Goal: Task Accomplishment & Management: Manage account settings

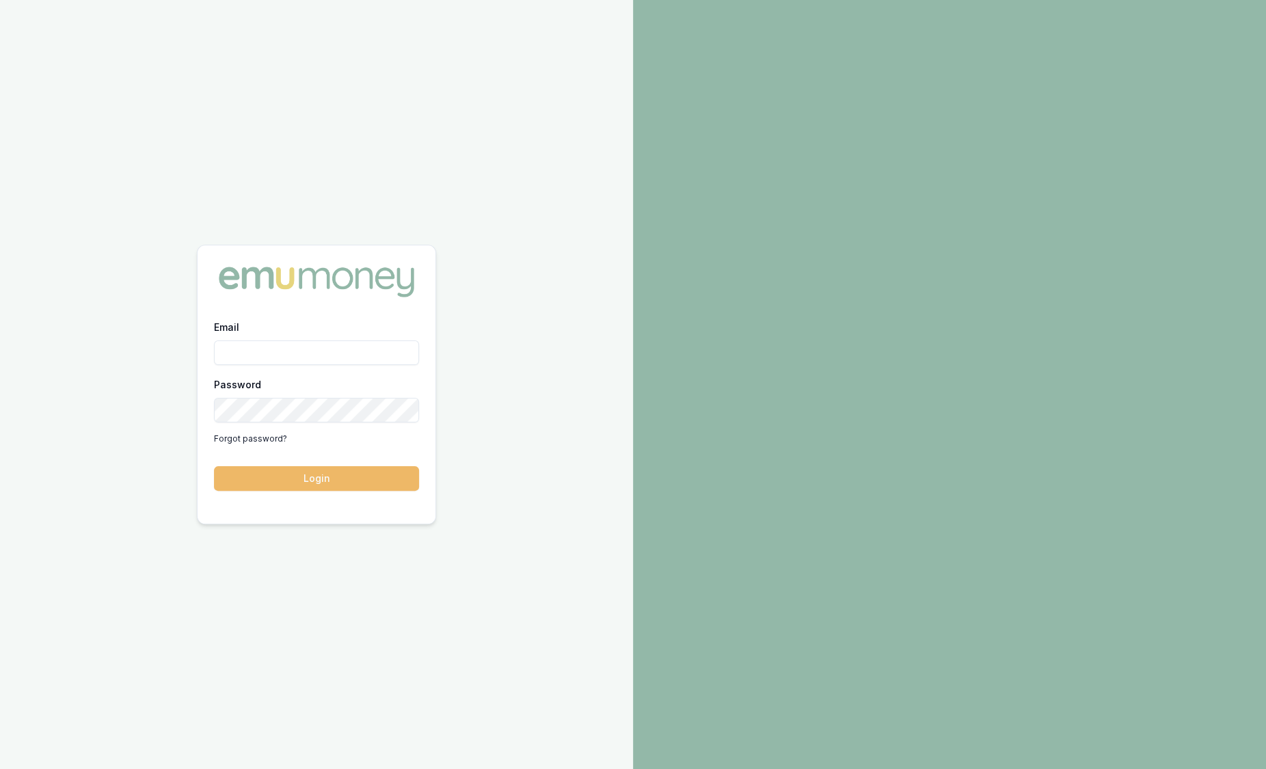
type input "sam.crouch@emumoney.com.au"
click at [312, 466] on button "Login" at bounding box center [316, 478] width 205 height 25
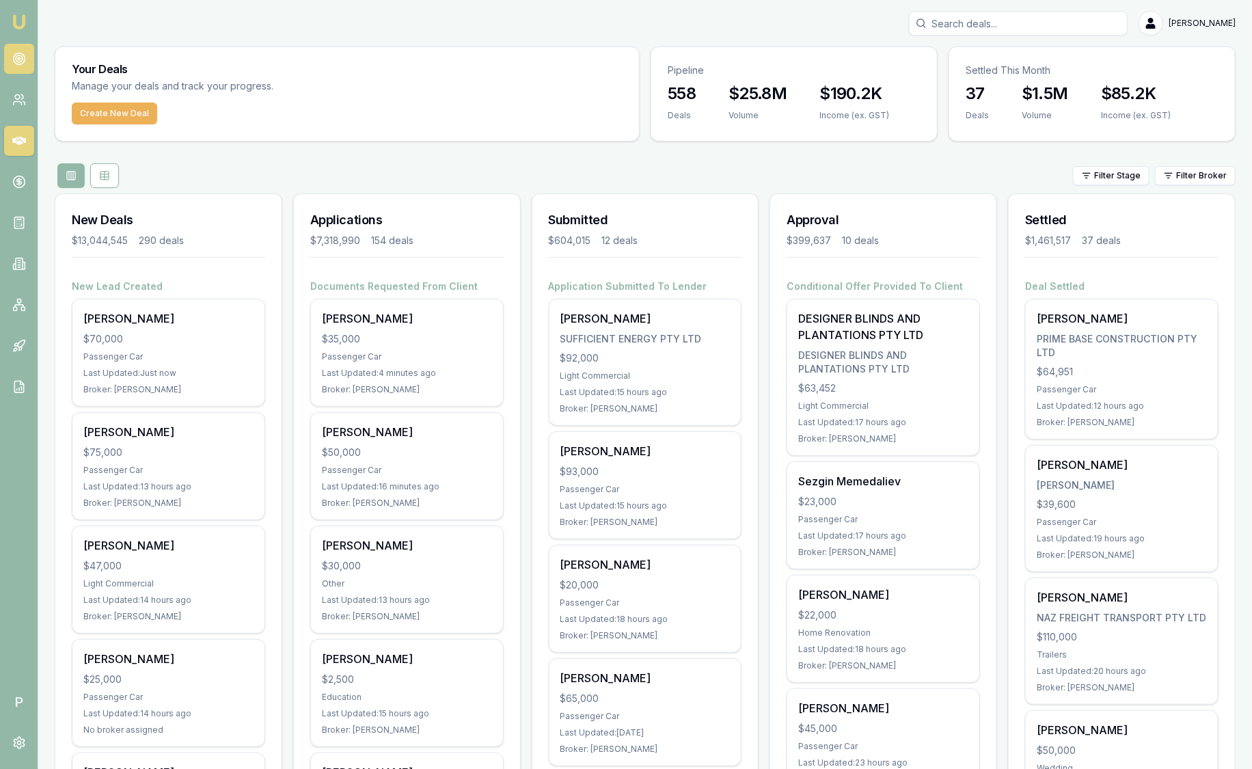
click at [24, 56] on circle at bounding box center [19, 59] width 12 height 12
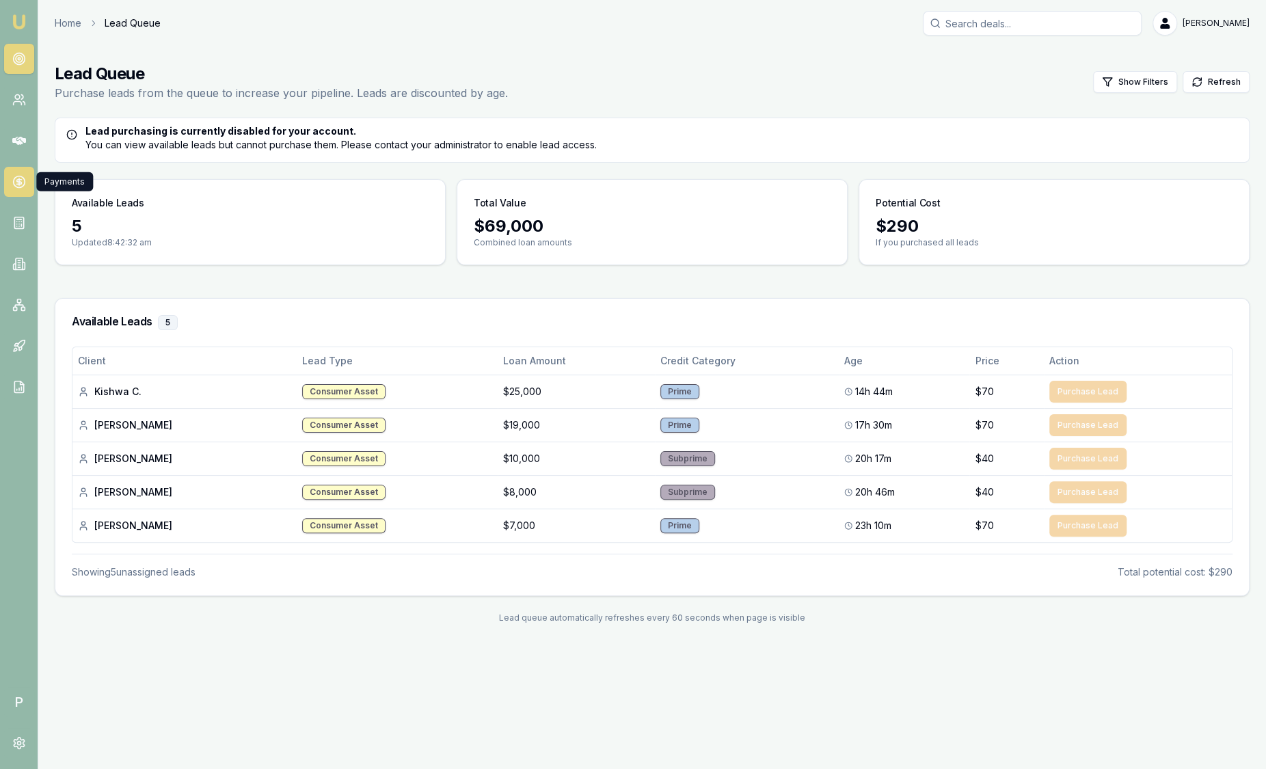
click at [18, 176] on circle at bounding box center [19, 182] width 12 height 12
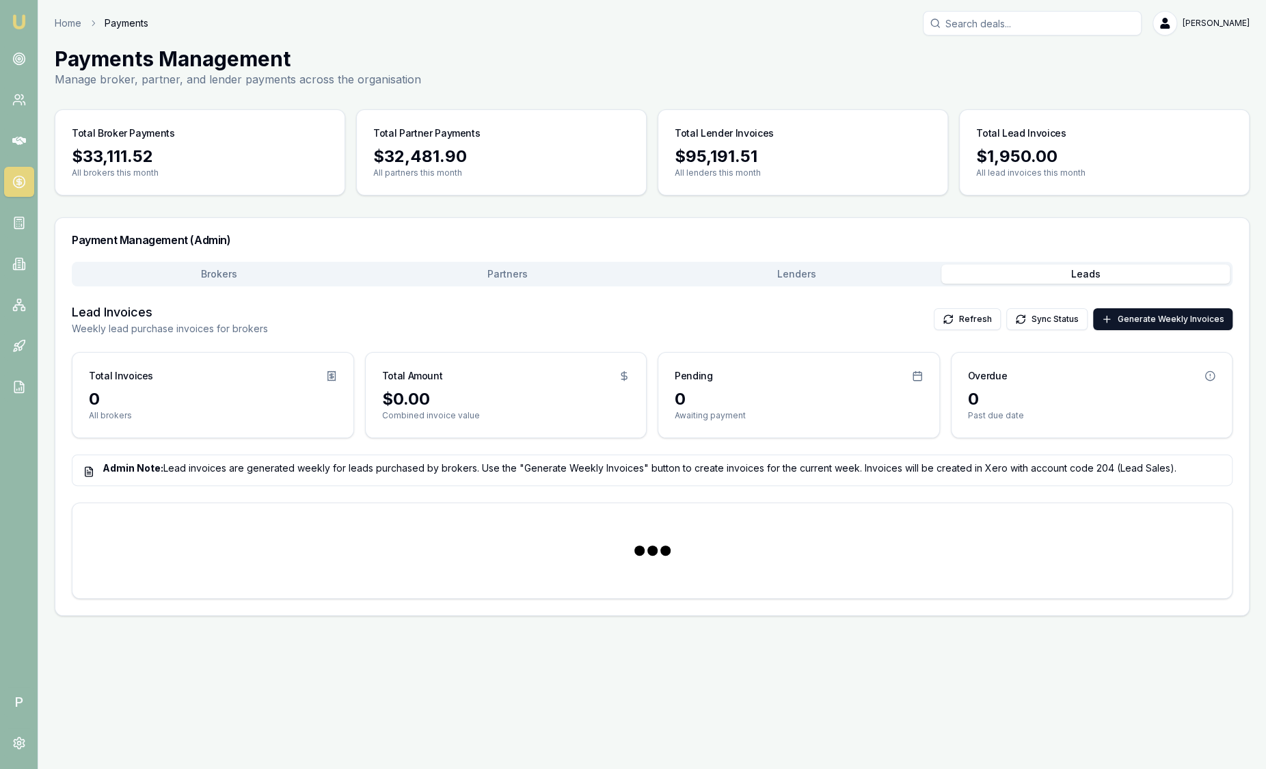
click at [1091, 280] on button "Leads" at bounding box center [1085, 274] width 289 height 19
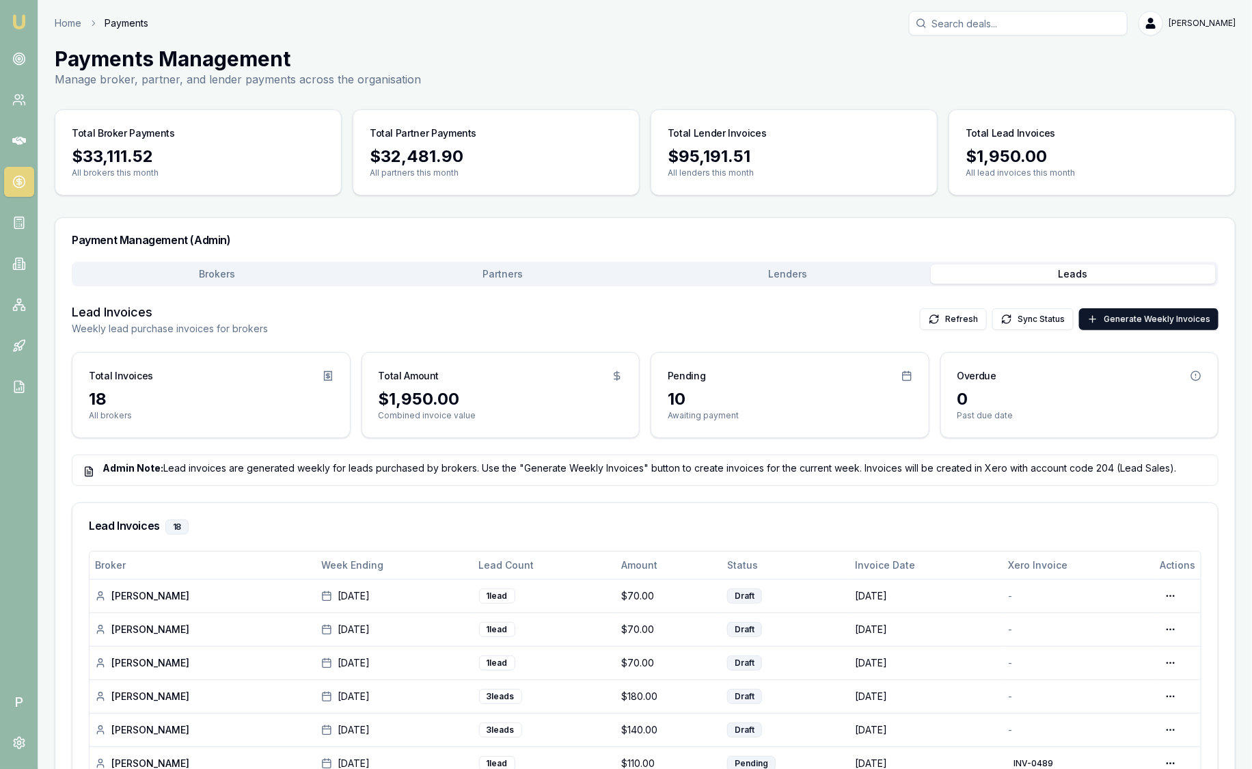
click at [1091, 280] on button "Leads" at bounding box center [1074, 274] width 286 height 19
click at [220, 286] on div "Brokers Partners Lenders Leads Lead Invoices Weekly lead purchase invoices for …" at bounding box center [645, 749] width 1147 height 974
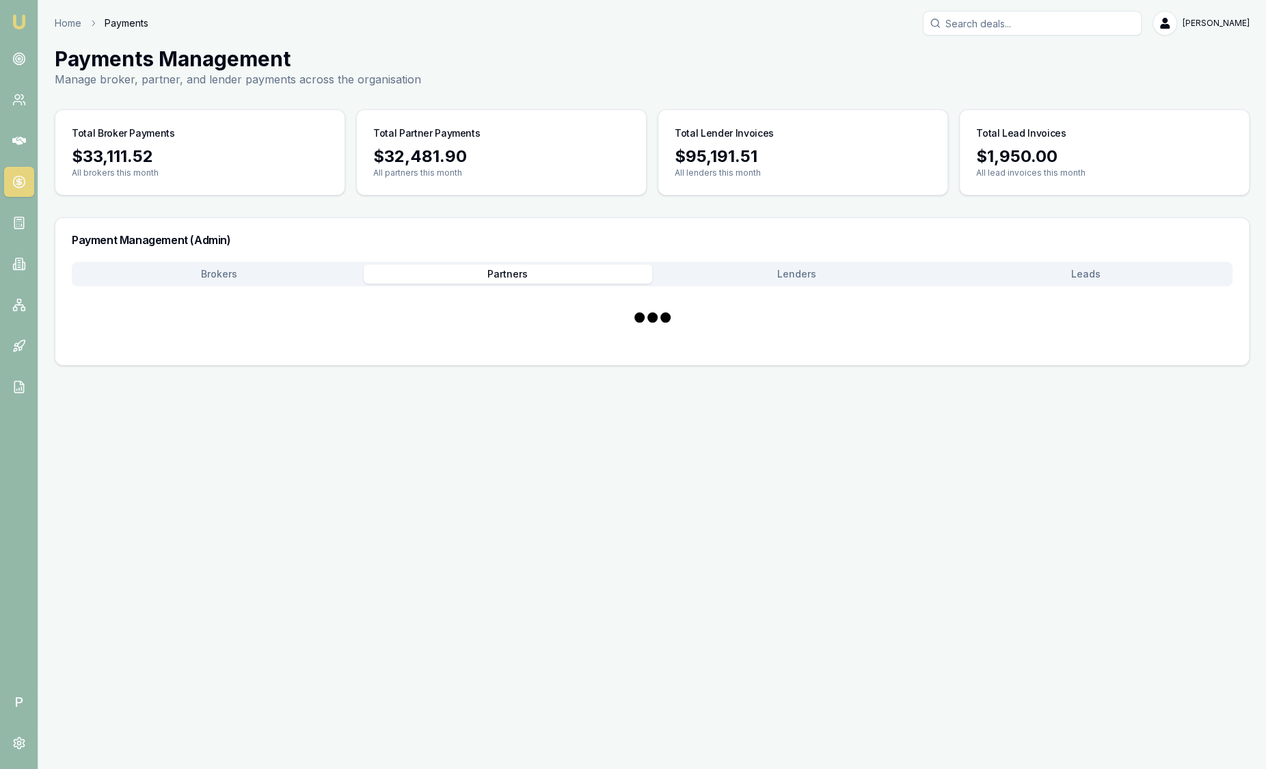
click at [490, 278] on button "Partners" at bounding box center [508, 274] width 289 height 19
click at [274, 277] on button "Brokers" at bounding box center [219, 274] width 289 height 19
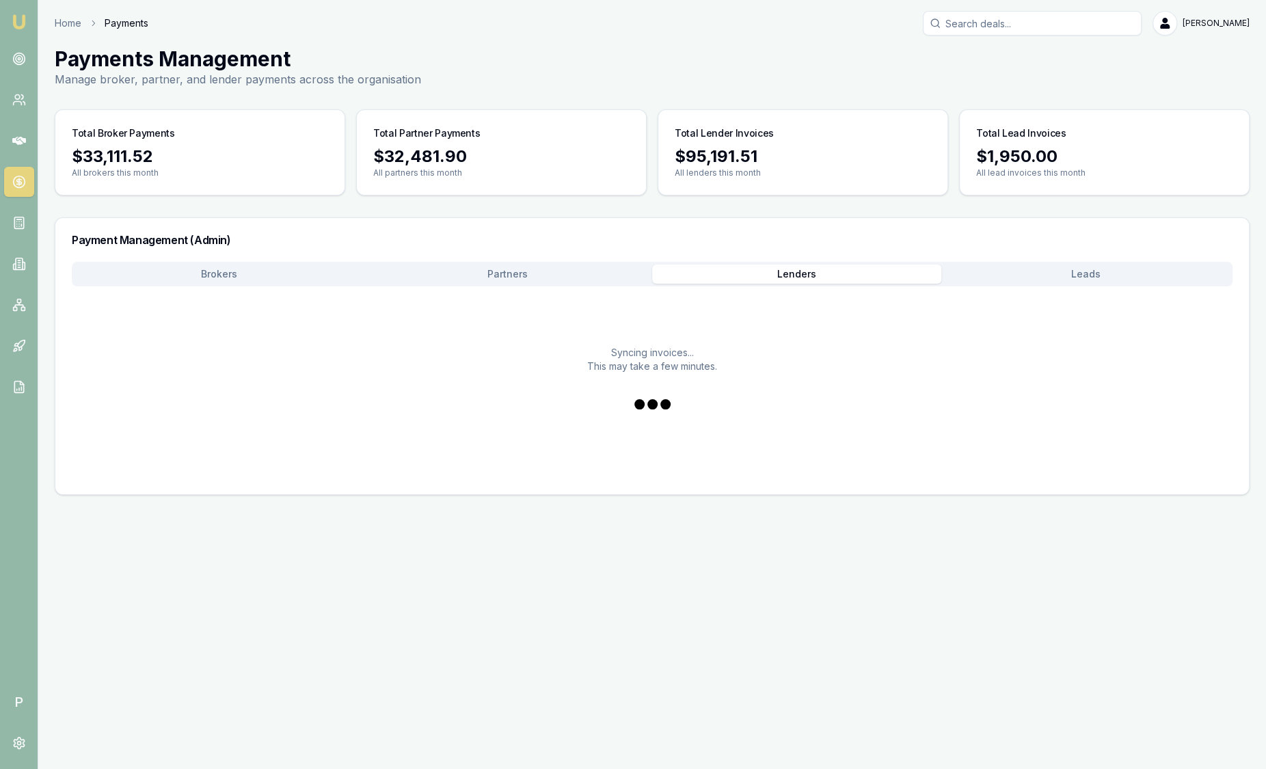
click at [783, 277] on button "Lenders" at bounding box center [796, 274] width 289 height 19
click at [24, 185] on icon at bounding box center [19, 182] width 14 height 14
click at [26, 52] on link at bounding box center [19, 59] width 30 height 30
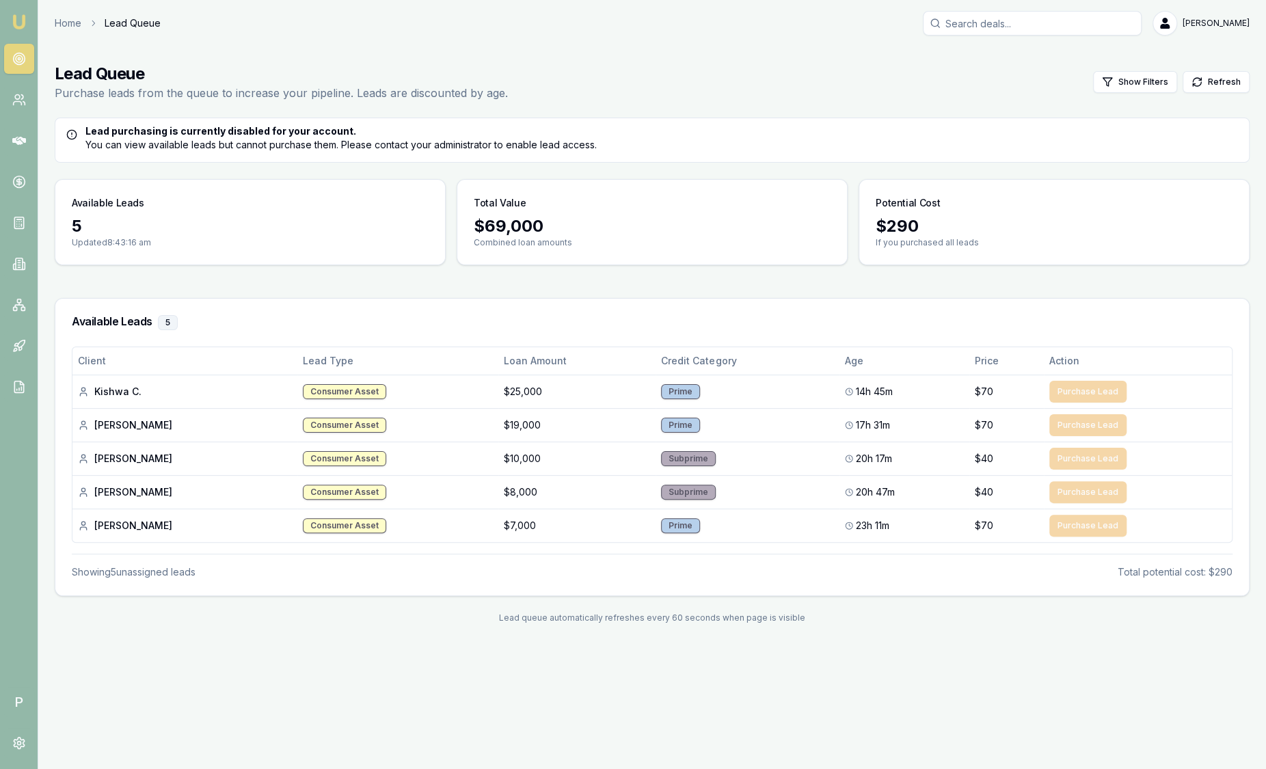
click at [19, 24] on img at bounding box center [19, 22] width 16 height 16
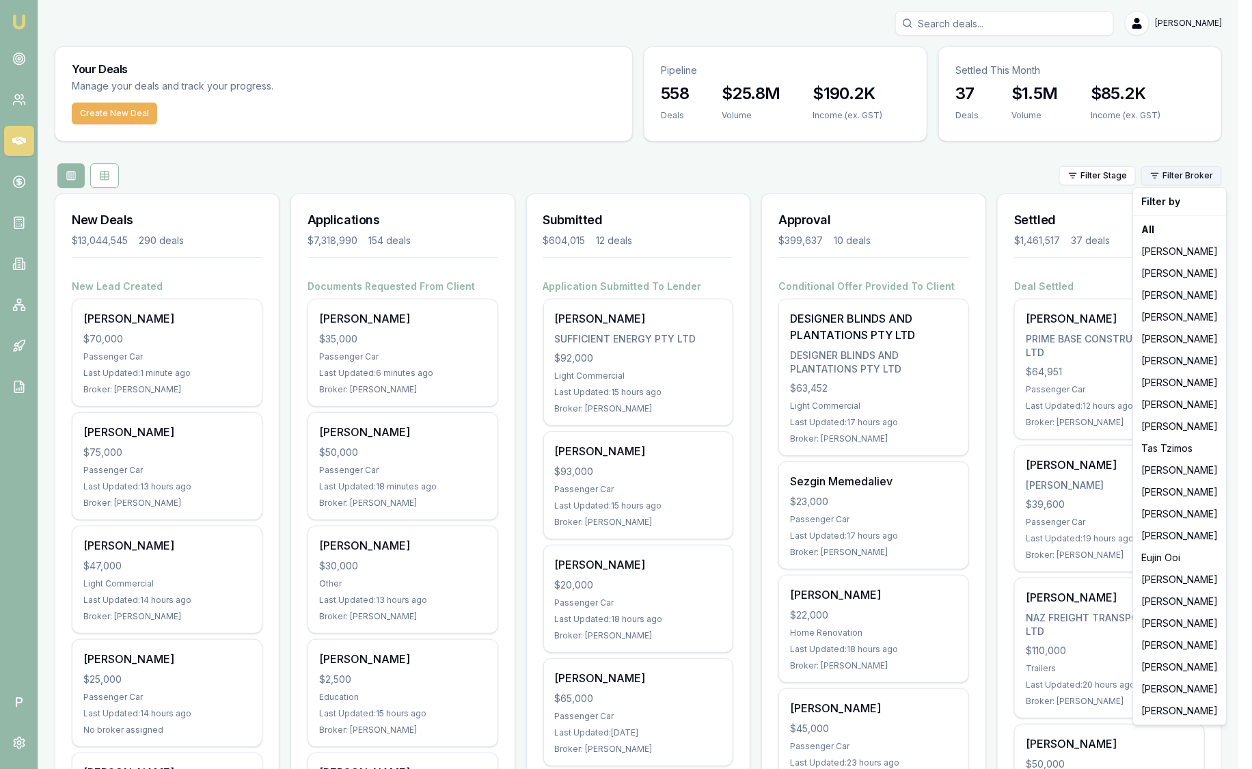
click at [1181, 174] on html "Emu Broker P Sam Crouch Toggle Menu Your Deals Manage your deals and track your…" at bounding box center [626, 384] width 1252 height 769
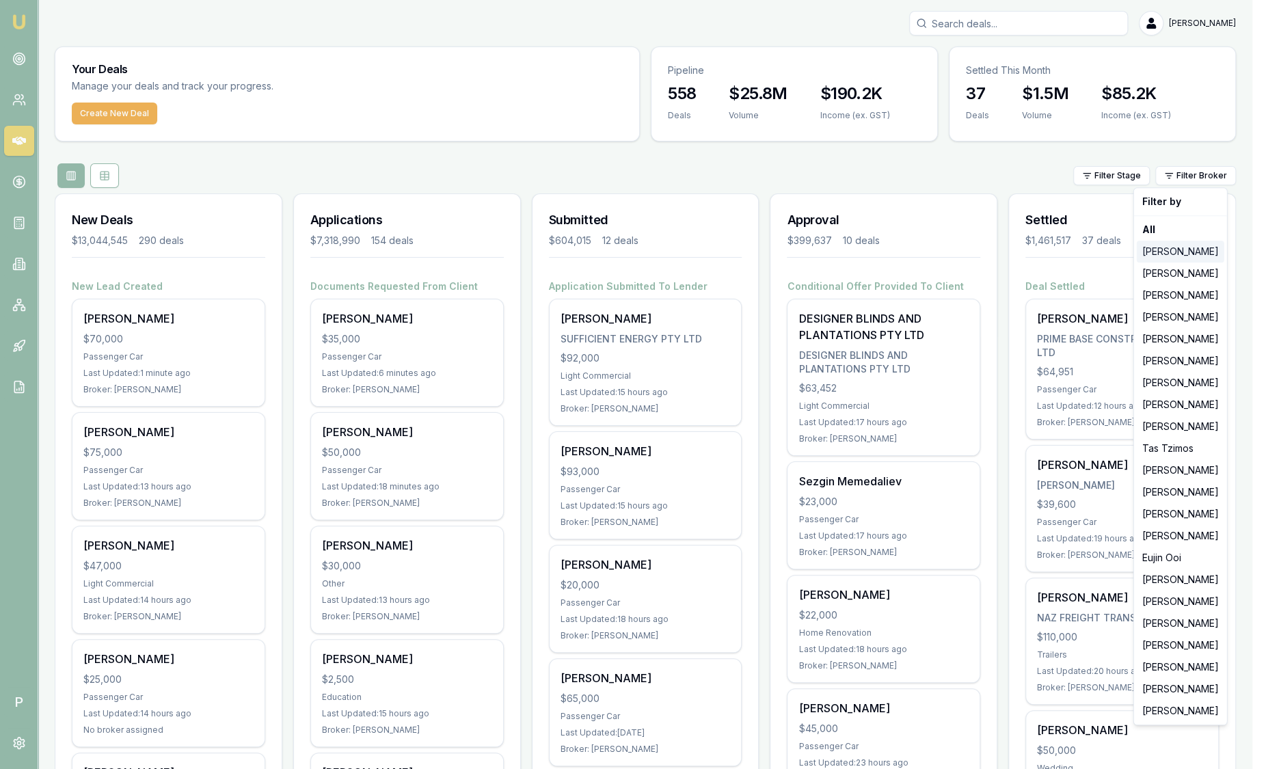
click at [1179, 250] on div "[PERSON_NAME]" at bounding box center [1181, 252] width 88 height 22
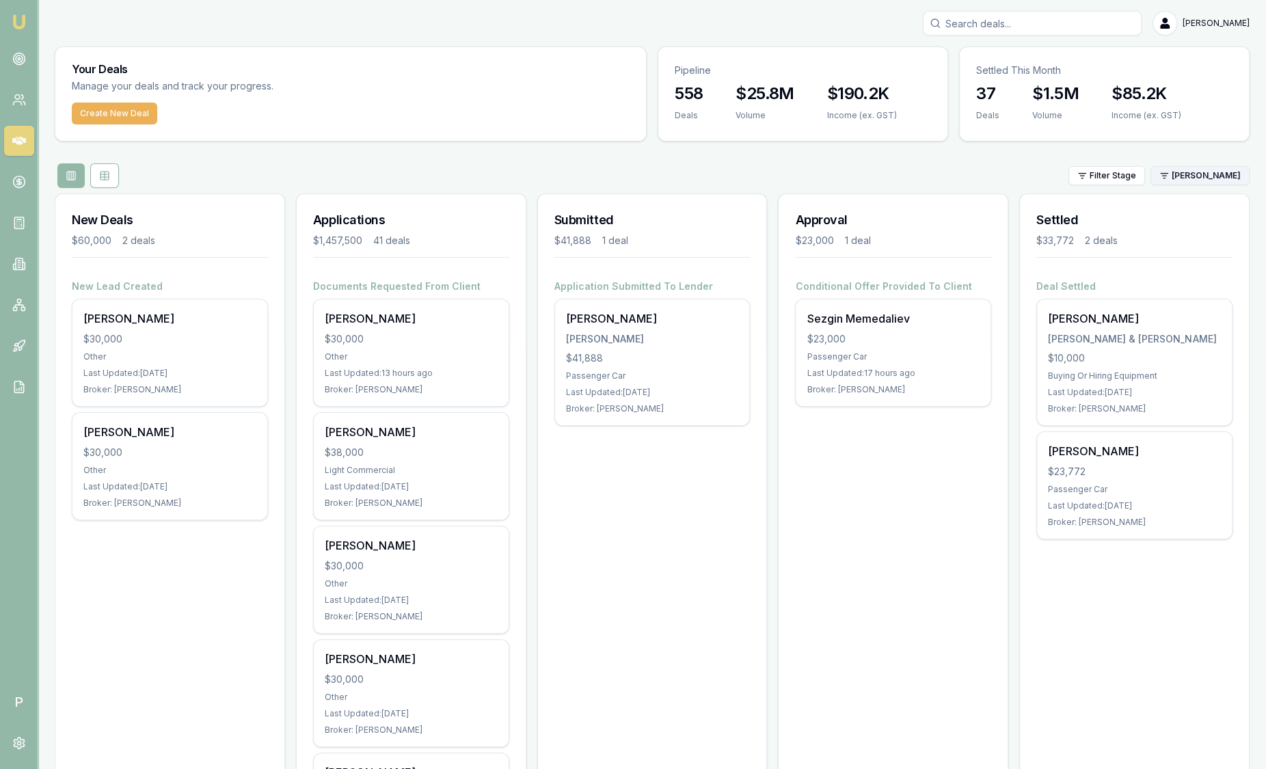
click at [1194, 176] on html "Emu Broker P Sam Crouch Toggle Menu Your Deals Manage your deals and track your…" at bounding box center [633, 384] width 1266 height 769
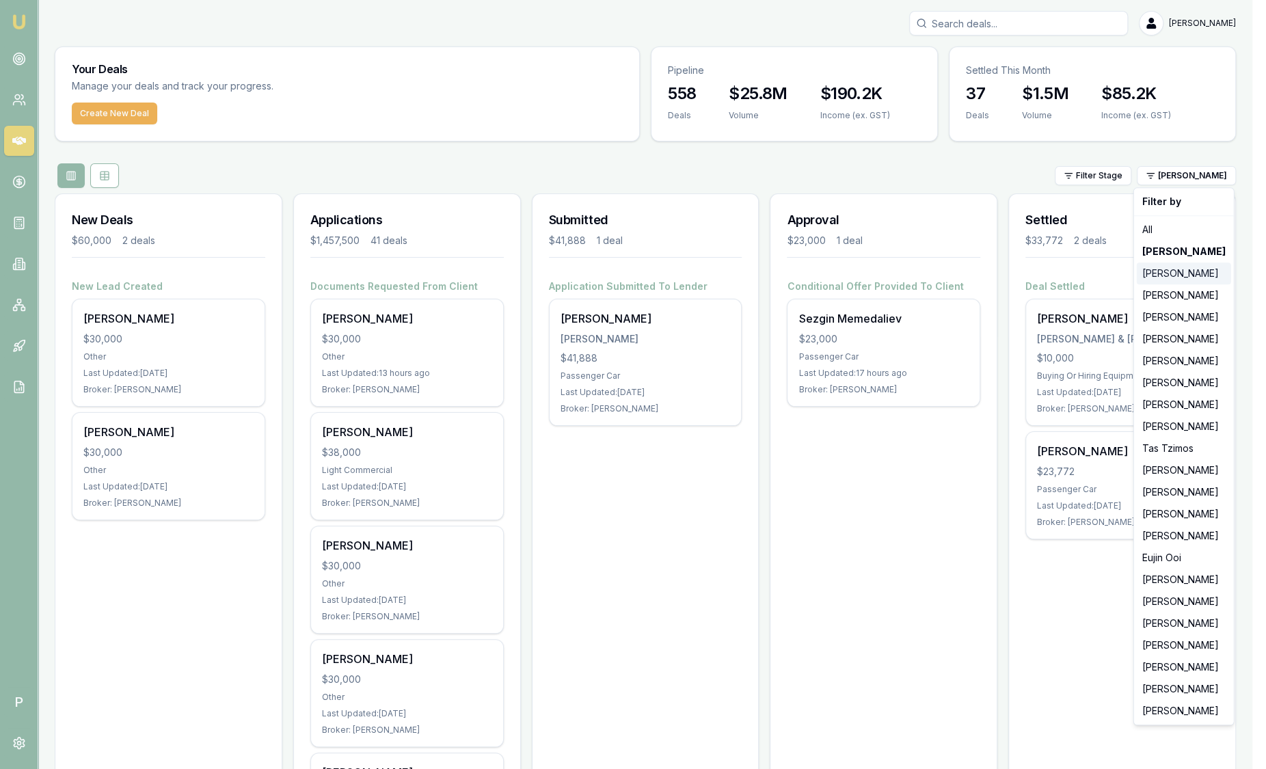
click at [1172, 274] on div "[PERSON_NAME]" at bounding box center [1184, 274] width 94 height 22
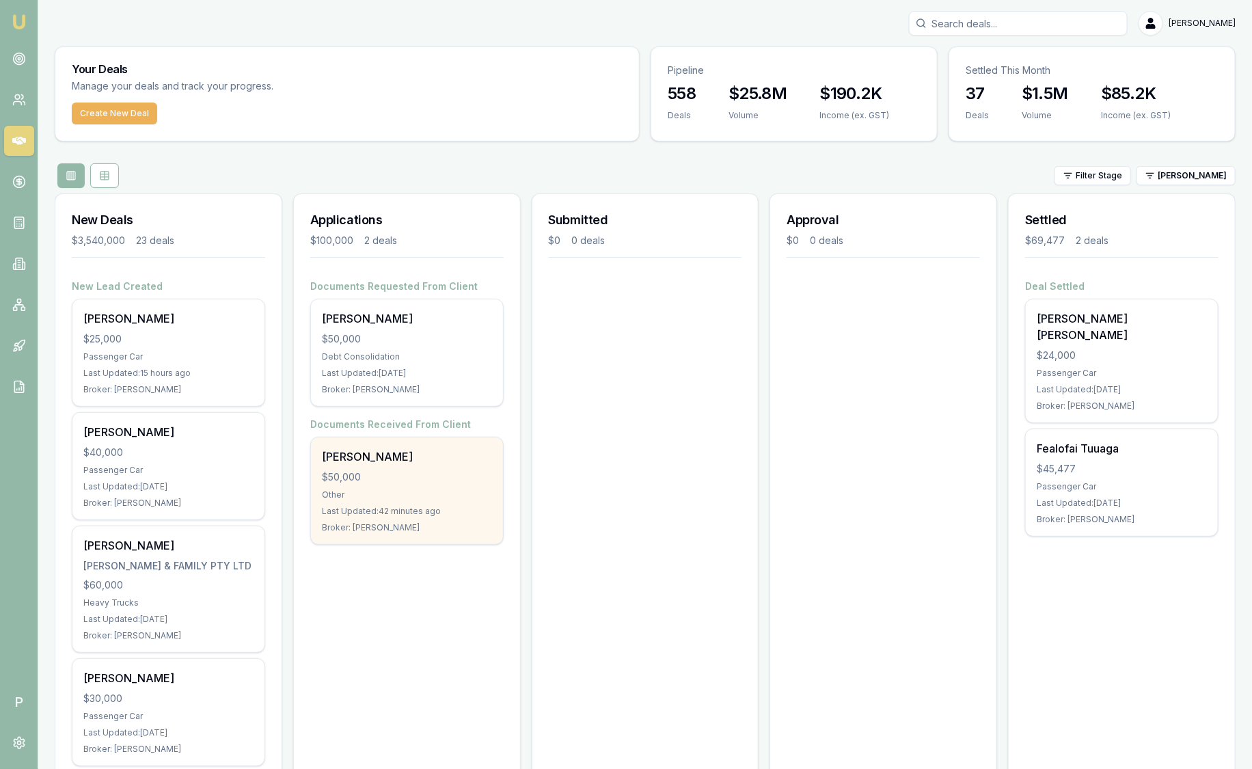
click at [405, 454] on div "[PERSON_NAME]" at bounding box center [407, 456] width 170 height 16
click at [401, 476] on div "$50,000" at bounding box center [407, 477] width 170 height 14
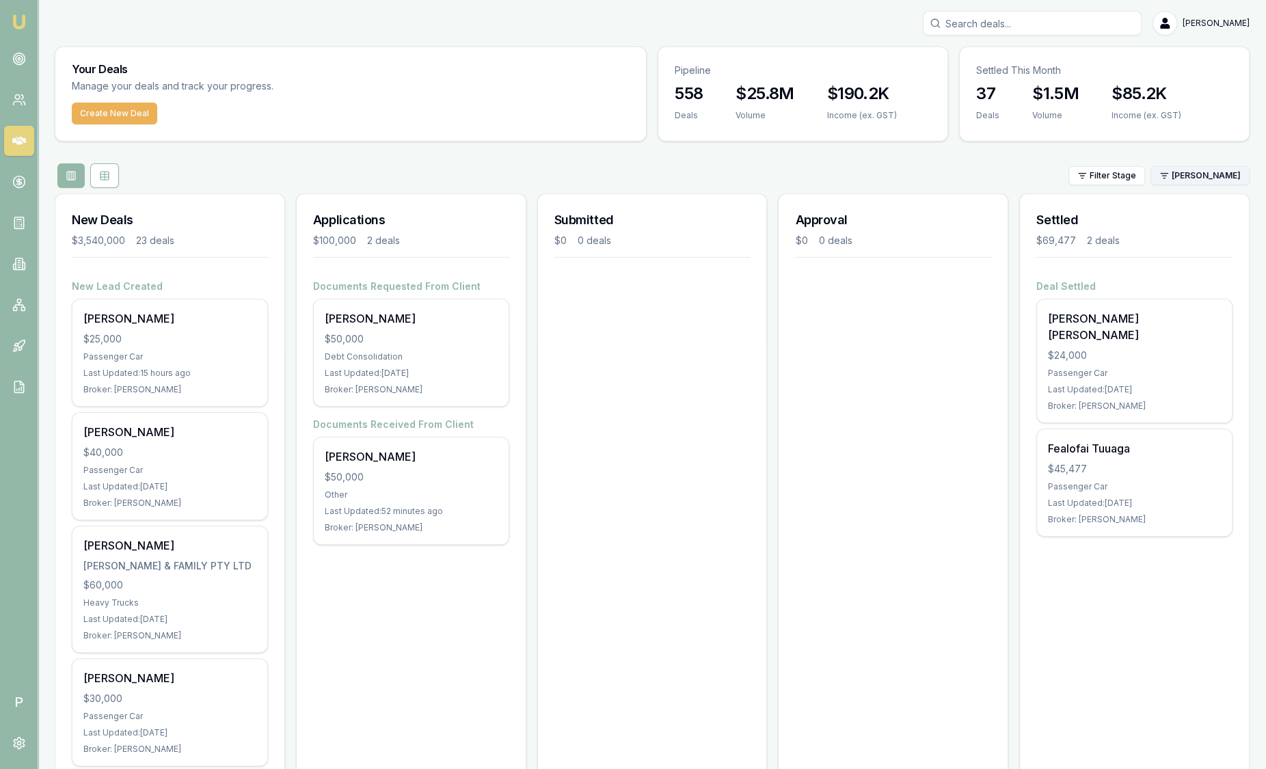
click at [1189, 176] on html "Emu Broker P Sam Crouch Toggle Menu Your Deals Manage your deals and track your…" at bounding box center [633, 384] width 1266 height 769
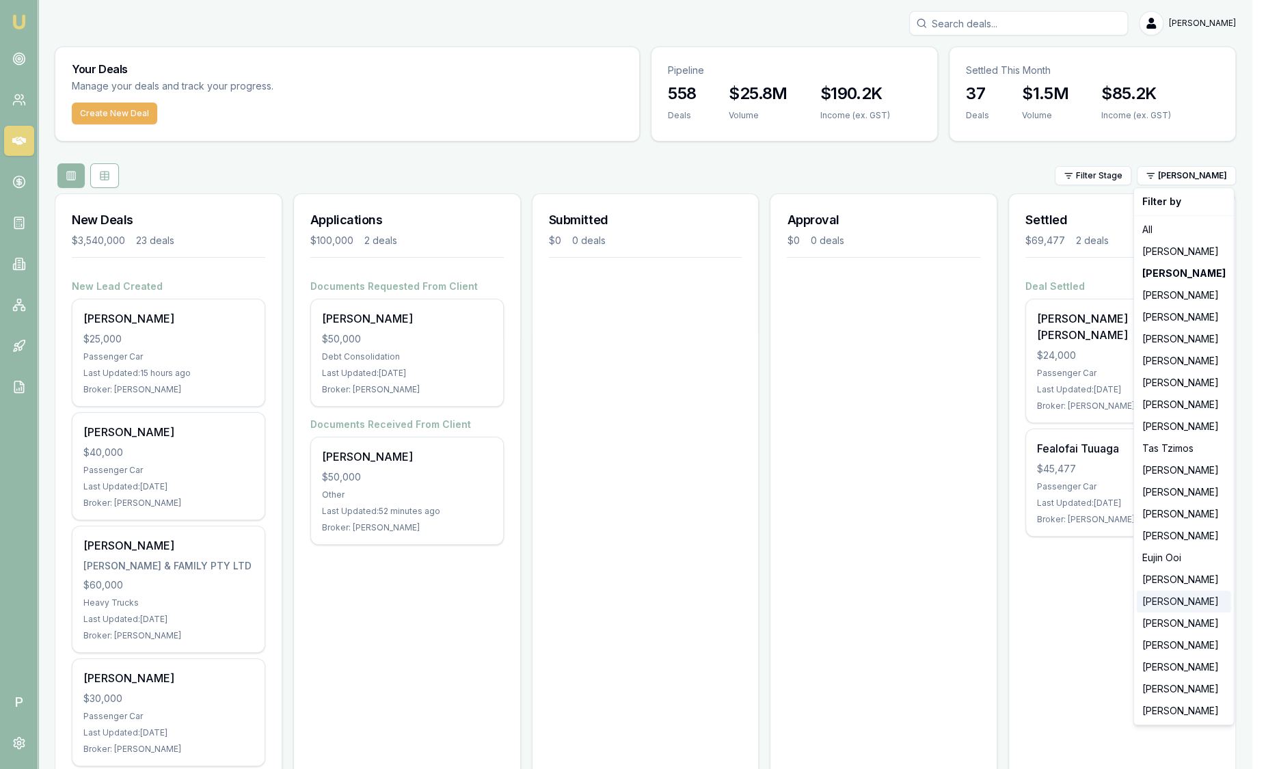
click at [1184, 604] on div "Natasha McCallum" at bounding box center [1184, 602] width 94 height 22
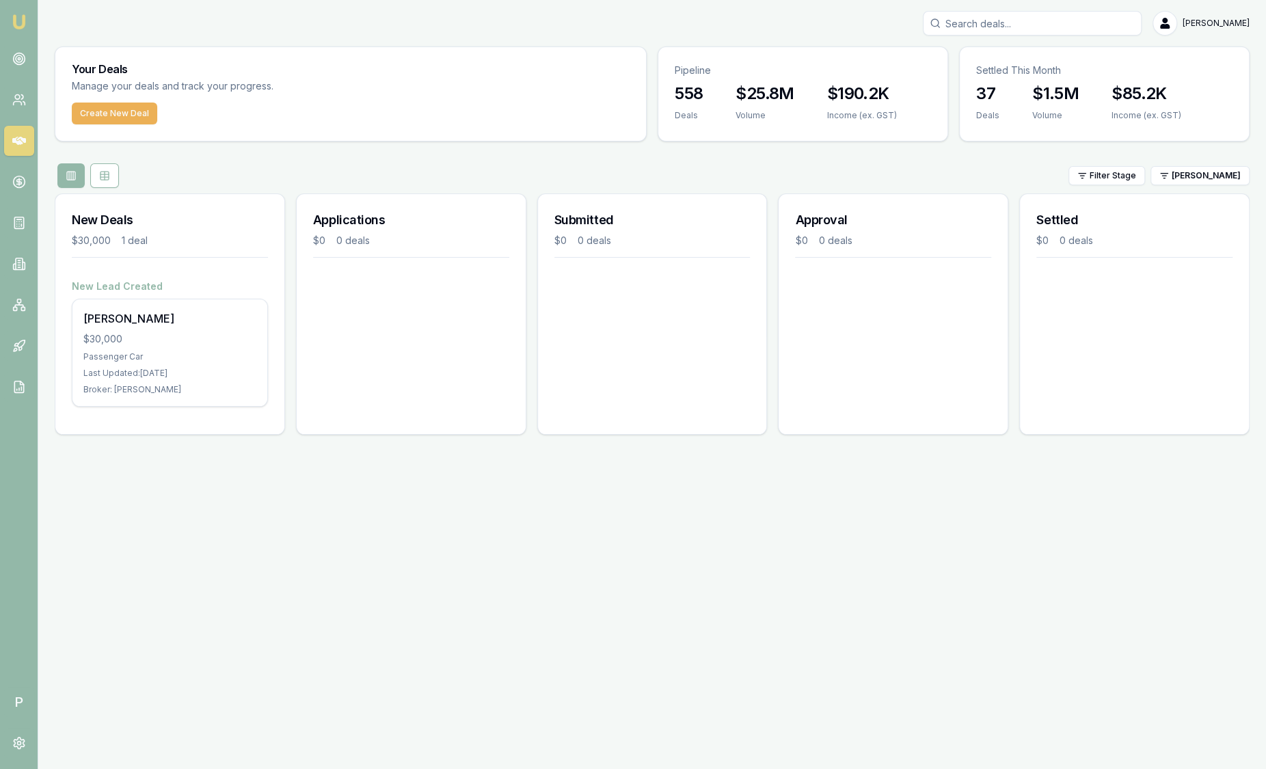
click at [1184, 604] on div "Emu Broker P Sam Crouch Toggle Menu Your Deals Manage your deals and track your…" at bounding box center [633, 384] width 1266 height 769
click at [17, 17] on img at bounding box center [19, 22] width 16 height 16
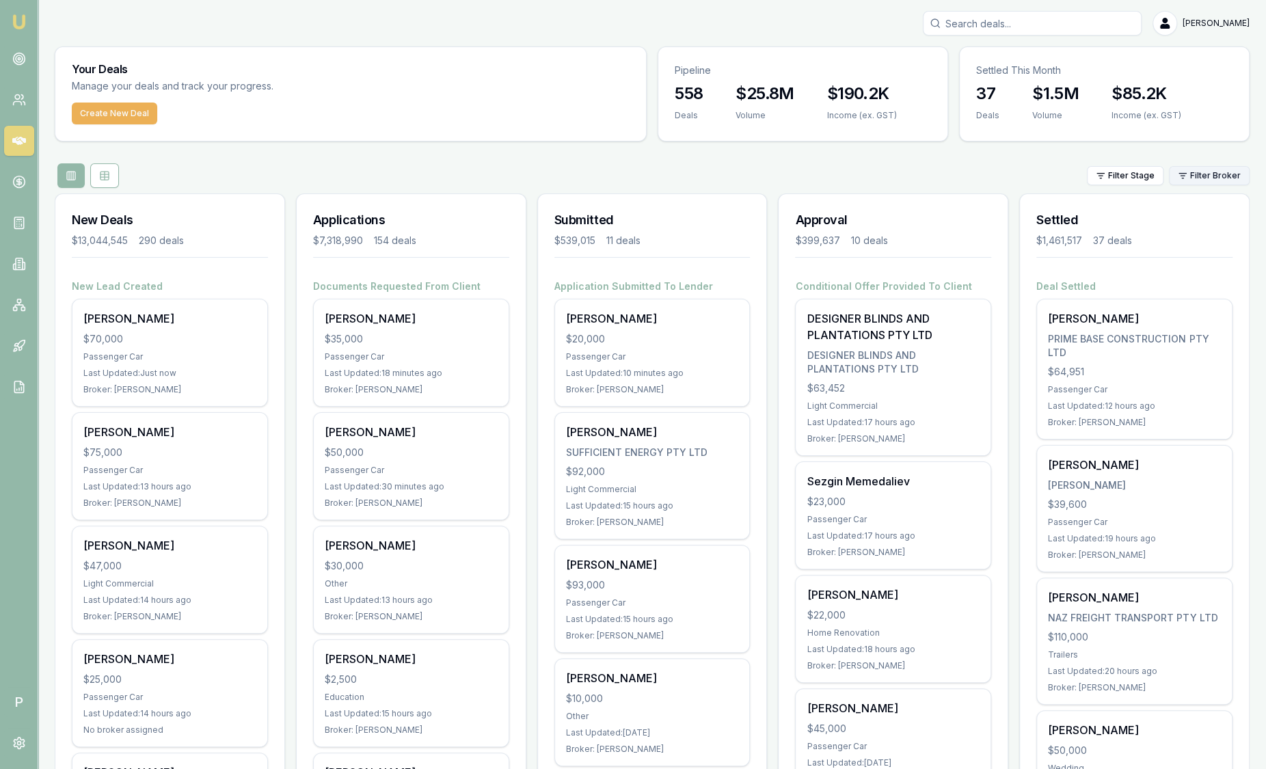
click at [1213, 174] on html "Emu Broker P Sam Crouch Toggle Menu Your Deals Manage your deals and track your…" at bounding box center [633, 384] width 1266 height 769
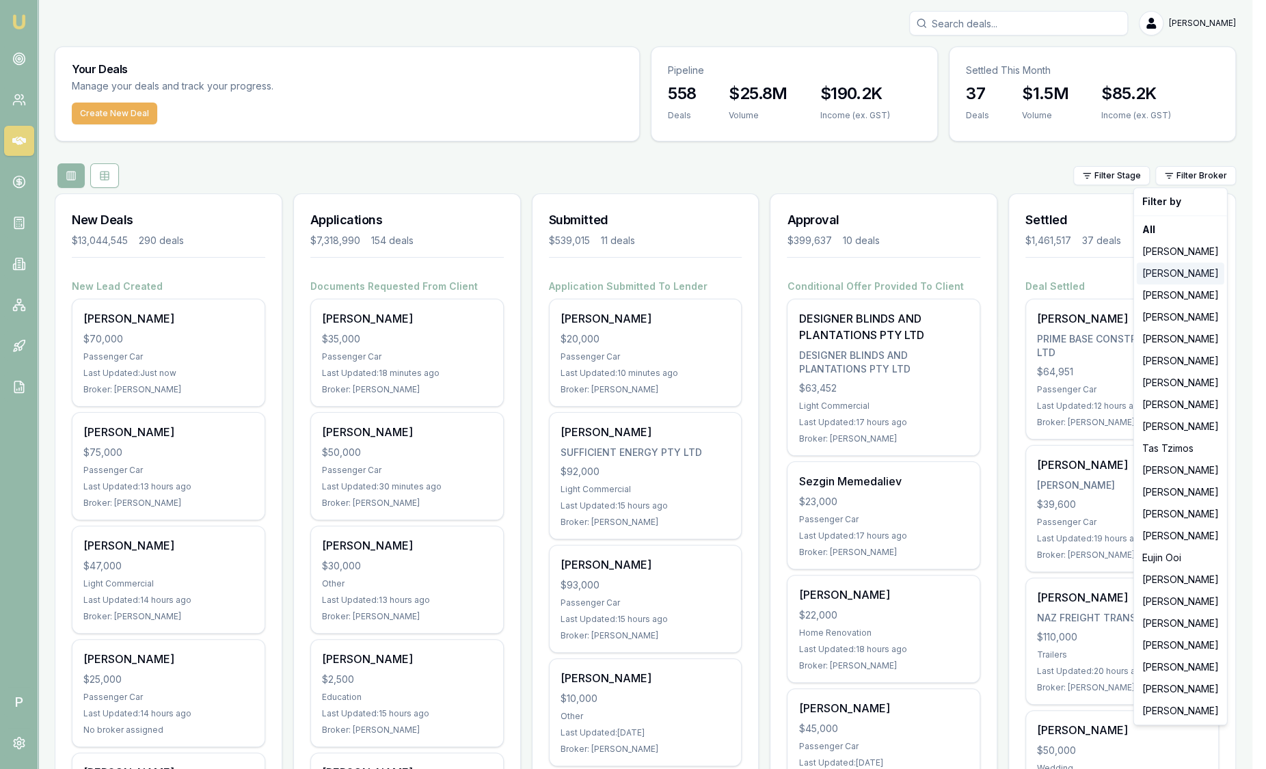
click at [1183, 268] on div "Stevette Gelavis" at bounding box center [1181, 274] width 88 height 22
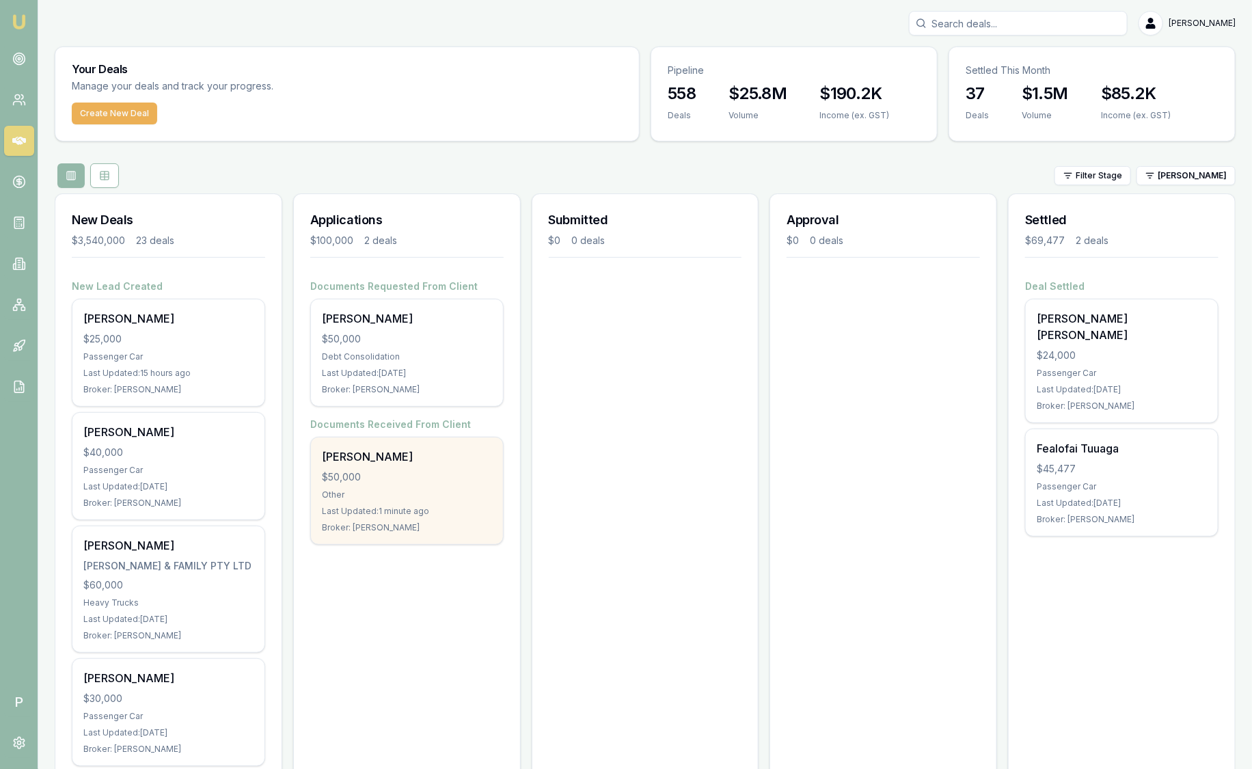
click at [386, 509] on div "Last Updated: 1 minute ago" at bounding box center [407, 511] width 170 height 11
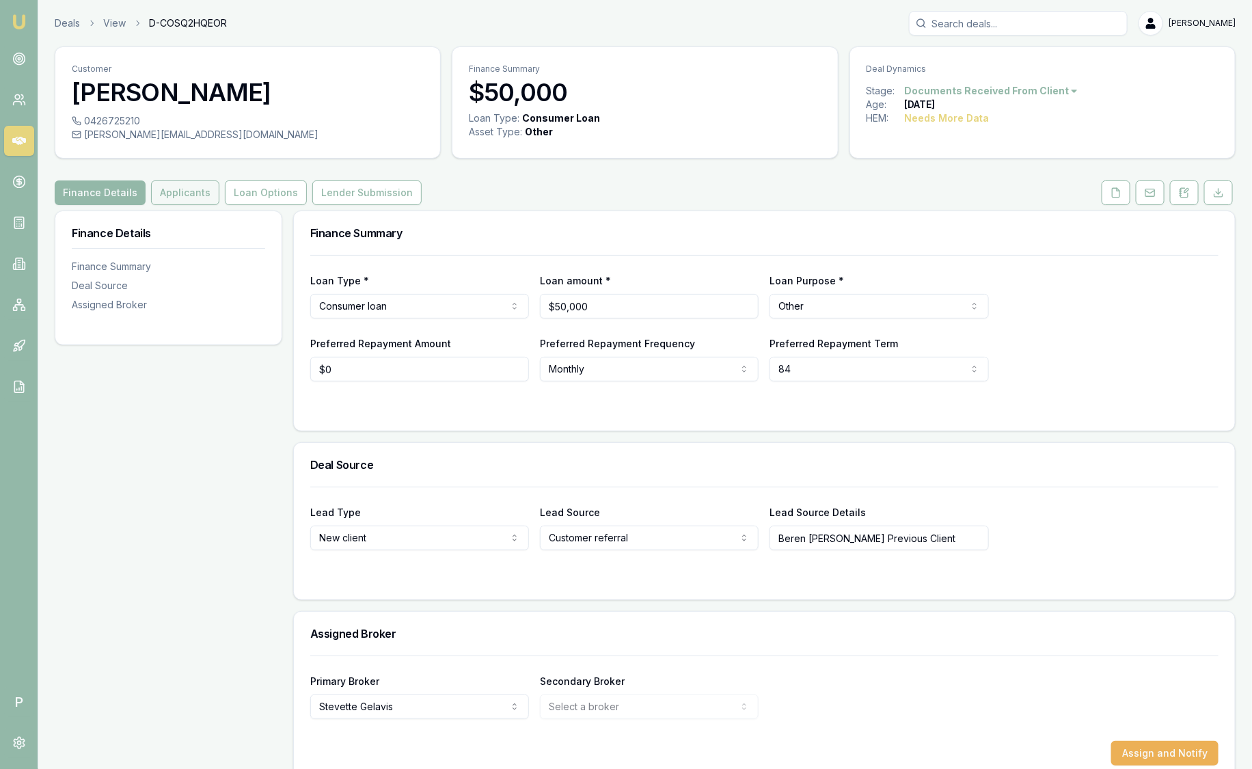
click at [186, 184] on button "Applicants" at bounding box center [185, 192] width 68 height 25
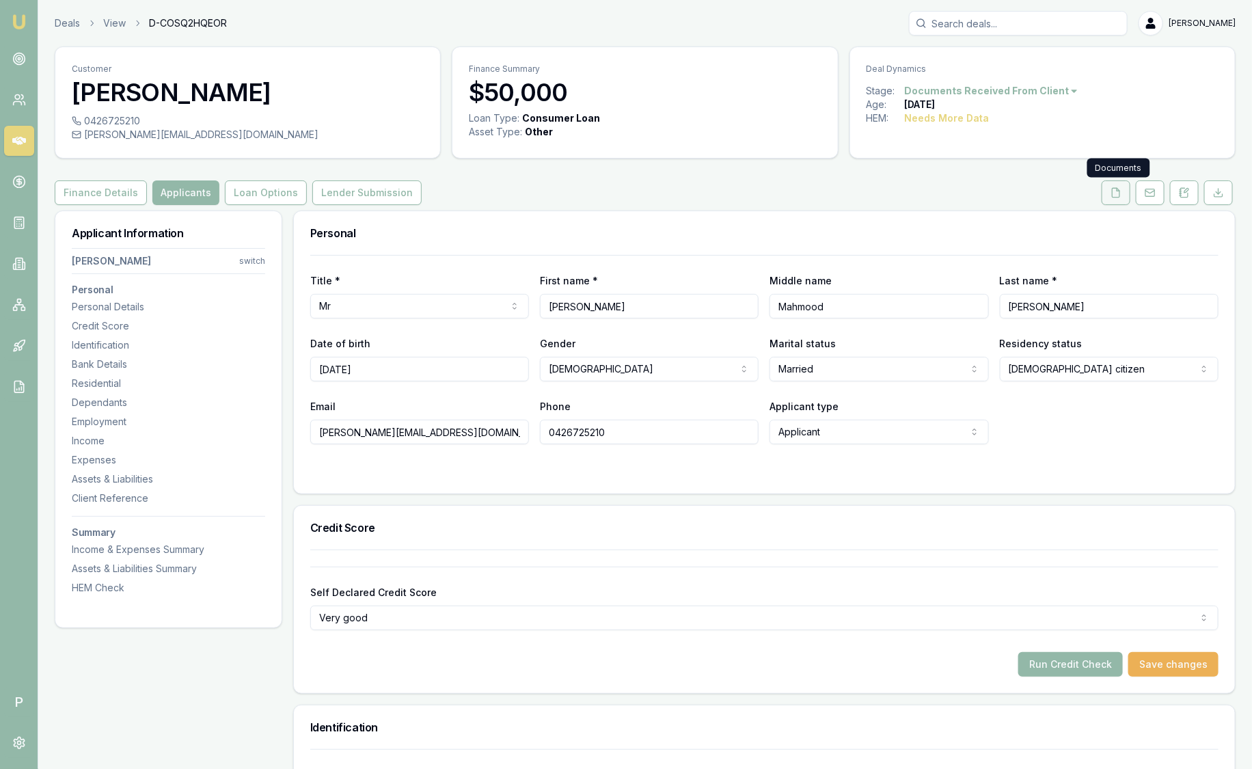
click at [1120, 193] on icon at bounding box center [1117, 192] width 8 height 9
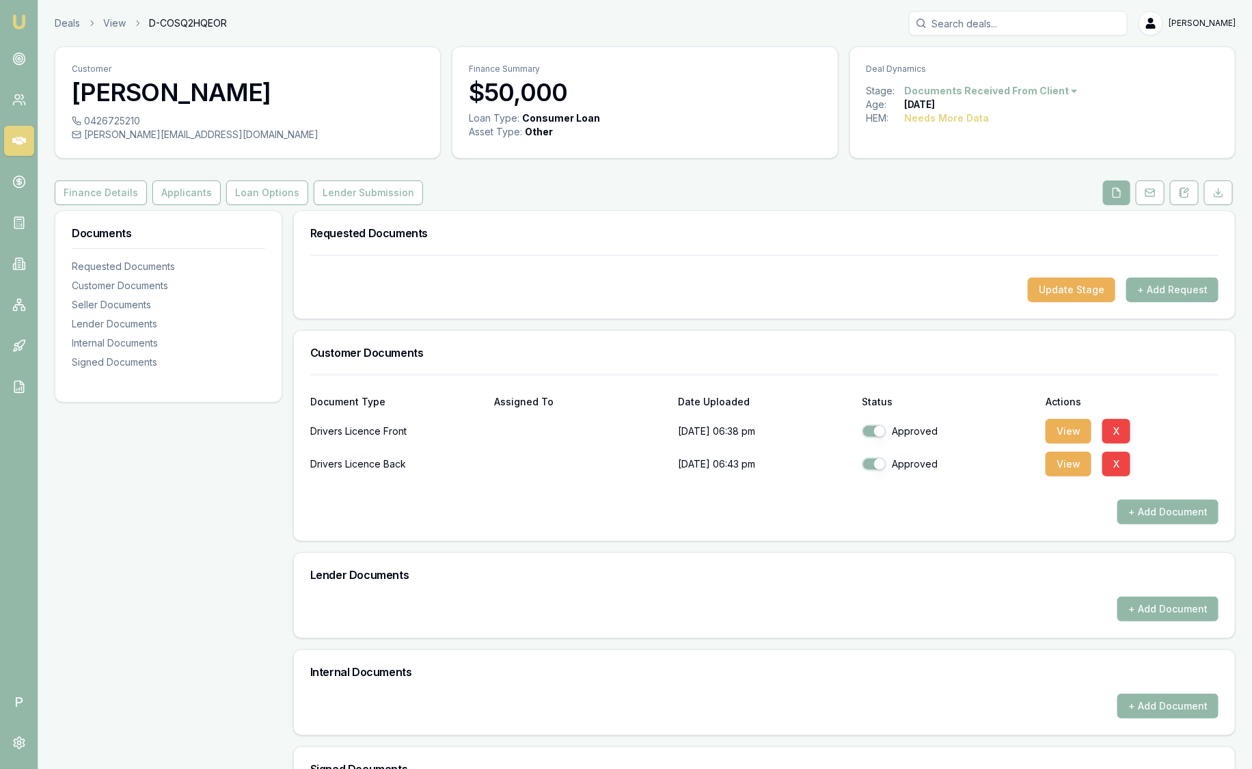
scroll to position [198, 0]
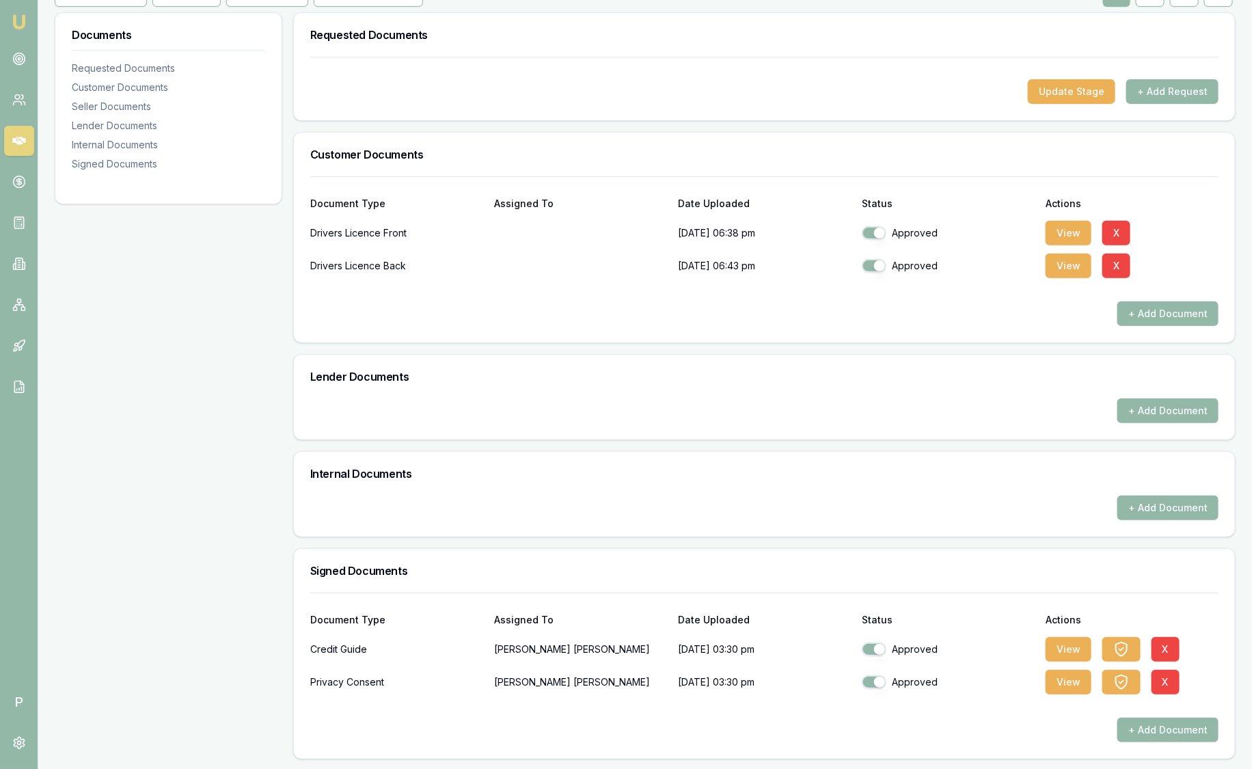
click at [358, 433] on div "+ Add Document" at bounding box center [764, 419] width 941 height 41
click at [1080, 234] on button "View" at bounding box center [1069, 233] width 46 height 25
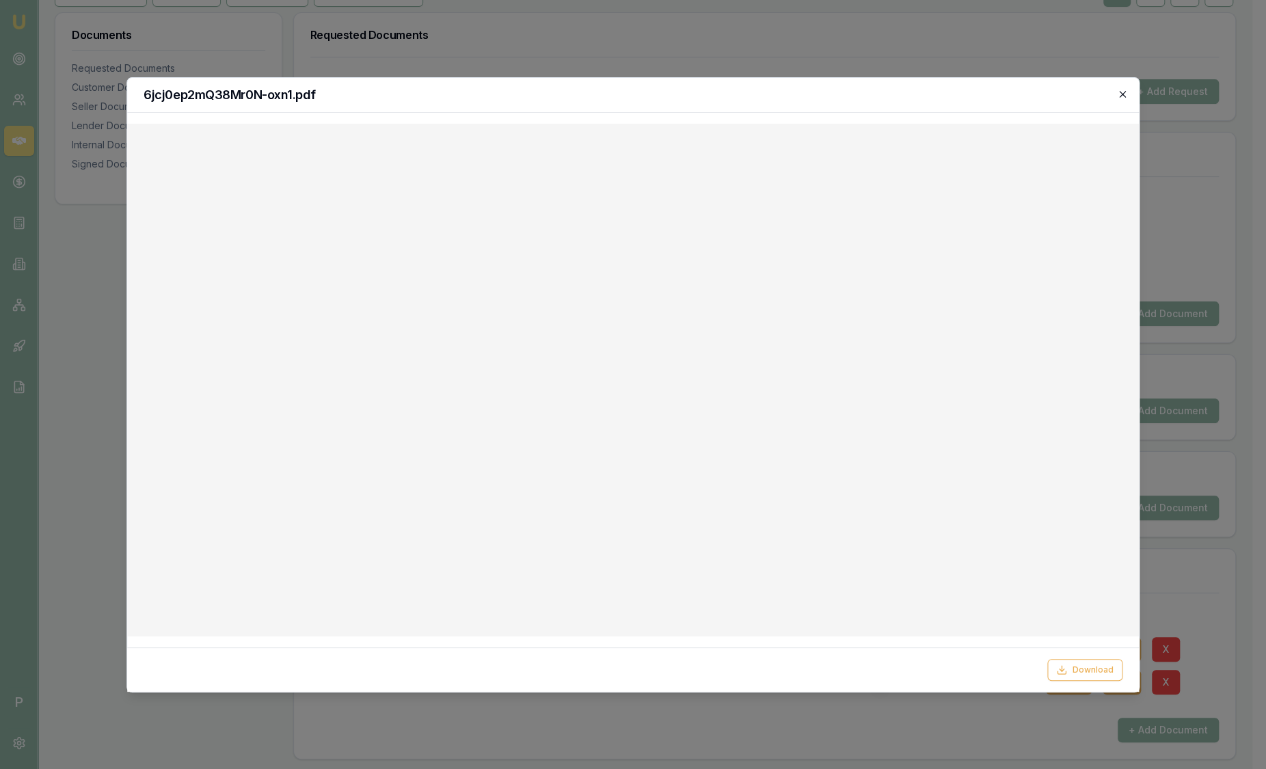
click at [1120, 92] on icon "button" at bounding box center [1122, 94] width 6 height 6
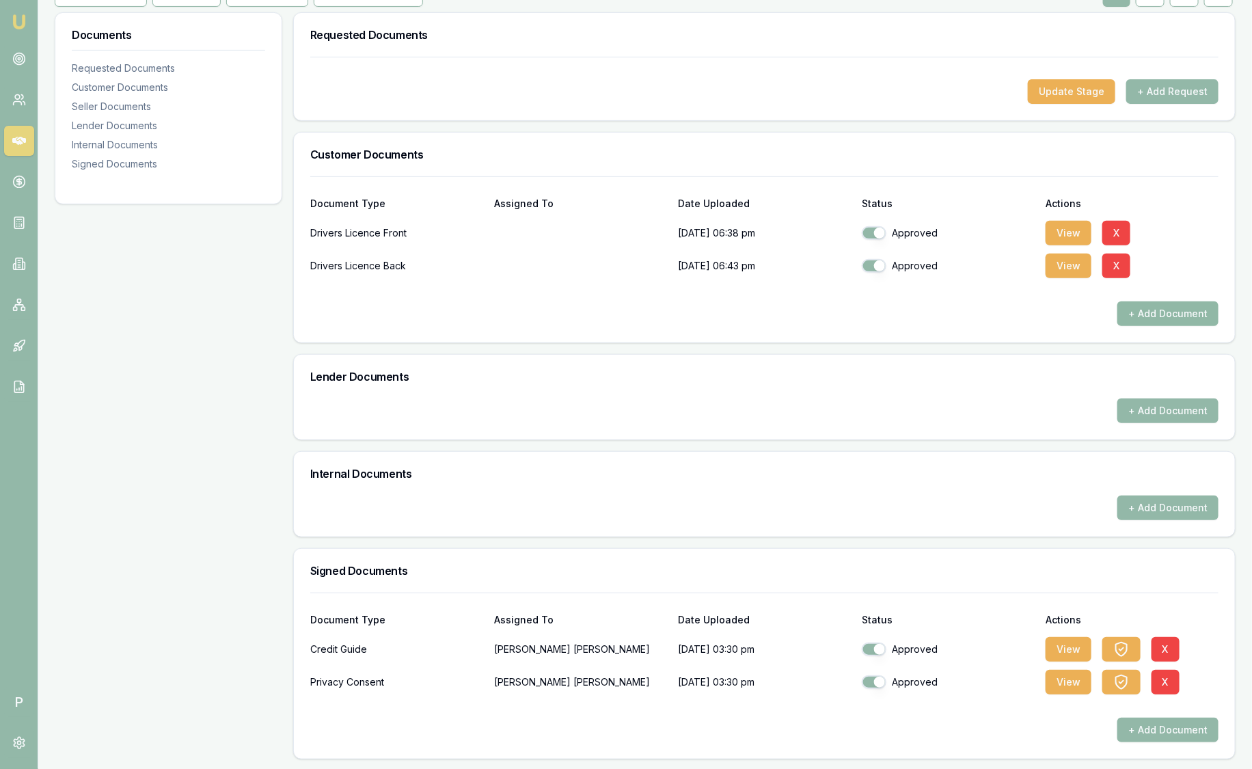
click at [1192, 308] on button "+ Add Document" at bounding box center [1168, 313] width 101 height 25
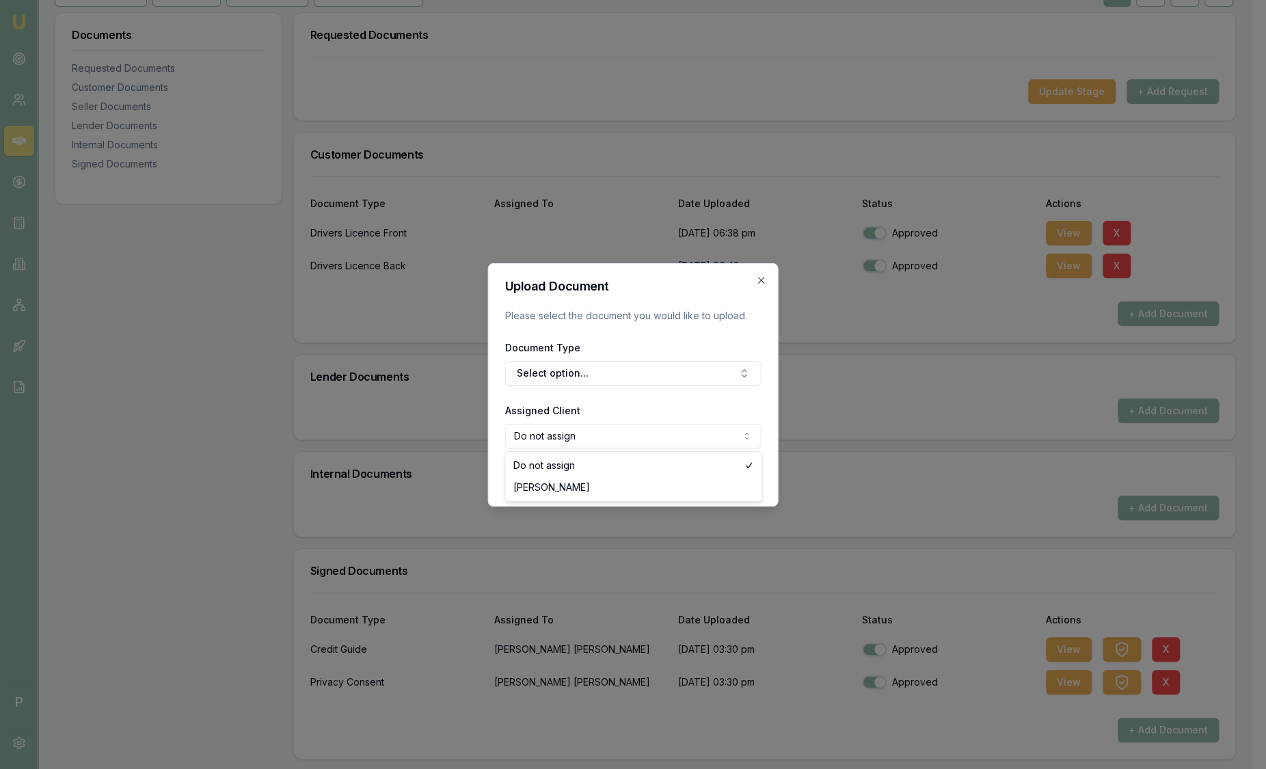
click at [564, 444] on body "Emu Broker P Deals View D-COSQ2HQEOR Sam Crouch Toggle Menu Customer Mohammad S…" at bounding box center [626, 186] width 1252 height 769
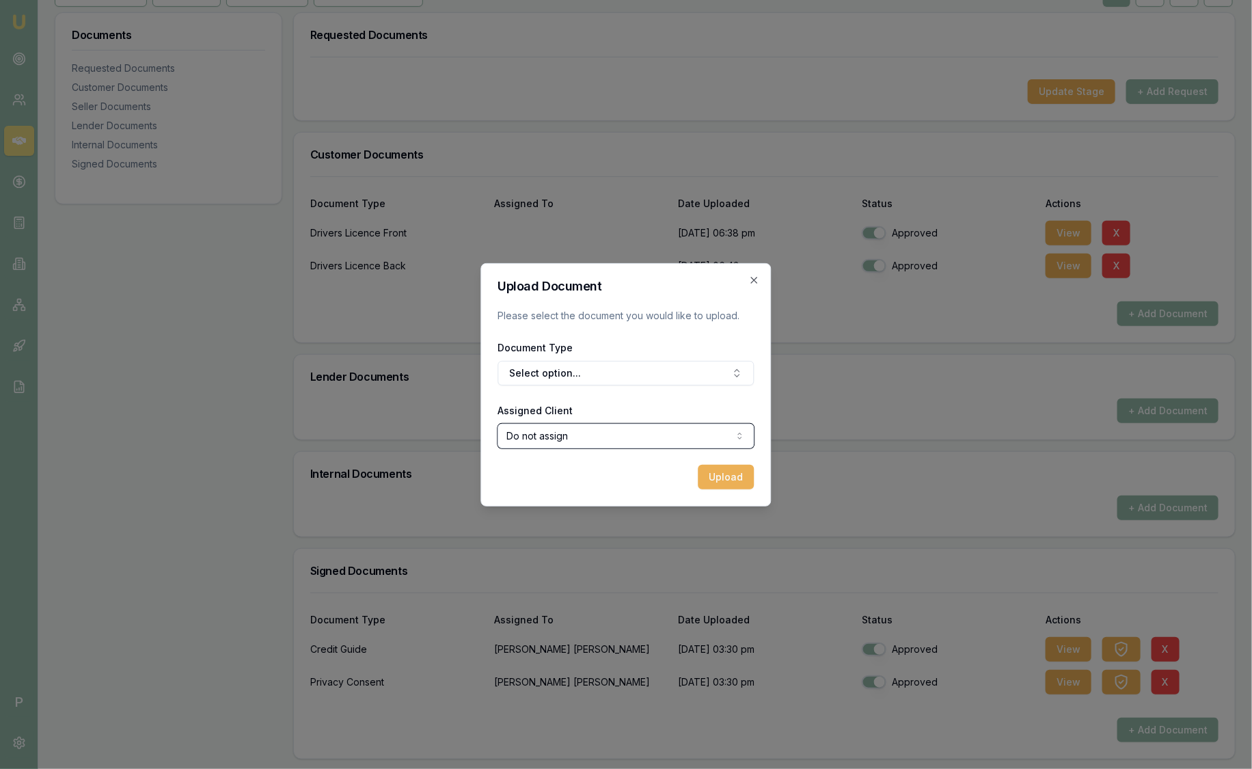
click at [564, 444] on body "Emu Broker P Deals View D-COSQ2HQEOR Sam Crouch Toggle Menu Customer Mohammad S…" at bounding box center [626, 186] width 1252 height 769
click at [757, 273] on div "Upload Document Please select the document you would like to upload. Document T…" at bounding box center [626, 384] width 291 height 243
click at [751, 280] on icon "button" at bounding box center [754, 280] width 11 height 11
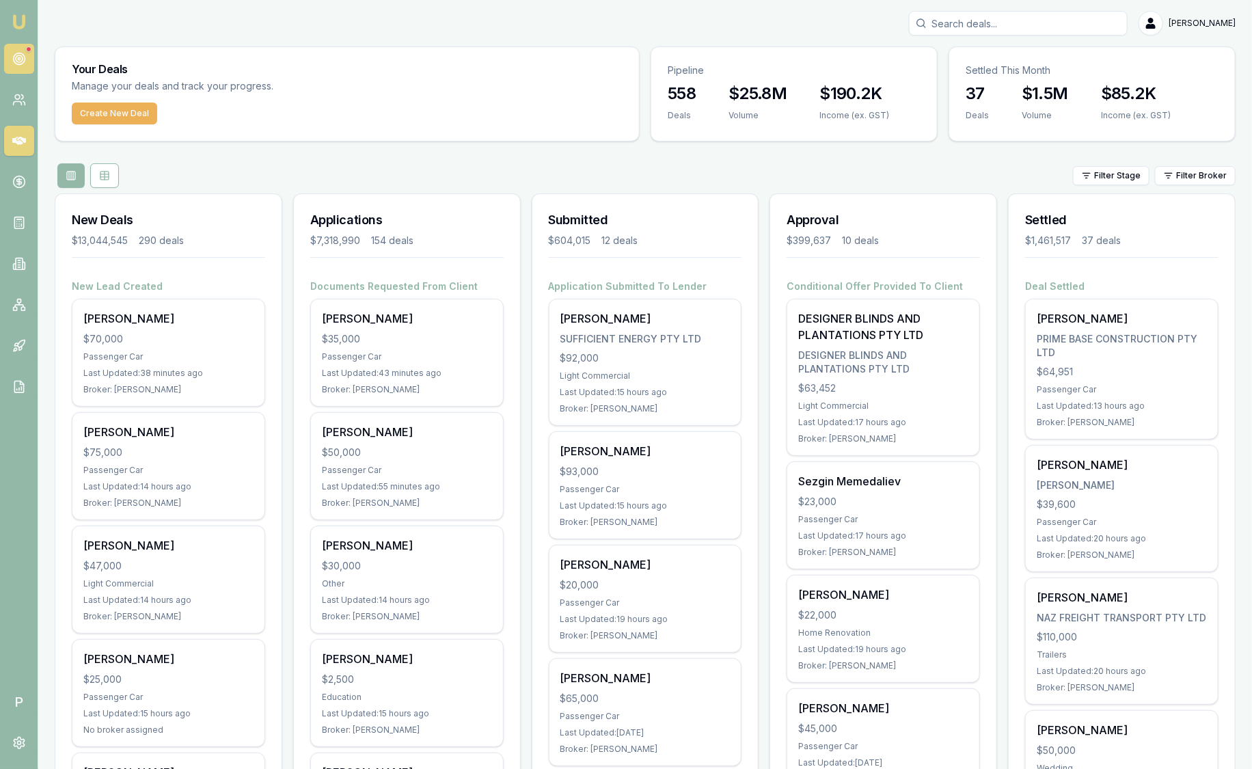
click at [21, 49] on link at bounding box center [19, 59] width 30 height 30
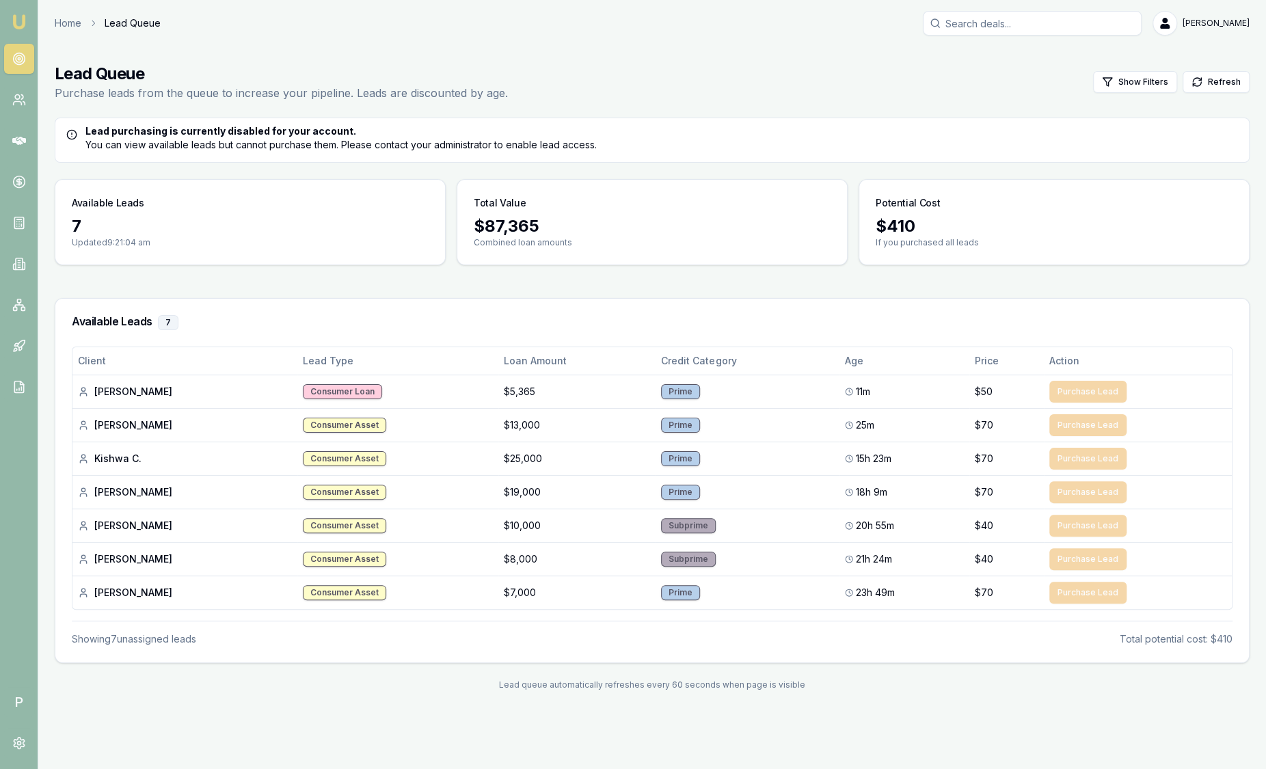
click at [32, 21] on nav "Emu Broker" at bounding box center [19, 206] width 38 height 413
click at [66, 23] on link "Home" at bounding box center [68, 23] width 27 height 14
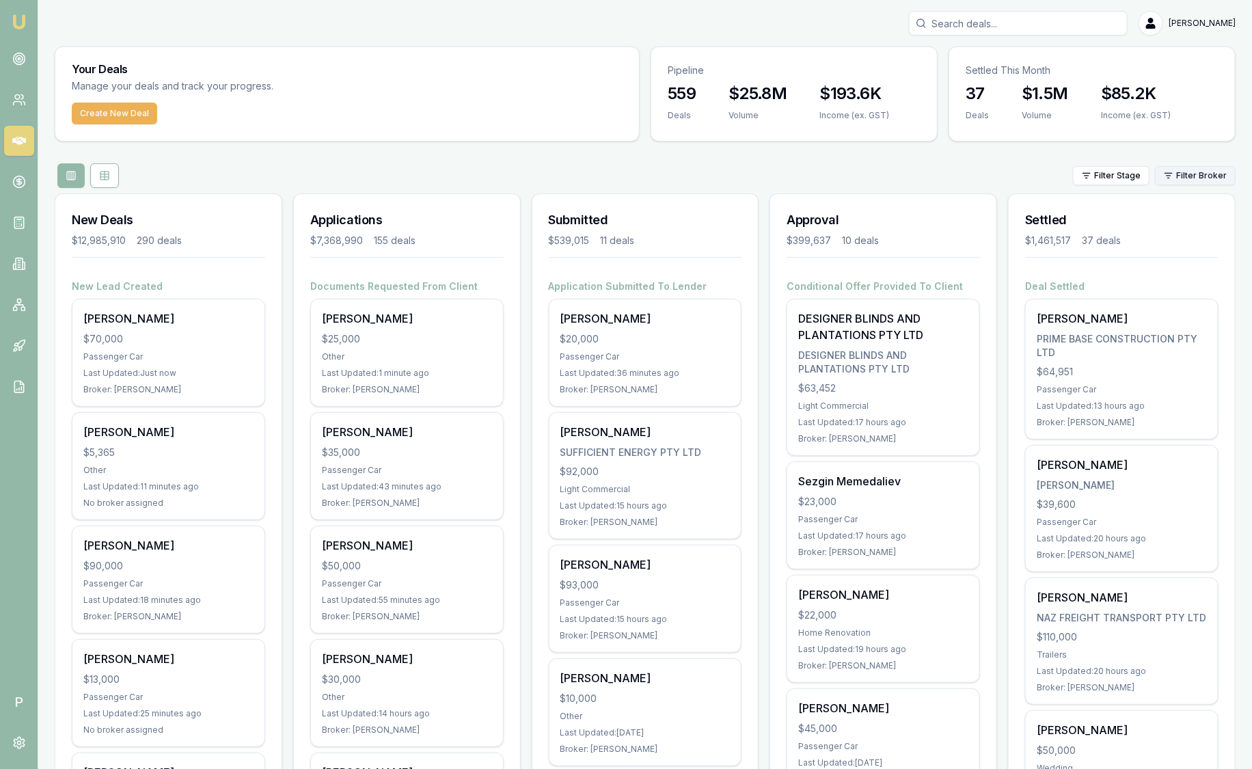
click at [1213, 173] on html "Emu Broker P Sam Crouch Toggle Menu Your Deals Manage your deals and track your…" at bounding box center [626, 384] width 1252 height 769
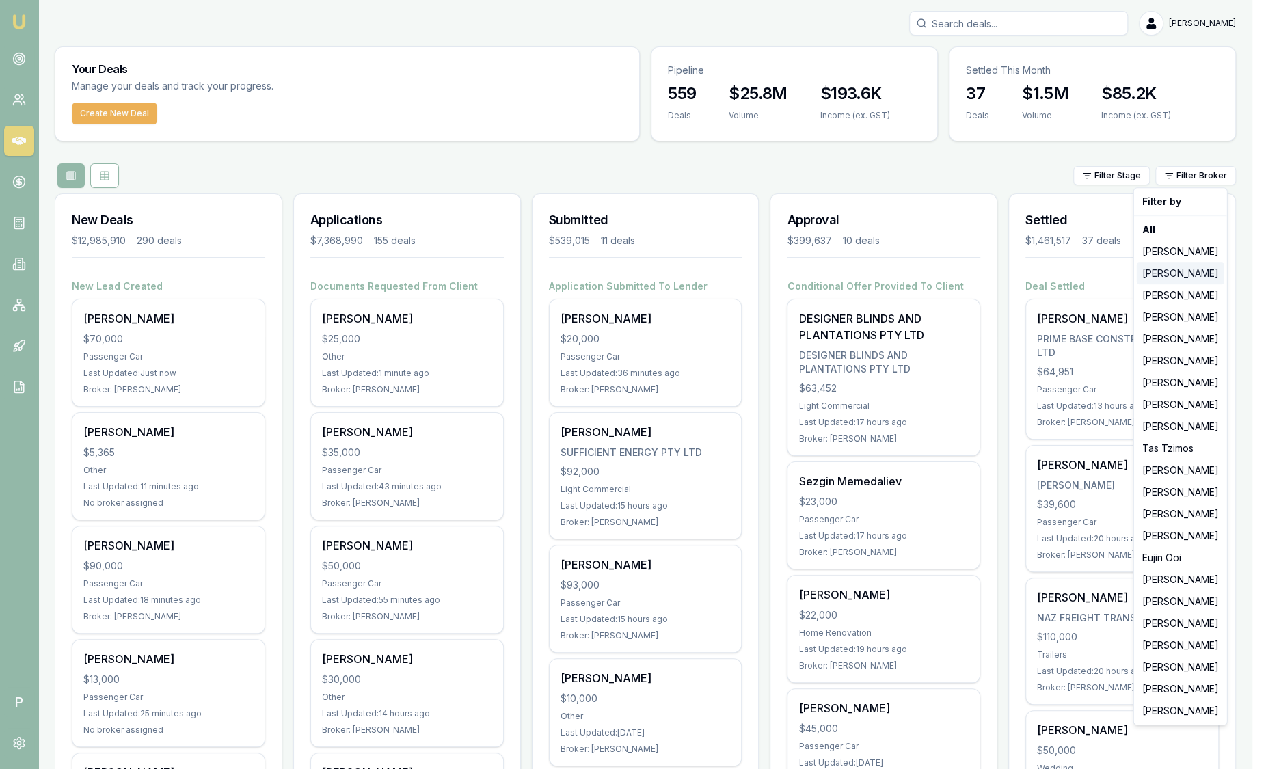
click at [1194, 272] on div "[PERSON_NAME]" at bounding box center [1181, 274] width 88 height 22
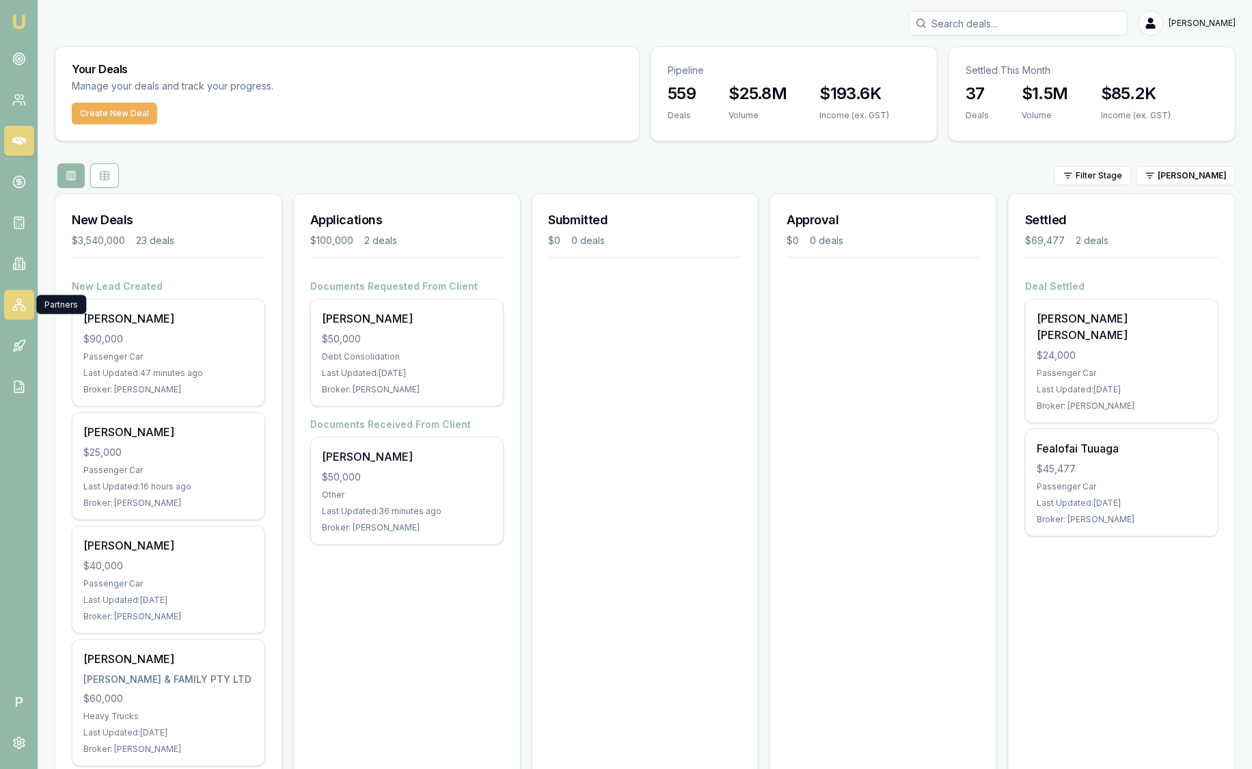
click at [18, 301] on icon at bounding box center [19, 305] width 14 height 14
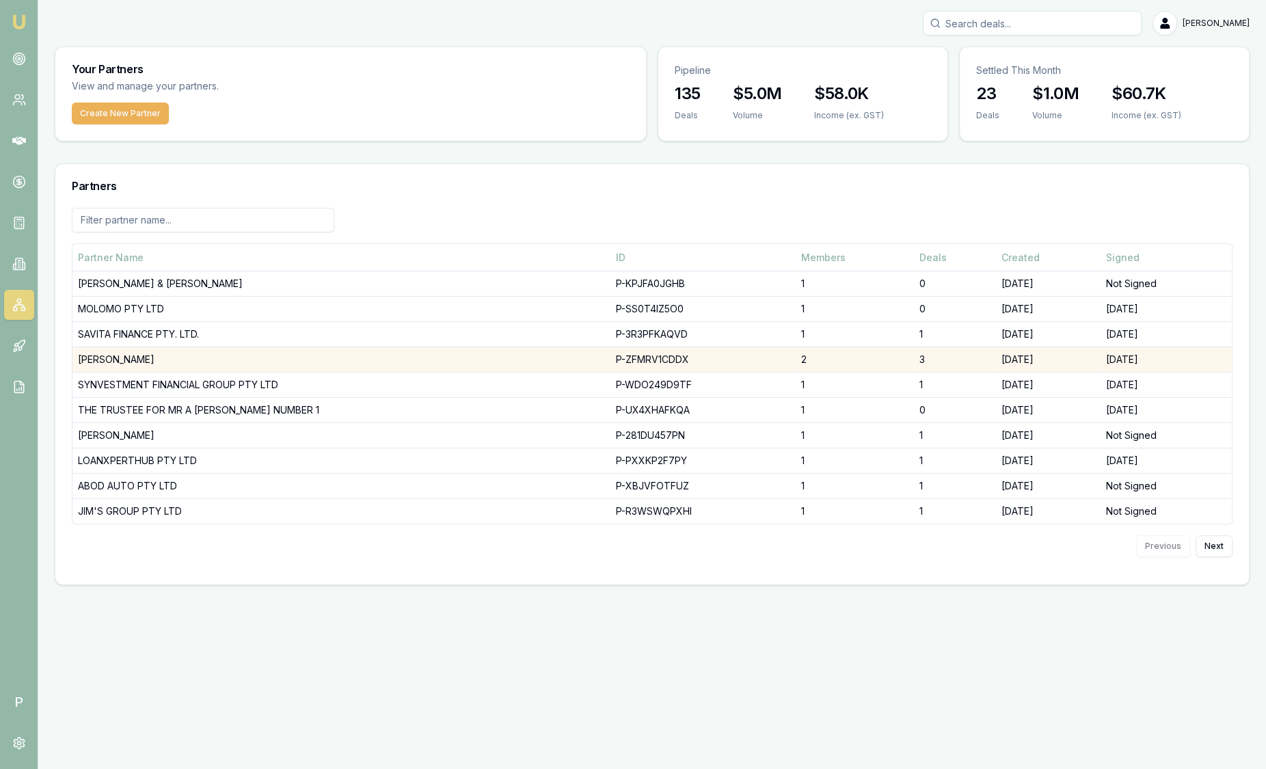
click at [154, 364] on td "DHANKHAR, SANJEEV" at bounding box center [341, 359] width 538 height 25
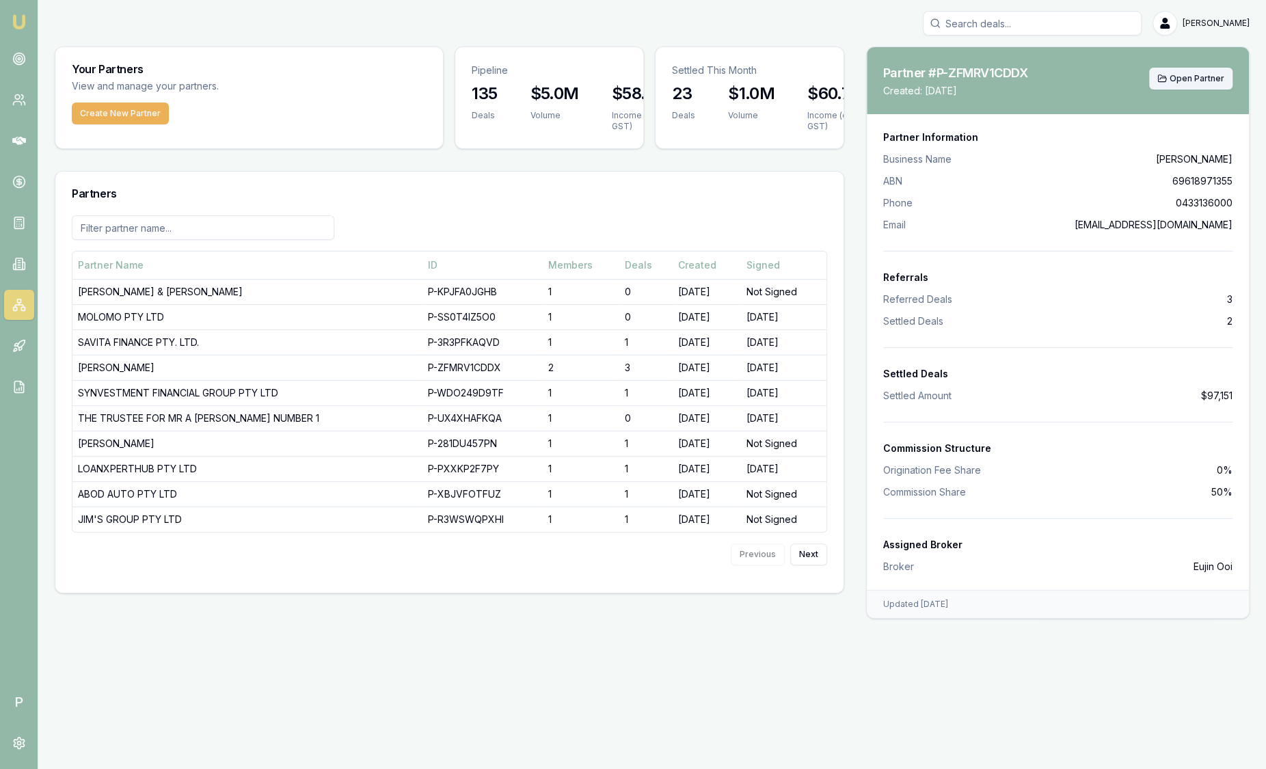
click at [1200, 82] on span "Open Partner" at bounding box center [1197, 78] width 55 height 11
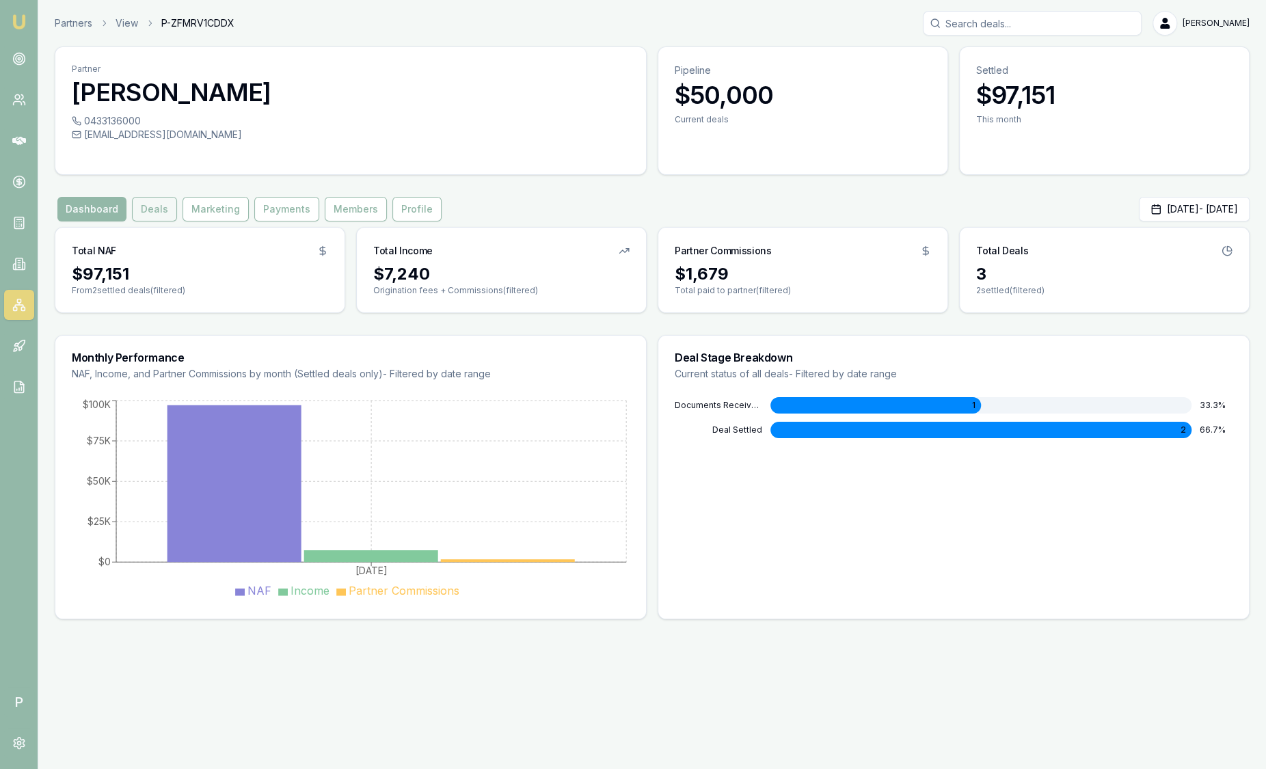
click at [158, 209] on button "Deals" at bounding box center [154, 209] width 45 height 25
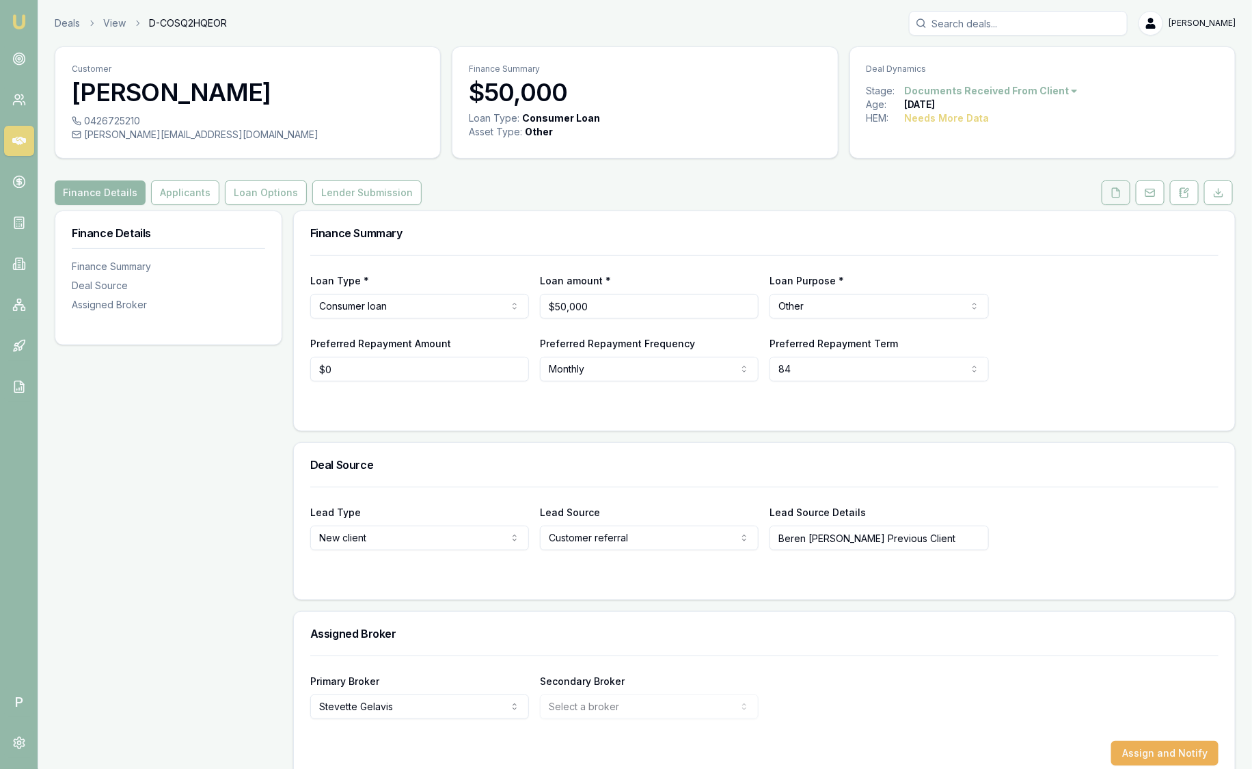
click at [1122, 194] on icon at bounding box center [1116, 192] width 11 height 11
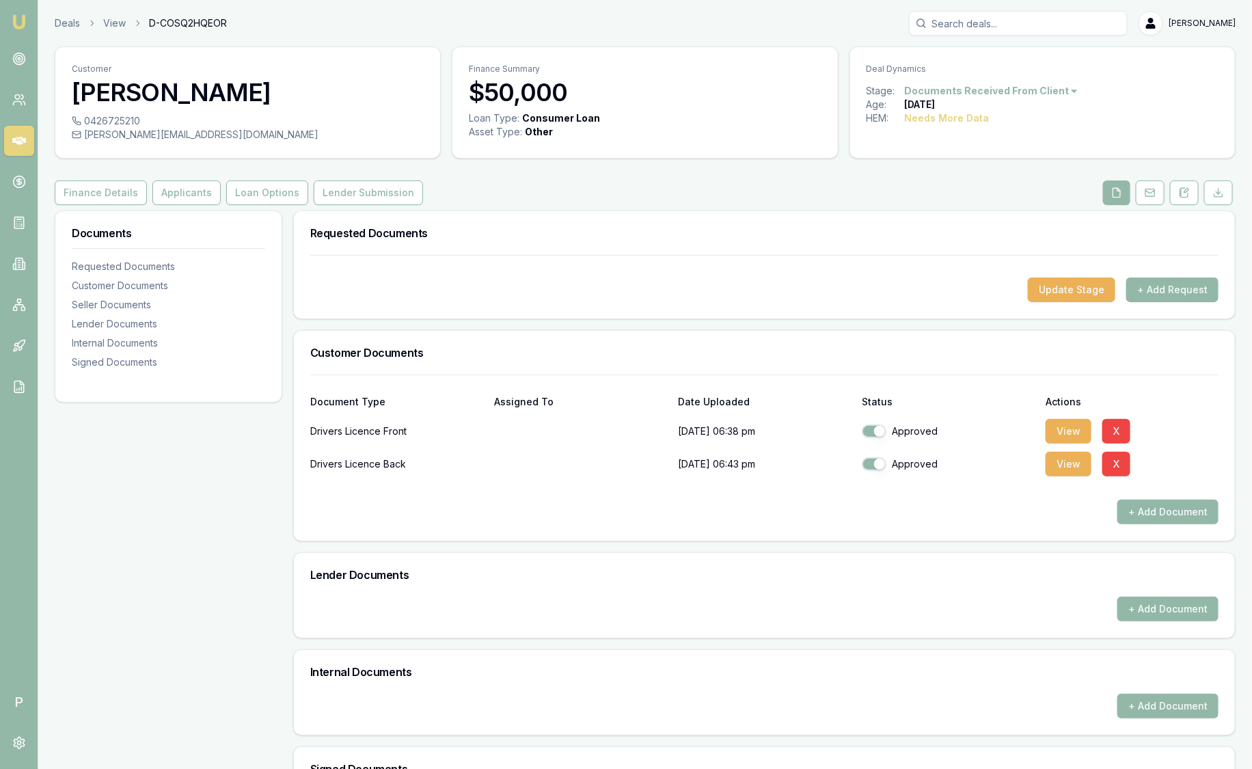
drag, startPoint x: 1122, startPoint y: 194, endPoint x: 517, endPoint y: 448, distance: 656.0
click at [517, 448] on div "Drivers Licence Back [DATE] 06:43 pm Approved View X" at bounding box center [764, 461] width 909 height 33
click at [1176, 512] on button "+ Add Document" at bounding box center [1168, 512] width 101 height 25
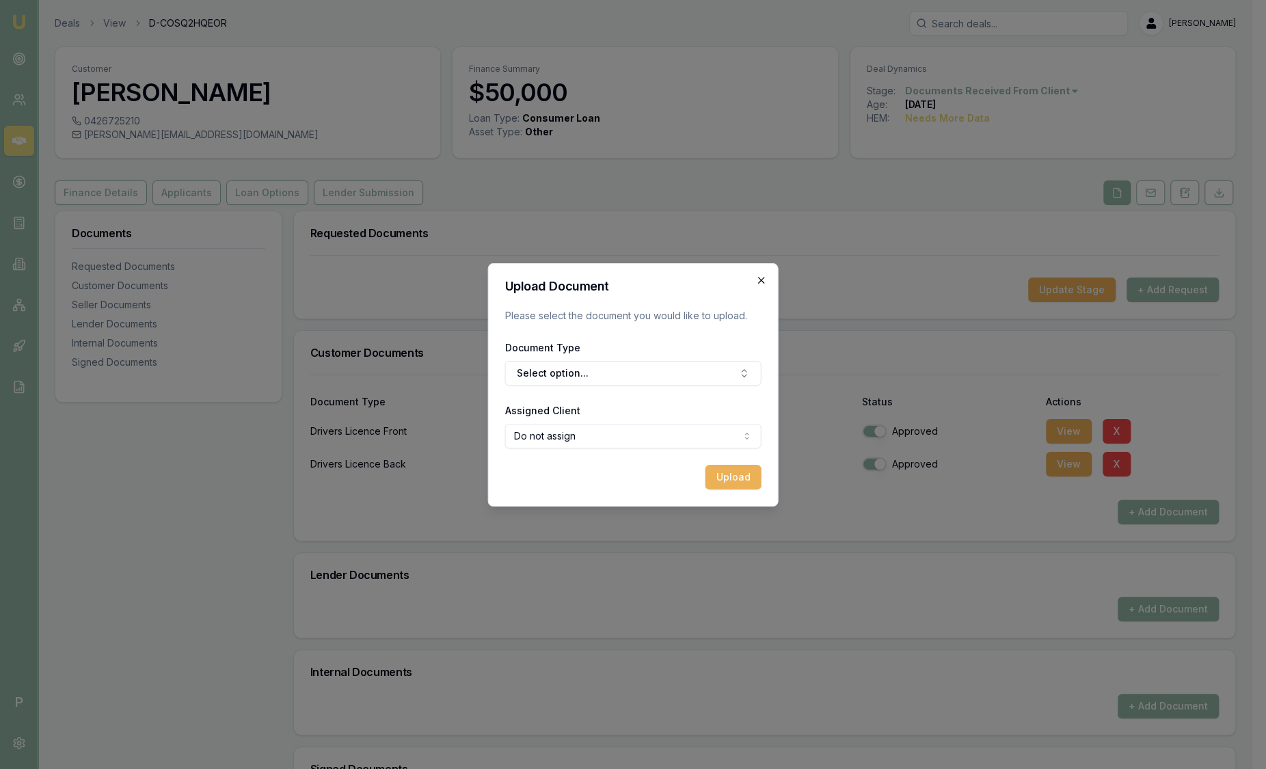
click at [762, 278] on icon "button" at bounding box center [761, 280] width 11 height 11
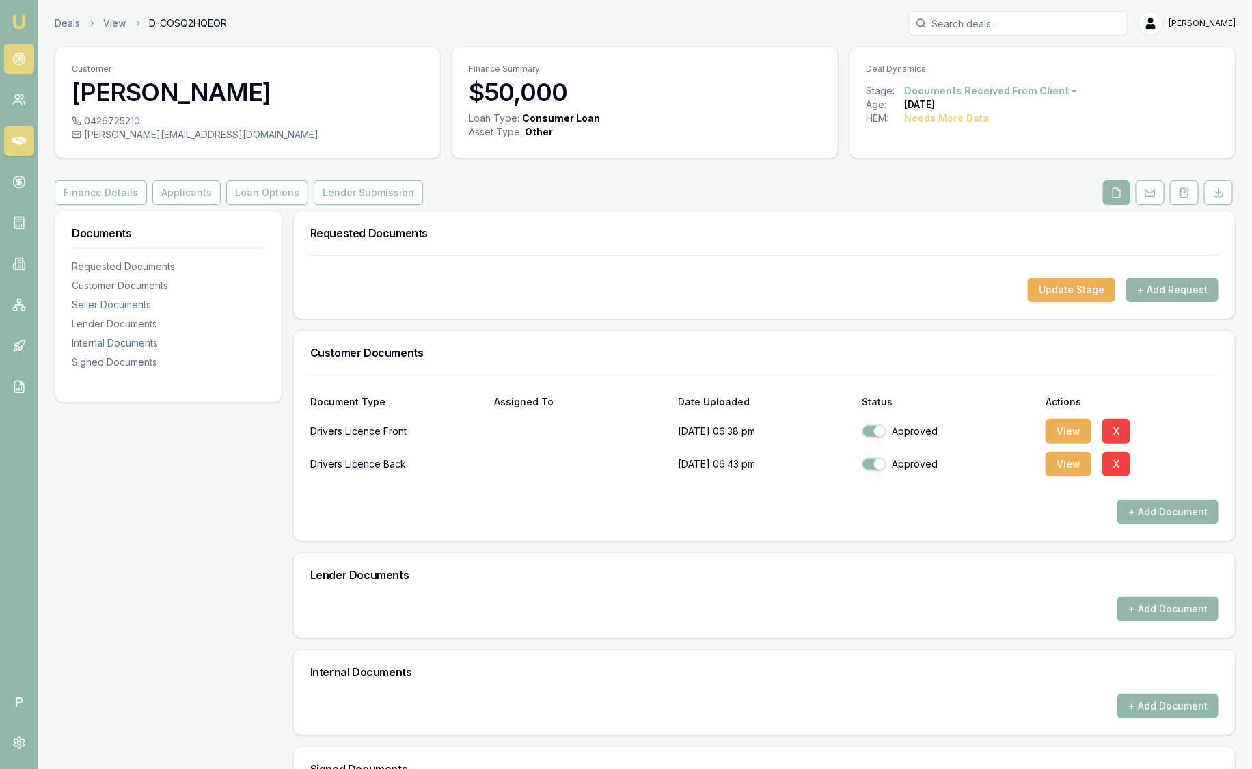
click at [25, 62] on icon at bounding box center [19, 59] width 14 height 14
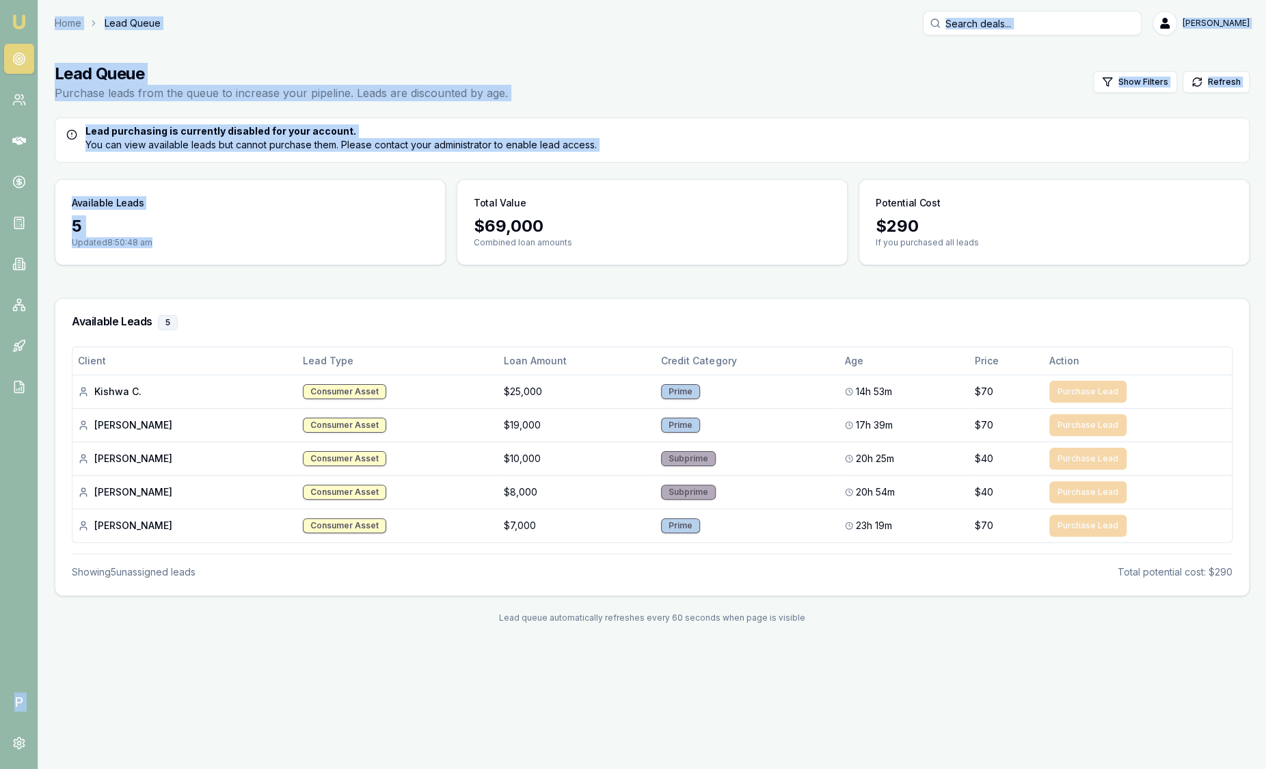
drag, startPoint x: 280, startPoint y: 243, endPoint x: -44, endPoint y: -62, distance: 444.9
click at [0, 0] on html "Emu Broker P Home Lead Queue Sam Crouch Toggle Menu Lead Queue Purchase leads f…" at bounding box center [633, 384] width 1266 height 769
drag, startPoint x: 15, startPoint y: 25, endPoint x: 488, endPoint y: 35, distance: 473.2
click at [488, 35] on div "Home Lead Queue Sam Crouch" at bounding box center [652, 23] width 1195 height 25
click at [446, 33] on div "Home Lead Queue Sam Crouch" at bounding box center [652, 23] width 1195 height 25
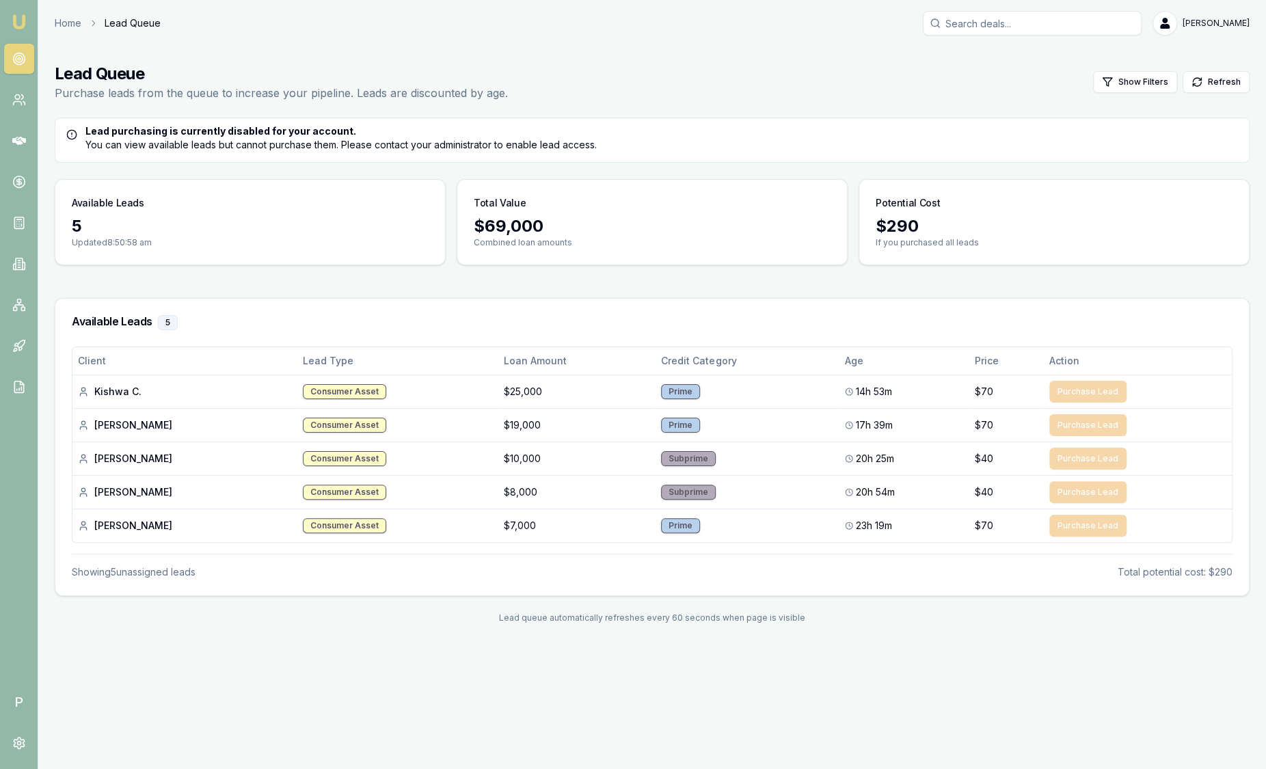
click at [30, 19] on nav "Emu Broker" at bounding box center [19, 206] width 38 height 413
click at [14, 16] on img at bounding box center [19, 22] width 16 height 16
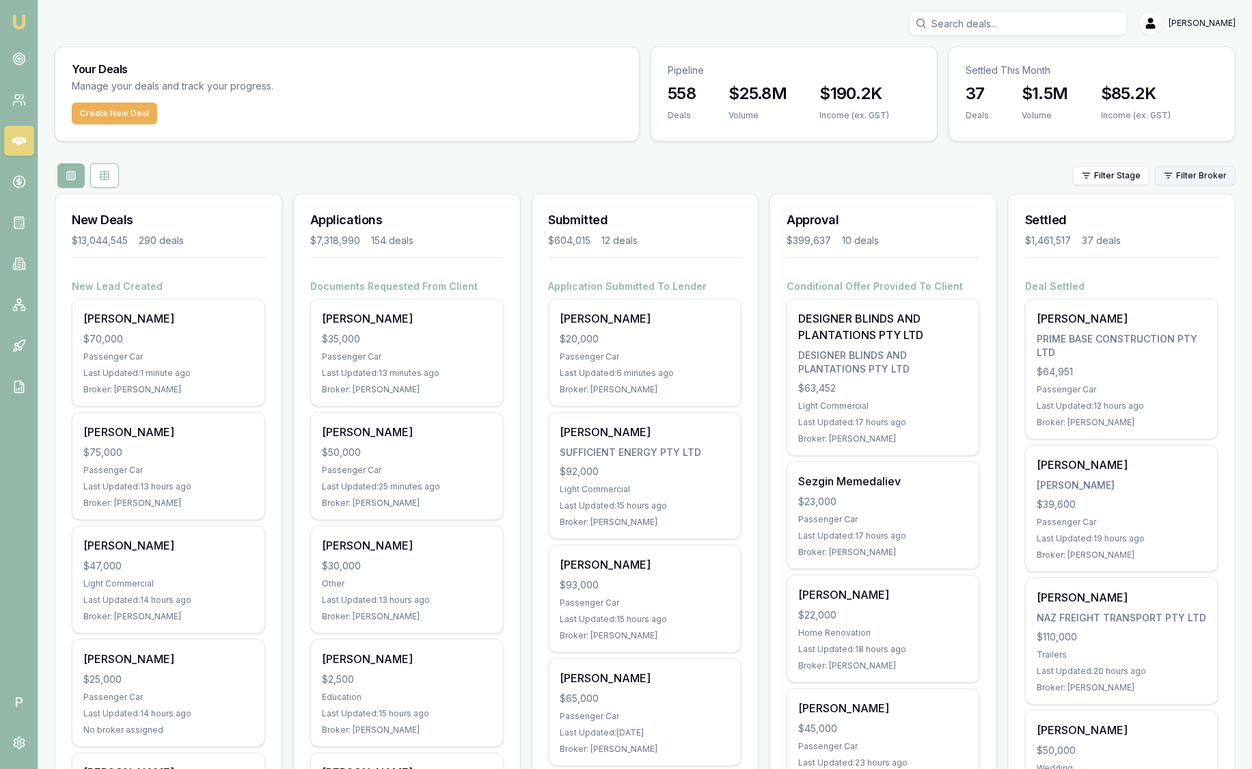
click at [1198, 174] on html "Emu Broker P Sam Crouch Toggle Menu Your Deals Manage your deals and track your…" at bounding box center [626, 384] width 1252 height 769
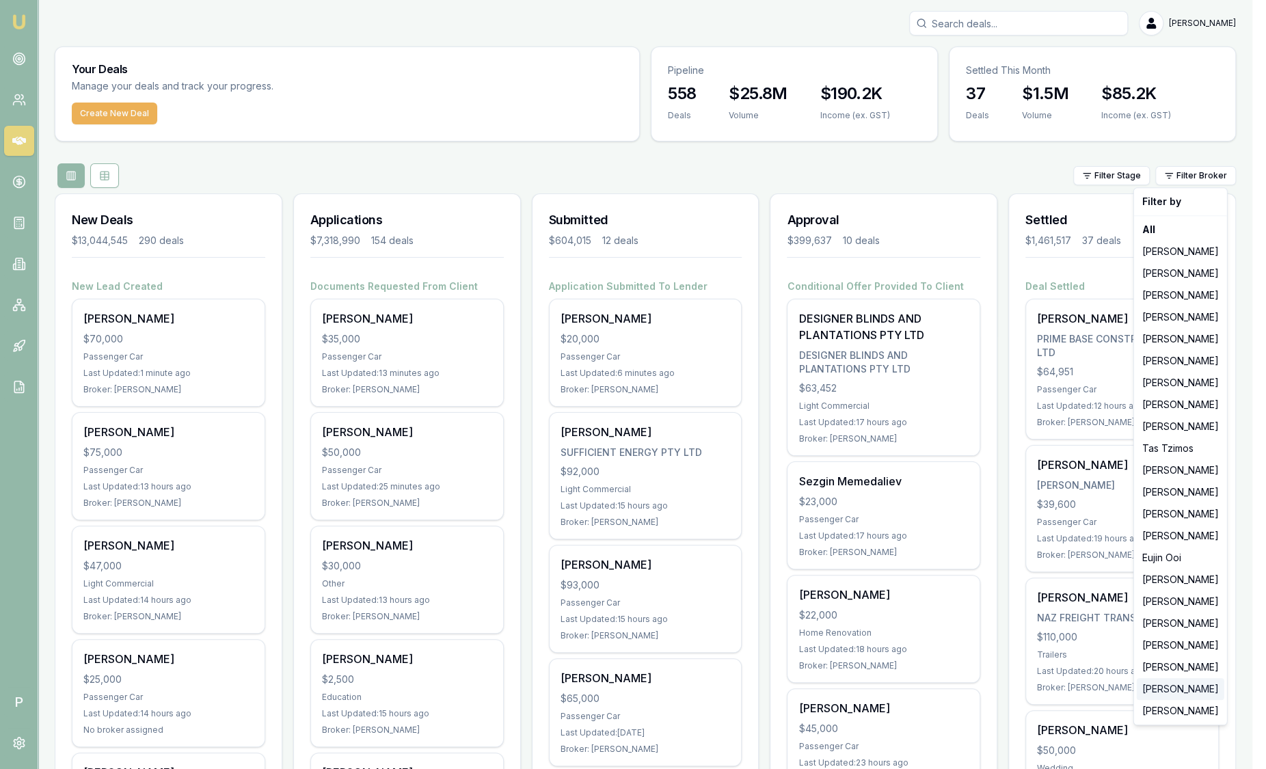
click at [1168, 692] on div "[PERSON_NAME]" at bounding box center [1181, 689] width 88 height 22
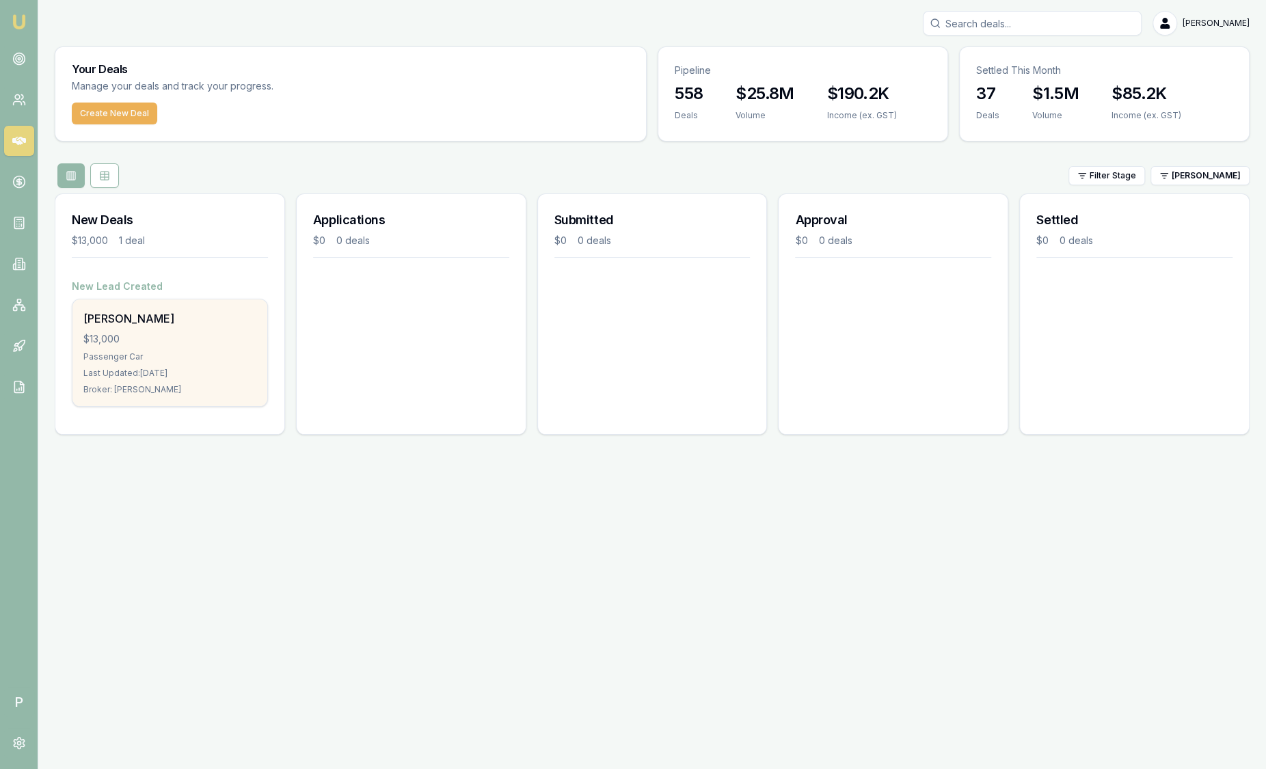
click at [237, 374] on div "Last Updated: 4 days ago" at bounding box center [169, 373] width 173 height 11
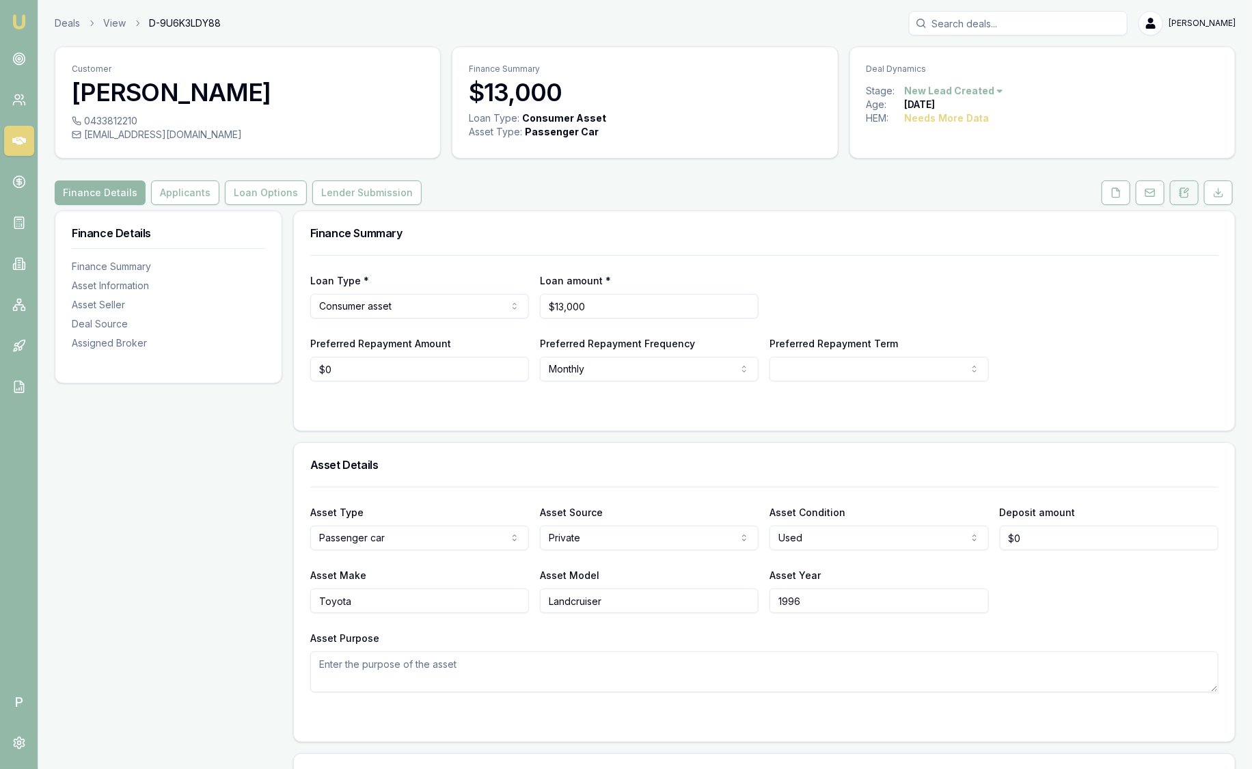
click at [1183, 188] on icon at bounding box center [1185, 192] width 8 height 9
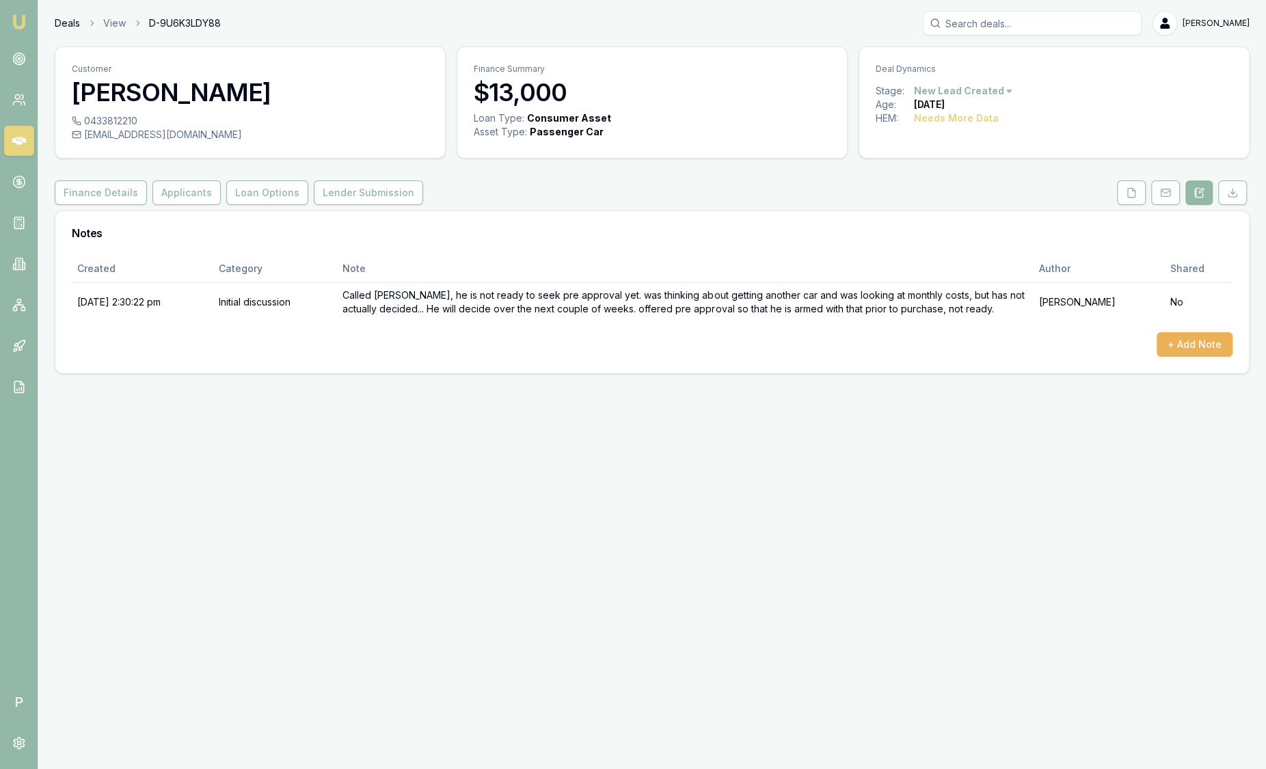
click at [73, 21] on link "Deals" at bounding box center [67, 23] width 25 height 14
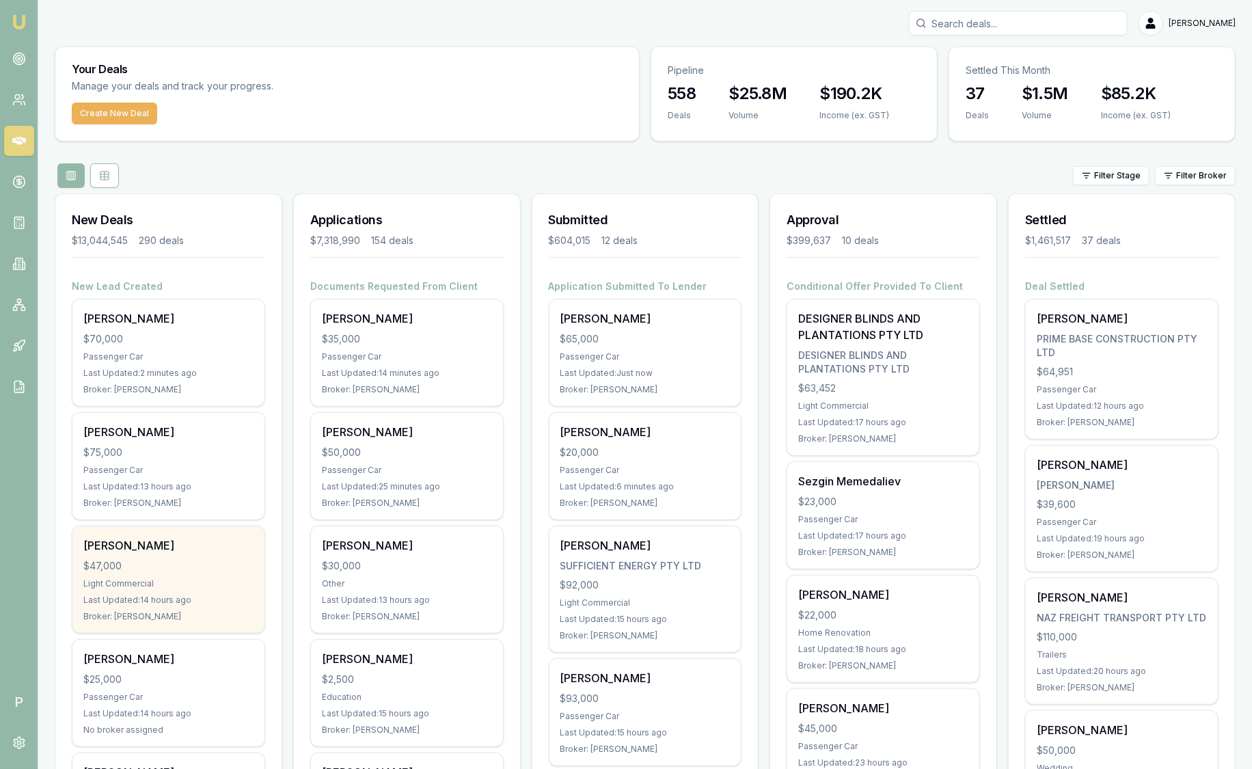
click at [144, 584] on div "Light Commercial" at bounding box center [168, 583] width 170 height 11
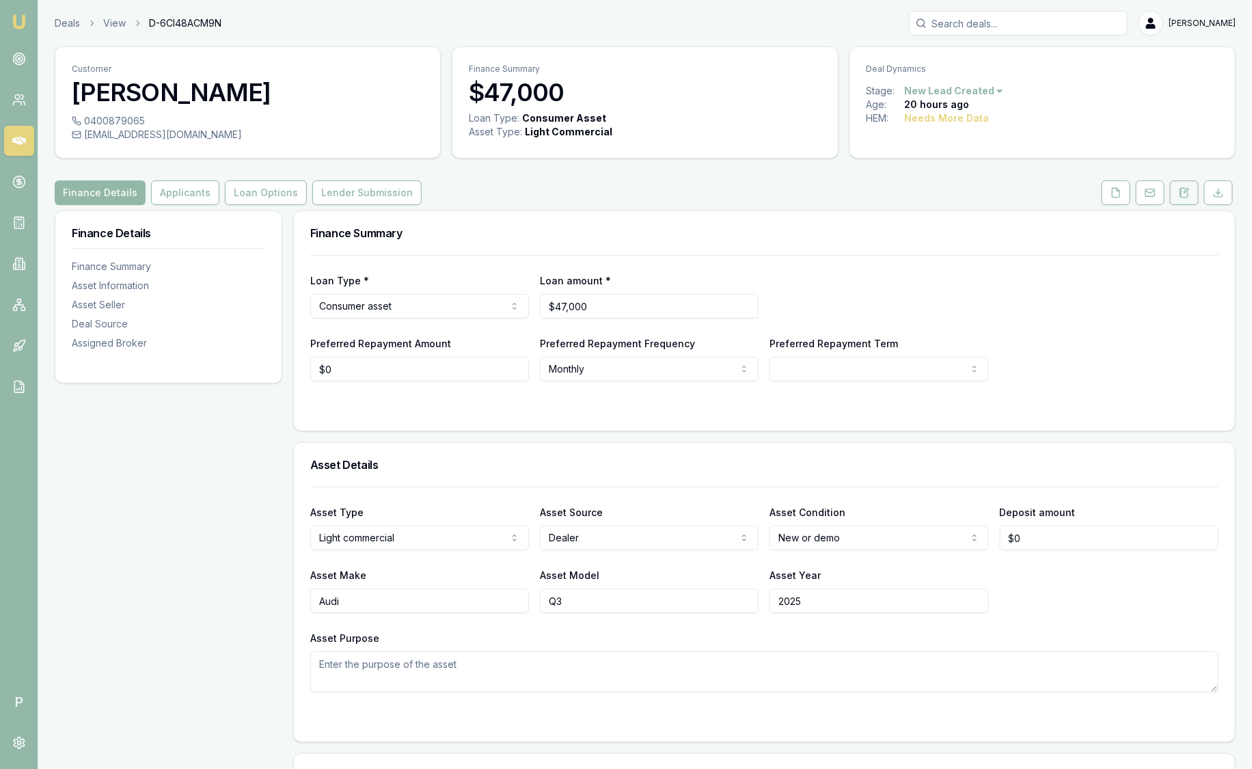
click at [1191, 190] on button at bounding box center [1184, 192] width 29 height 25
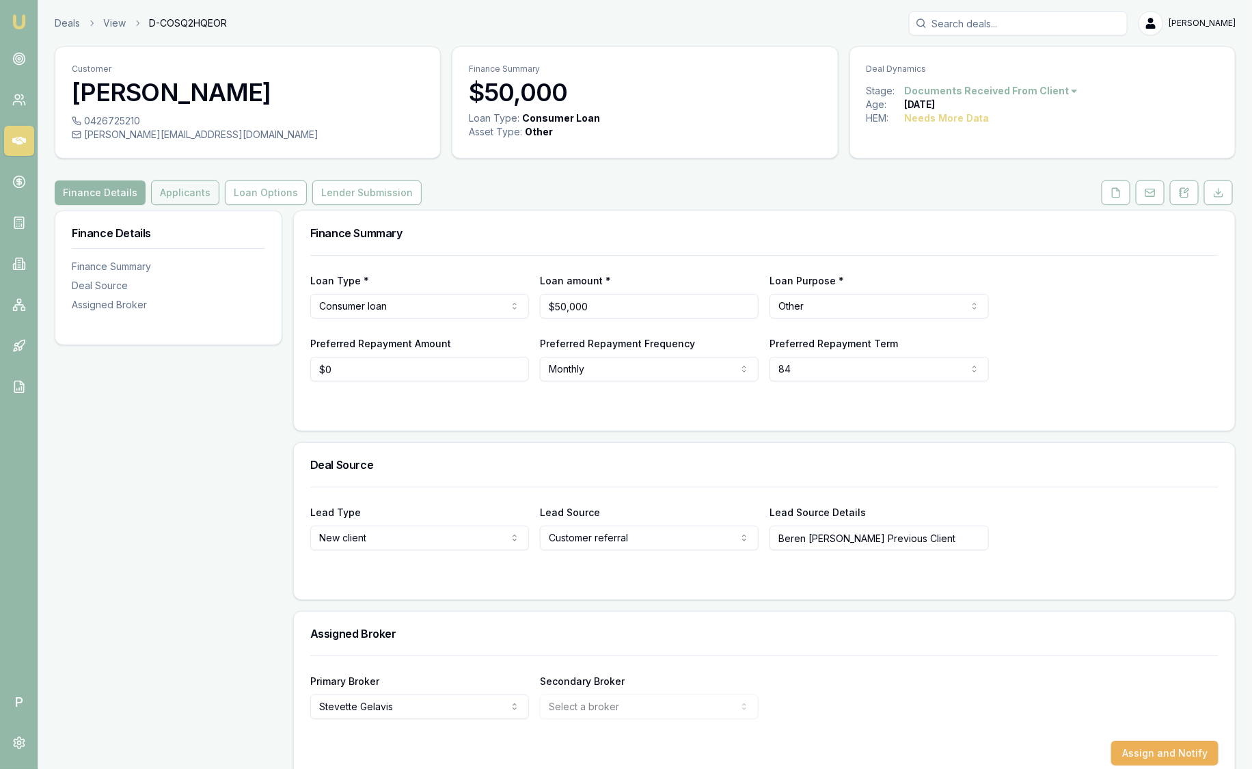
click at [193, 195] on button "Applicants" at bounding box center [185, 192] width 68 height 25
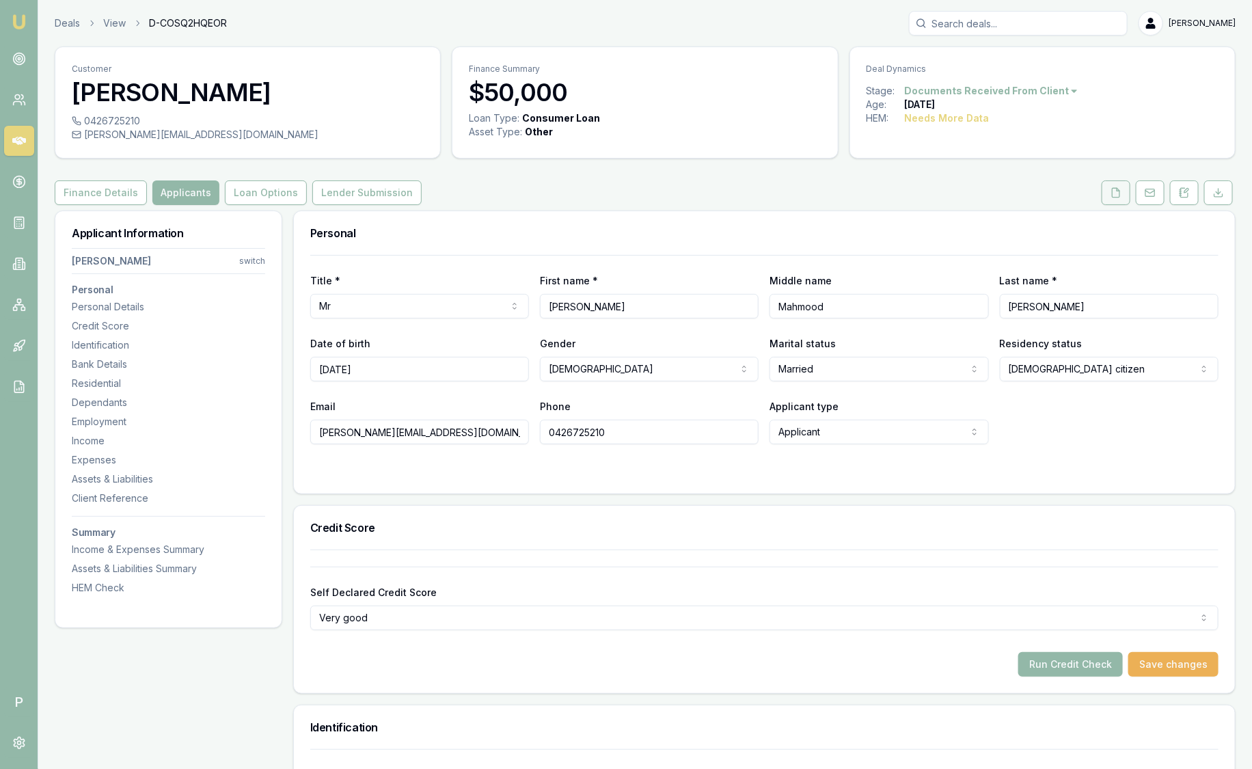
click at [1108, 191] on button at bounding box center [1116, 192] width 29 height 25
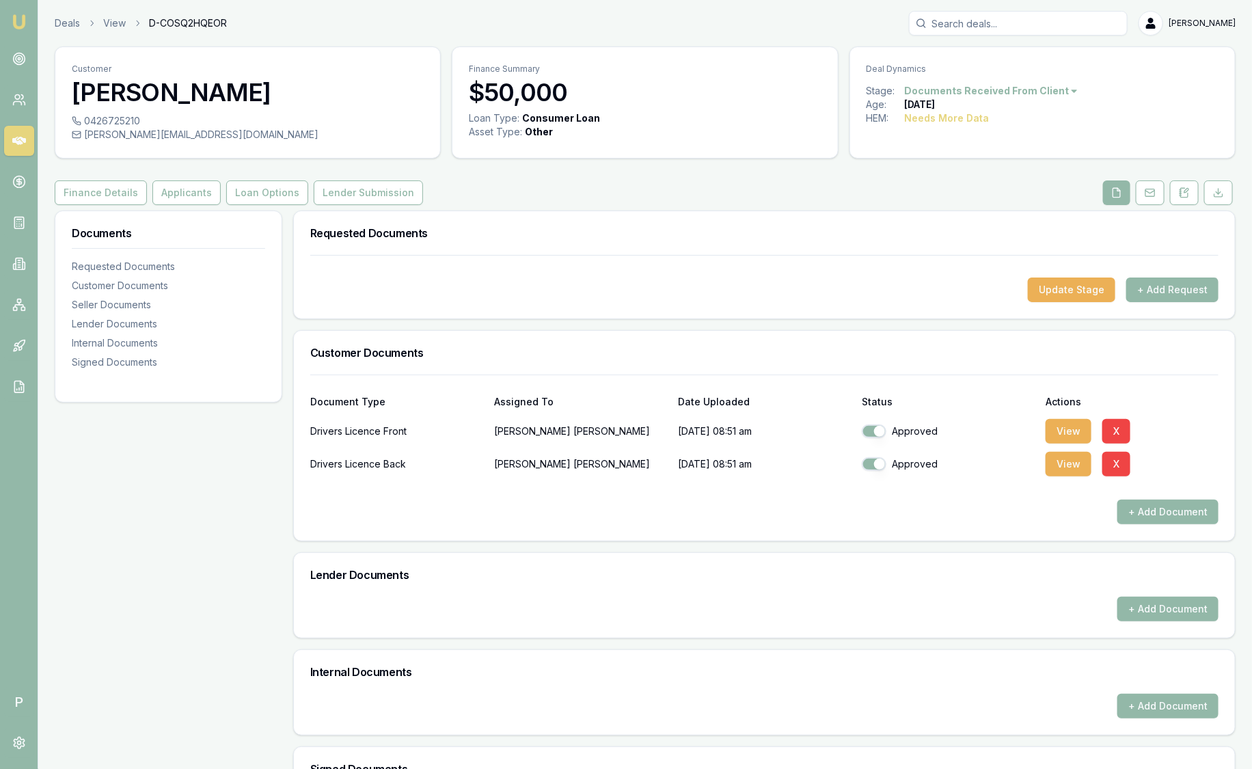
click at [564, 314] on div "Update Stage + Add Request" at bounding box center [764, 287] width 941 height 64
click at [183, 198] on button "Applicants" at bounding box center [186, 192] width 68 height 25
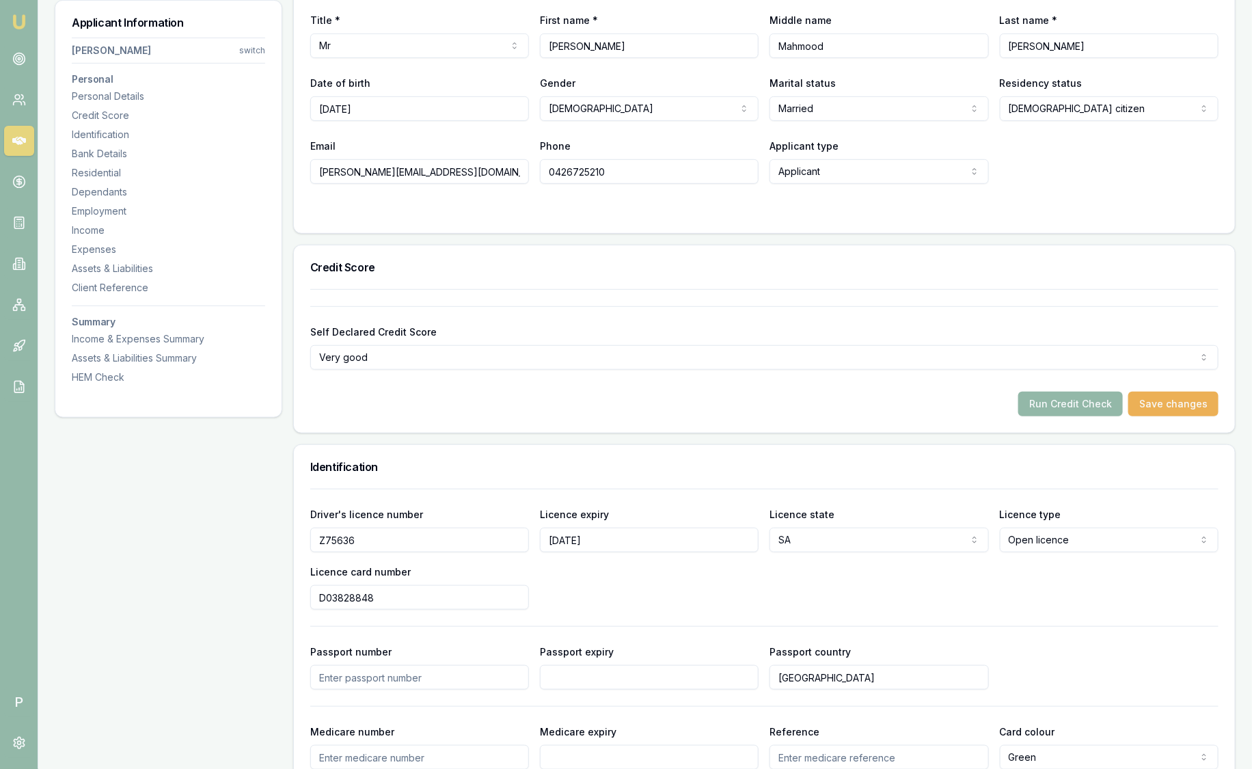
scroll to position [116, 0]
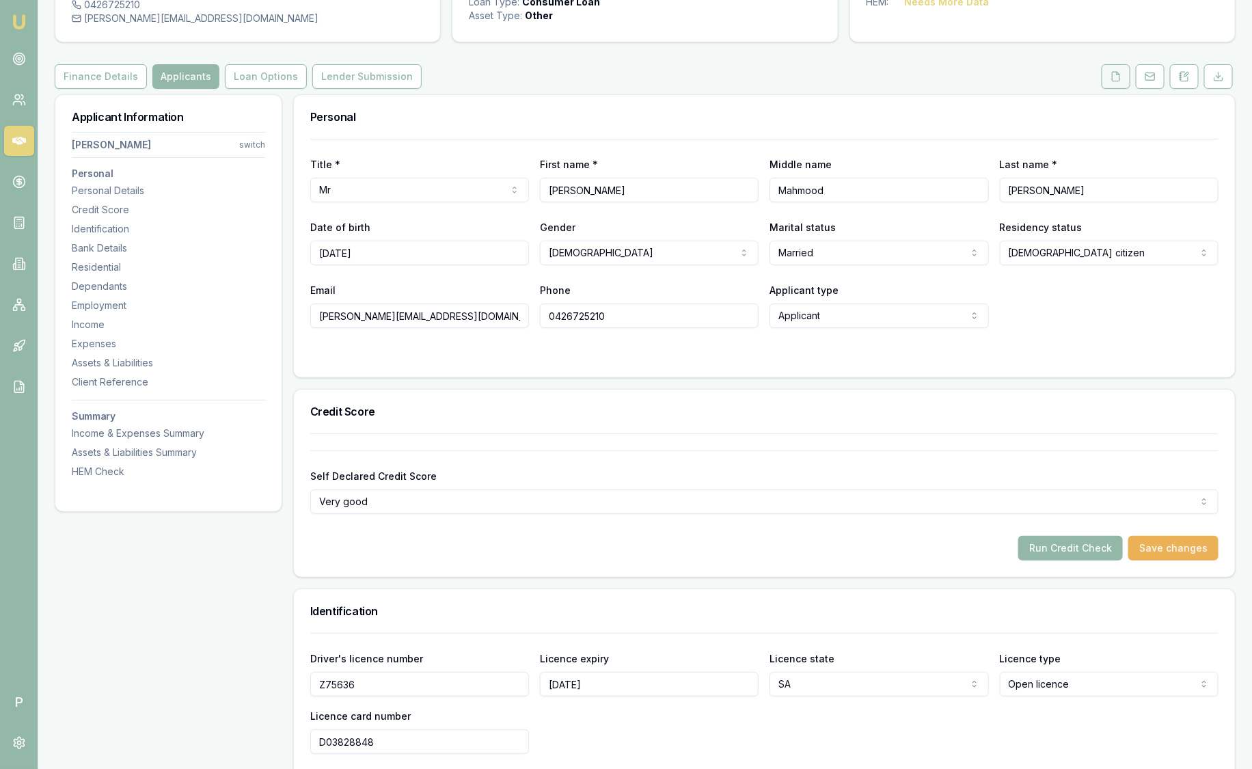
click at [1115, 74] on icon at bounding box center [1116, 76] width 11 height 11
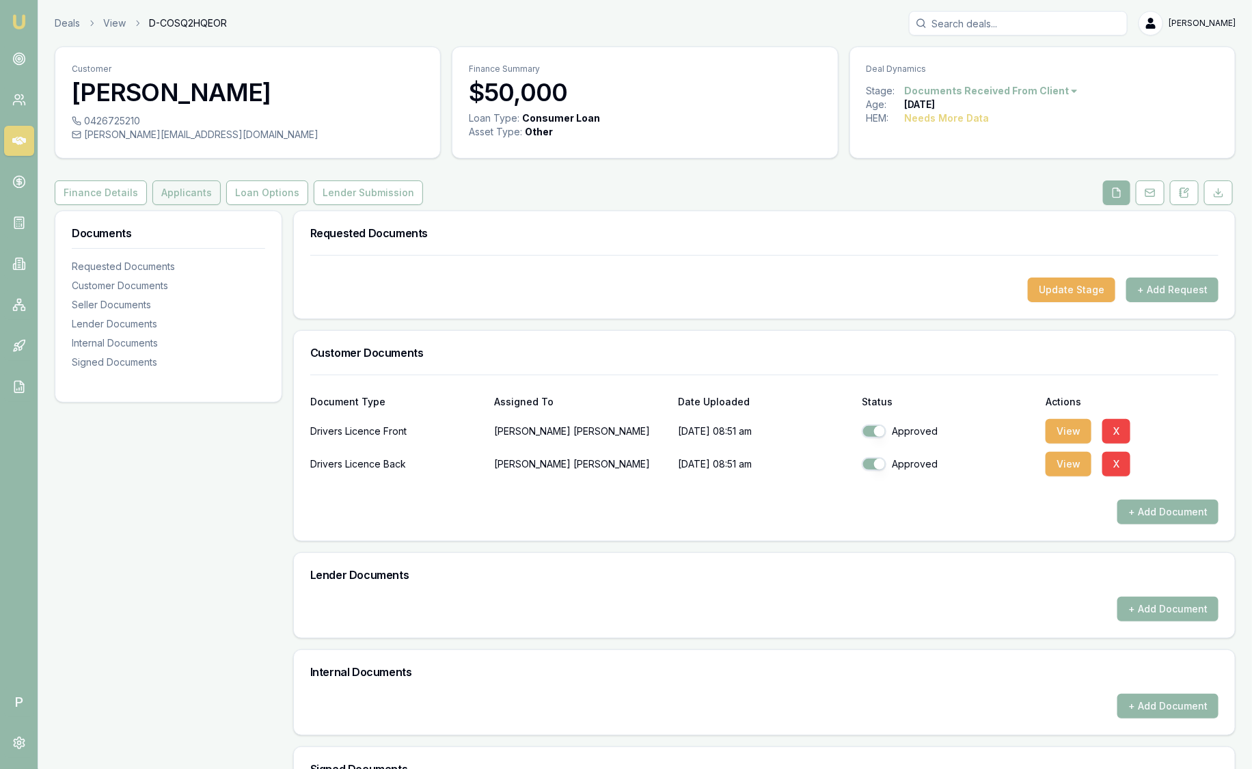
click at [198, 194] on button "Applicants" at bounding box center [186, 192] width 68 height 25
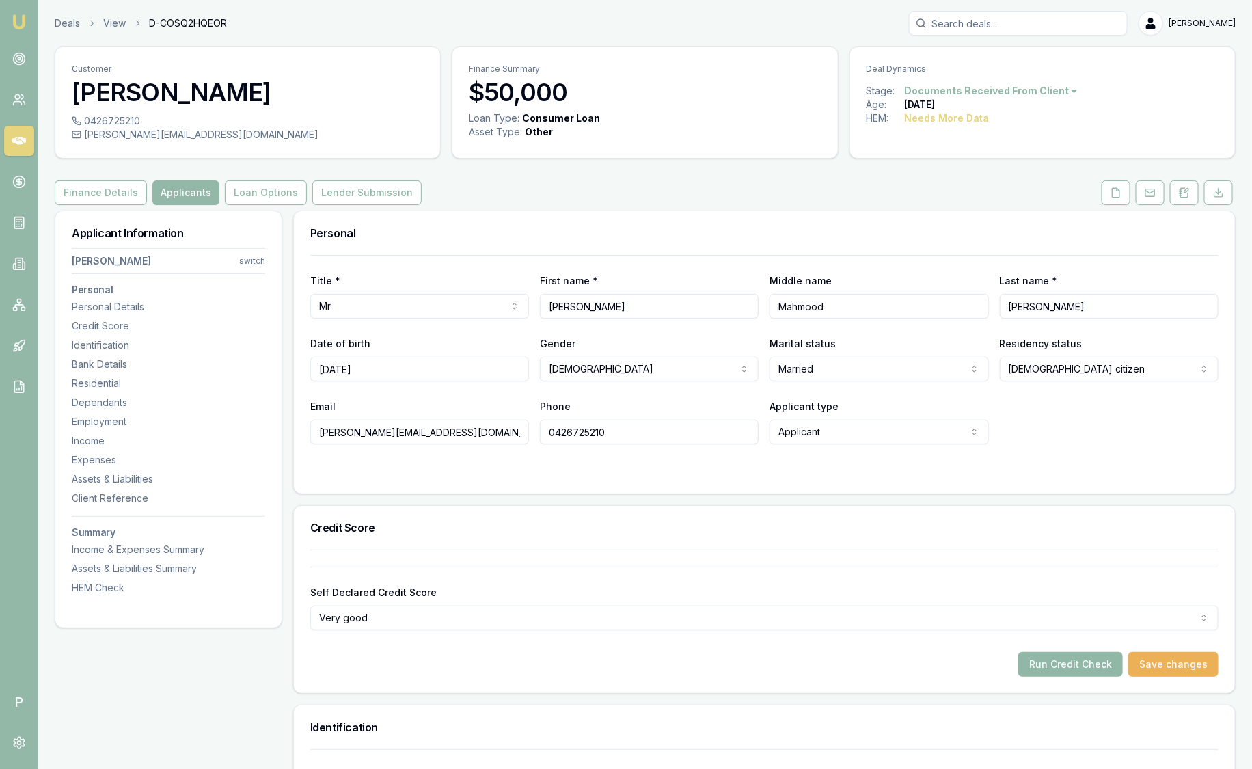
click at [1053, 662] on button "Run Credit Check" at bounding box center [1071, 664] width 105 height 25
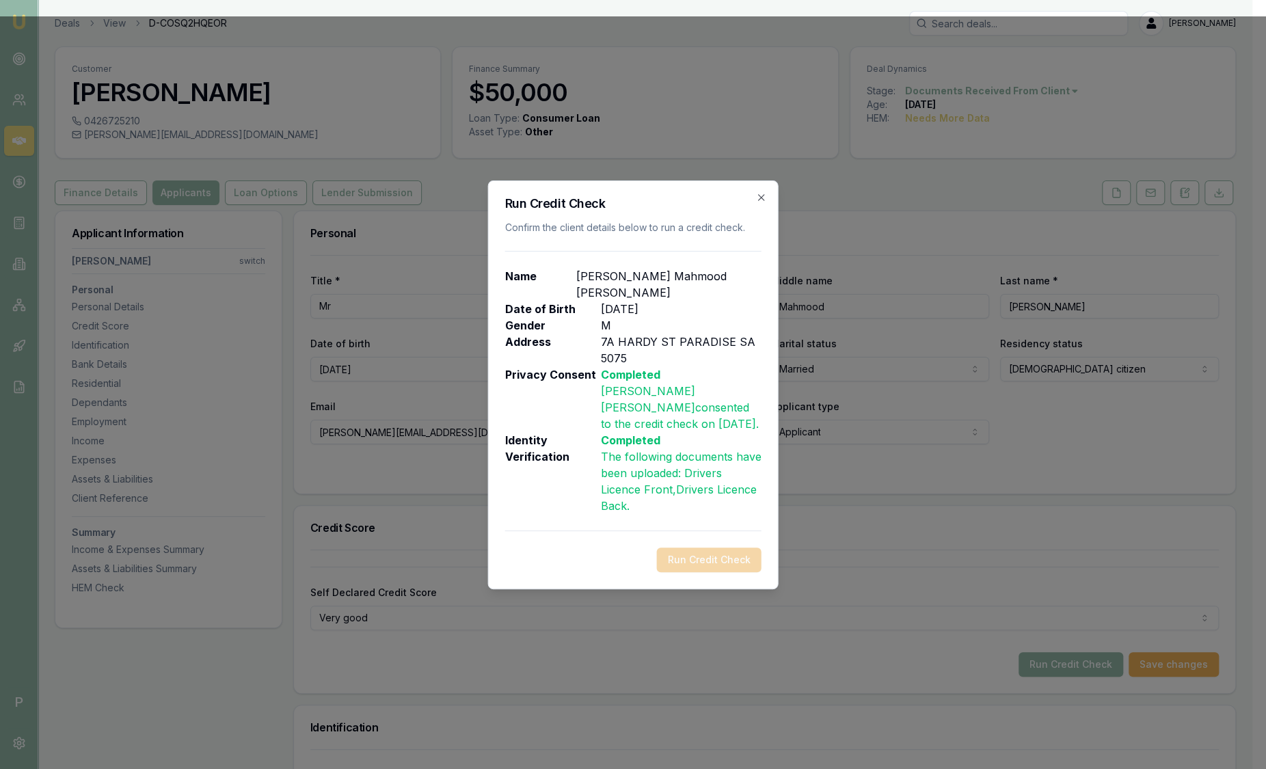
click at [720, 557] on div "Run Credit Check" at bounding box center [633, 560] width 256 height 25
click at [764, 198] on icon "button" at bounding box center [761, 197] width 11 height 11
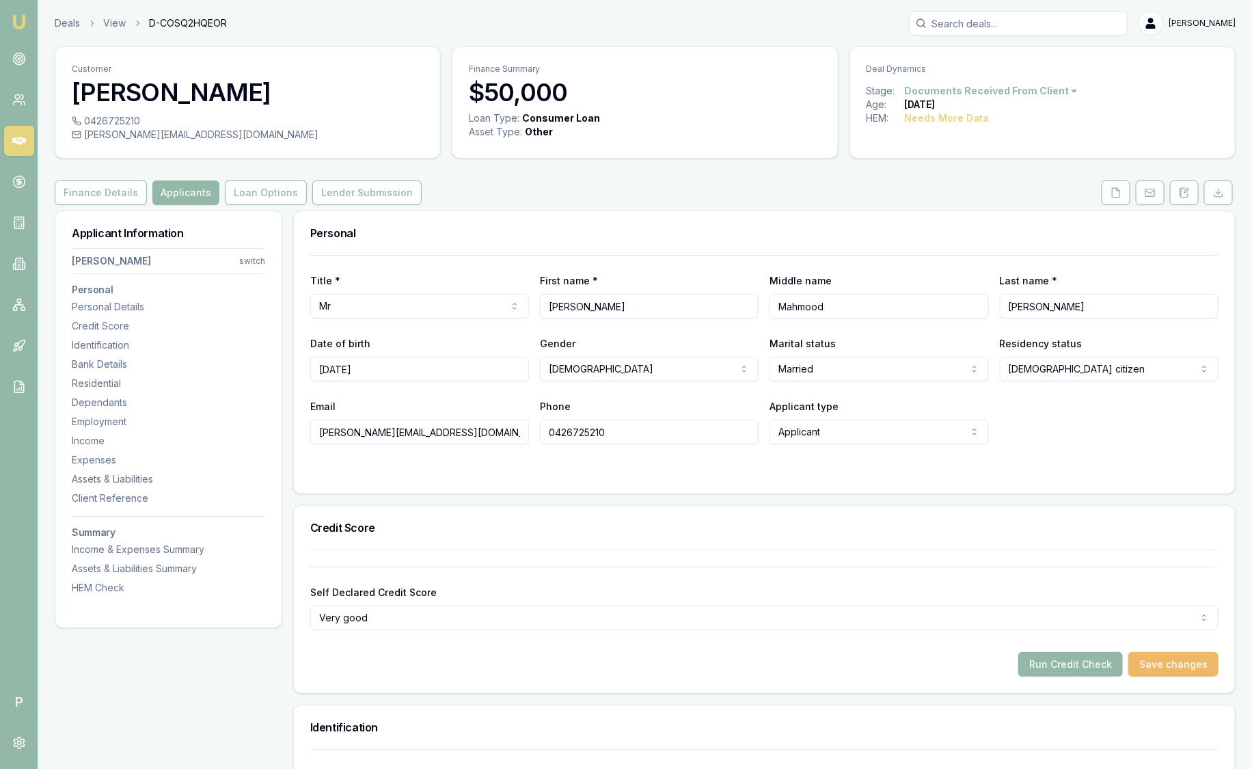
click at [1193, 665] on button "Save changes" at bounding box center [1174, 664] width 90 height 25
click at [1107, 658] on button "Run Credit Check" at bounding box center [1071, 664] width 105 height 25
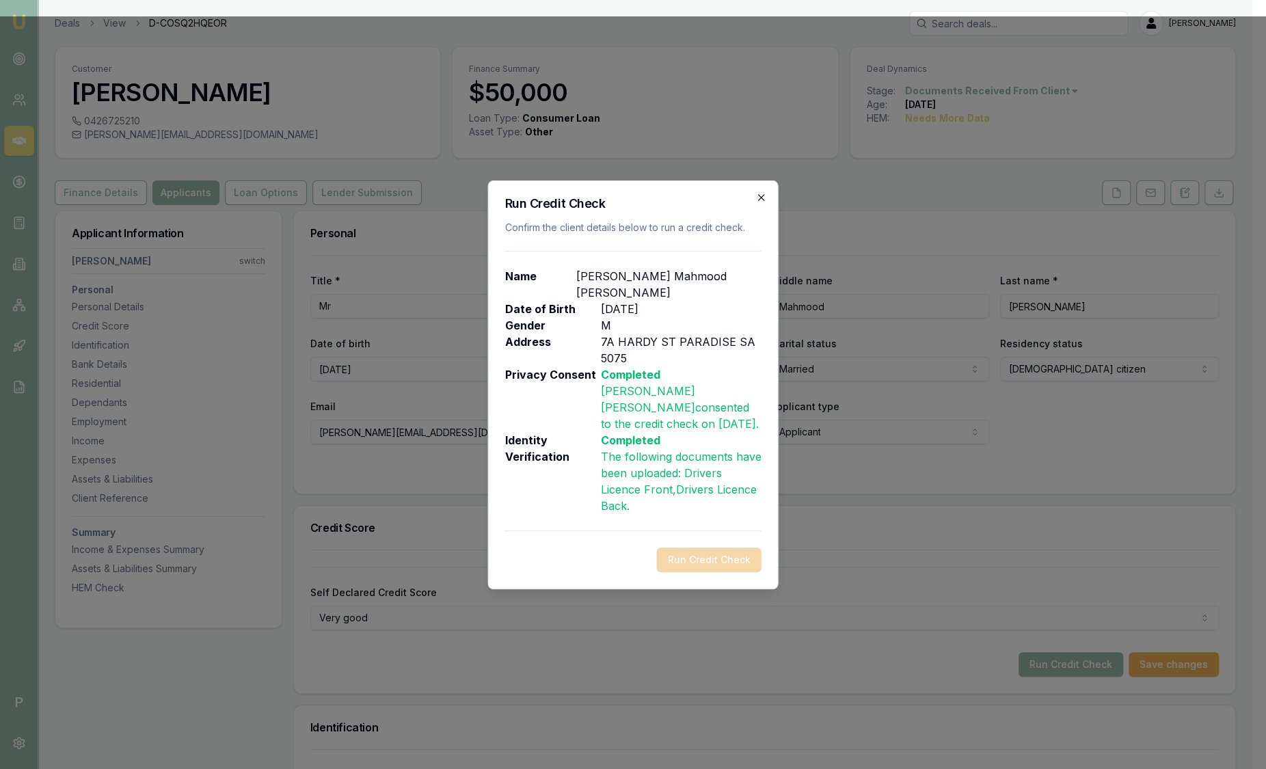
click at [757, 194] on icon "button" at bounding box center [761, 197] width 11 height 11
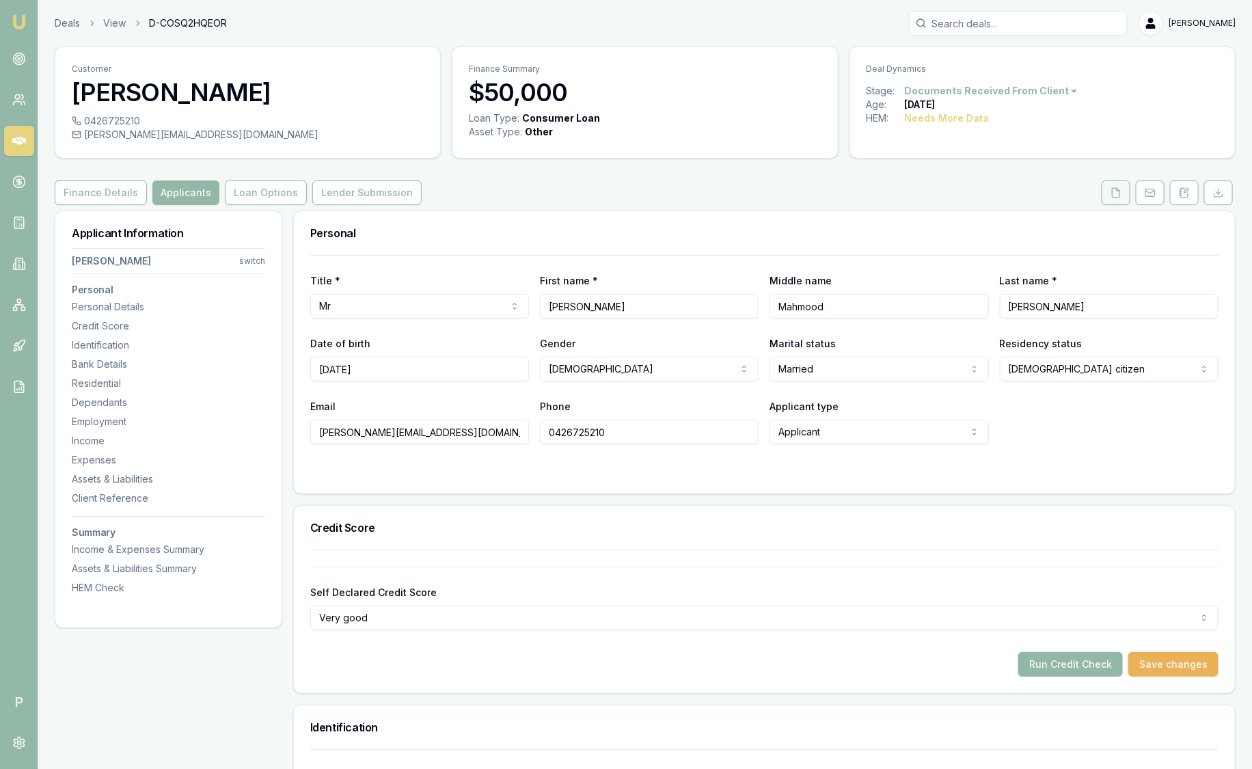
click at [1124, 191] on button at bounding box center [1116, 192] width 29 height 25
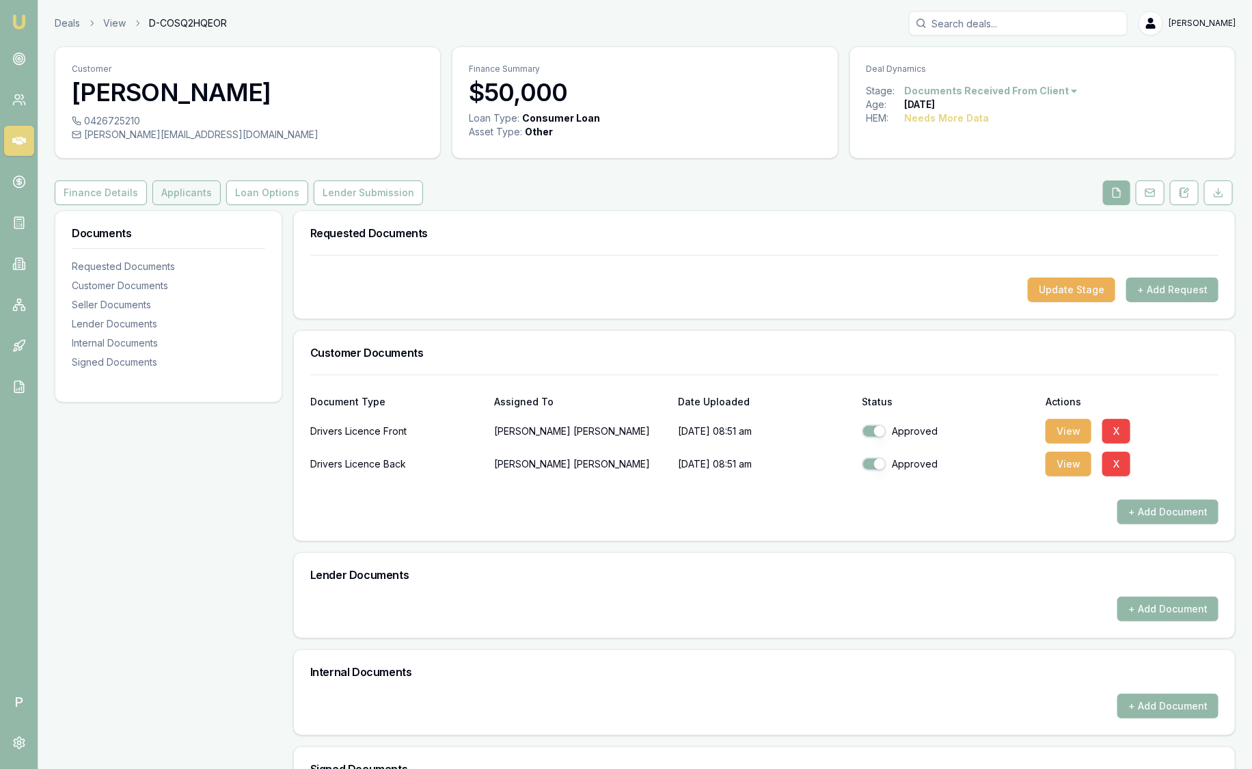
click at [179, 198] on button "Applicants" at bounding box center [186, 192] width 68 height 25
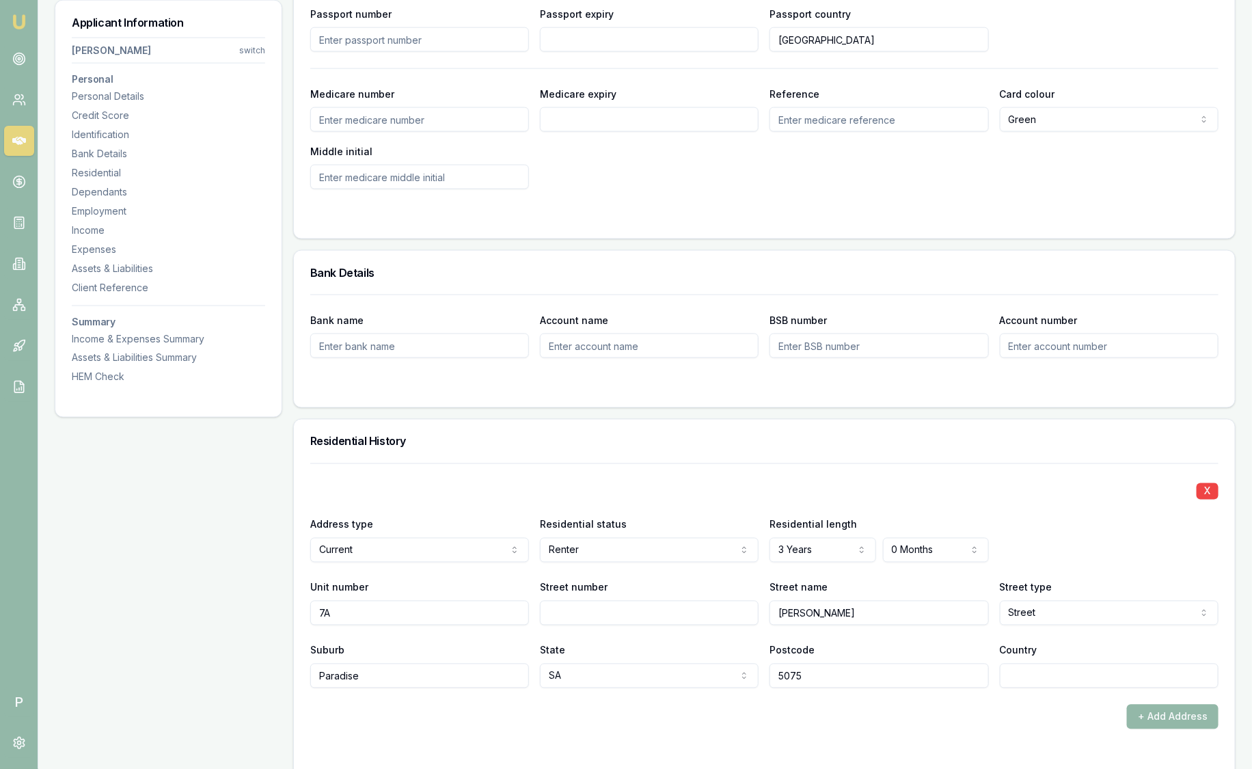
scroll to position [899, 0]
click at [786, 634] on div "X Address type Current Current Previous Residential status Renter Owner with mo…" at bounding box center [764, 575] width 909 height 225
click at [1036, 682] on input "Country" at bounding box center [1109, 675] width 219 height 25
type input "Australia"
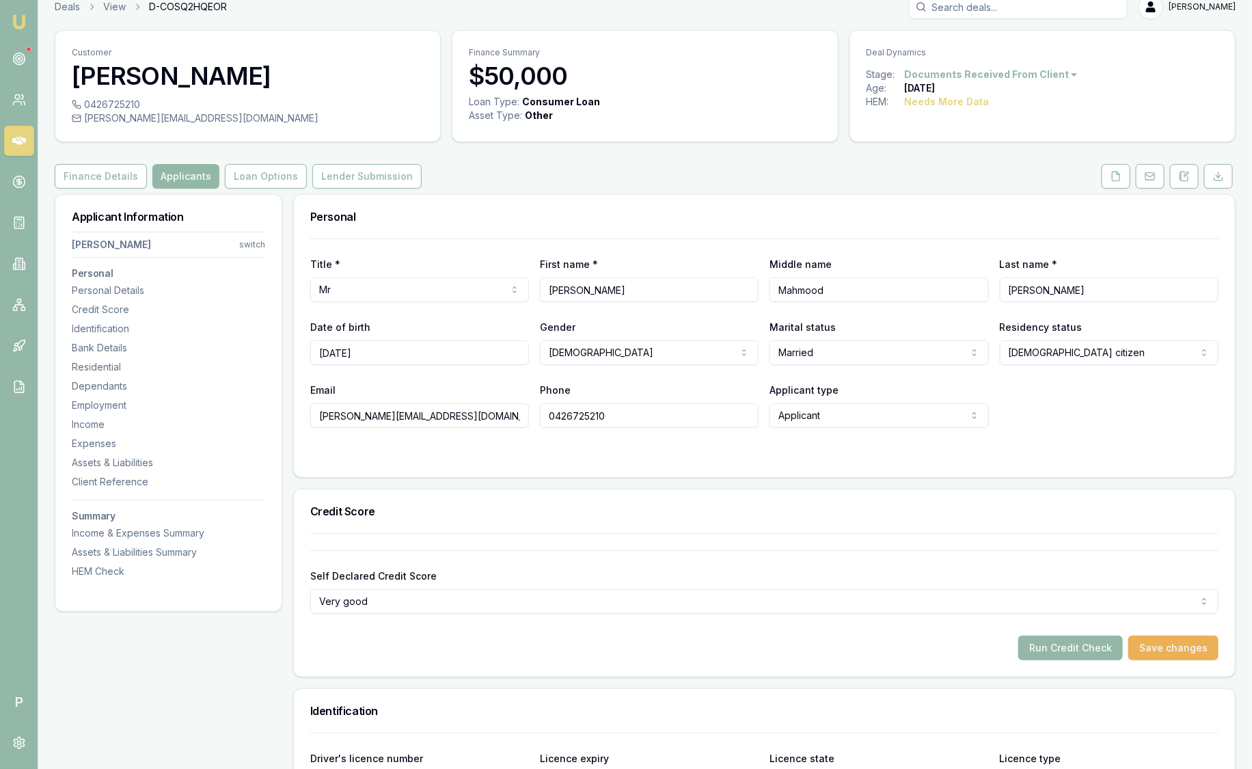
scroll to position [0, 0]
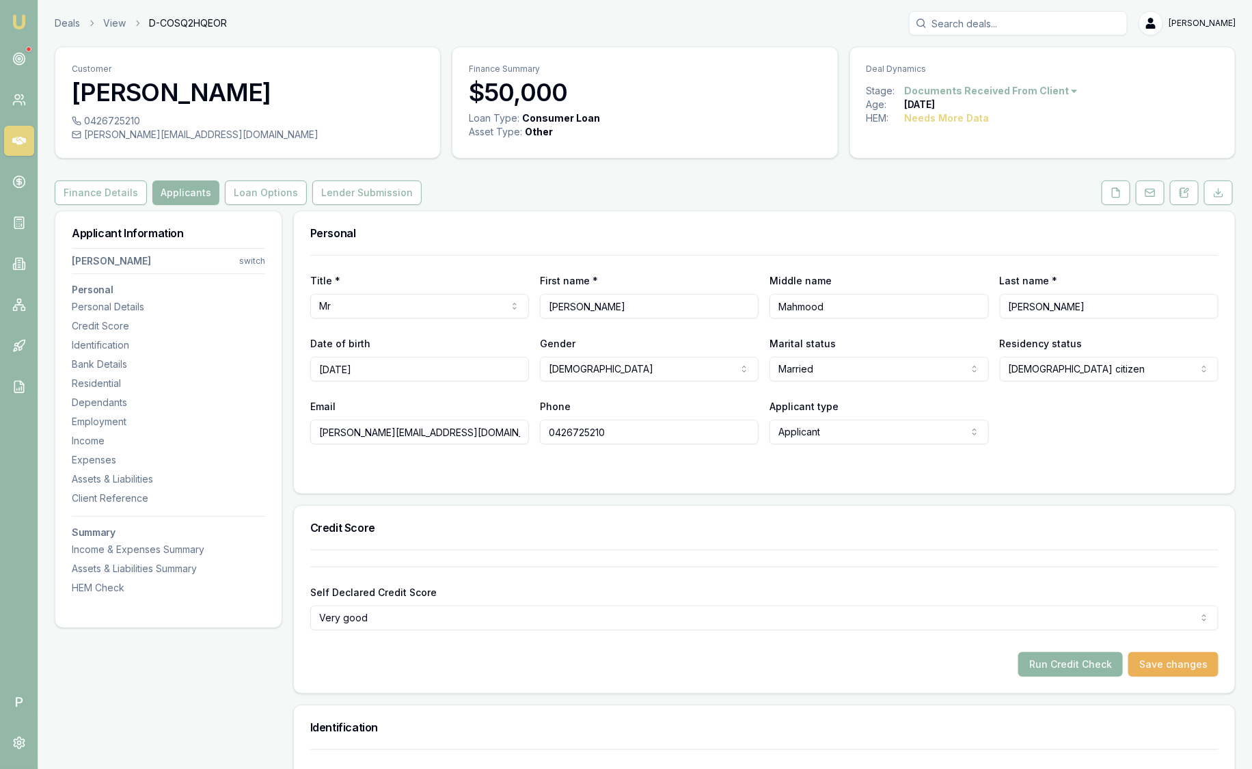
click at [1034, 660] on button "Run Credit Check" at bounding box center [1071, 664] width 105 height 25
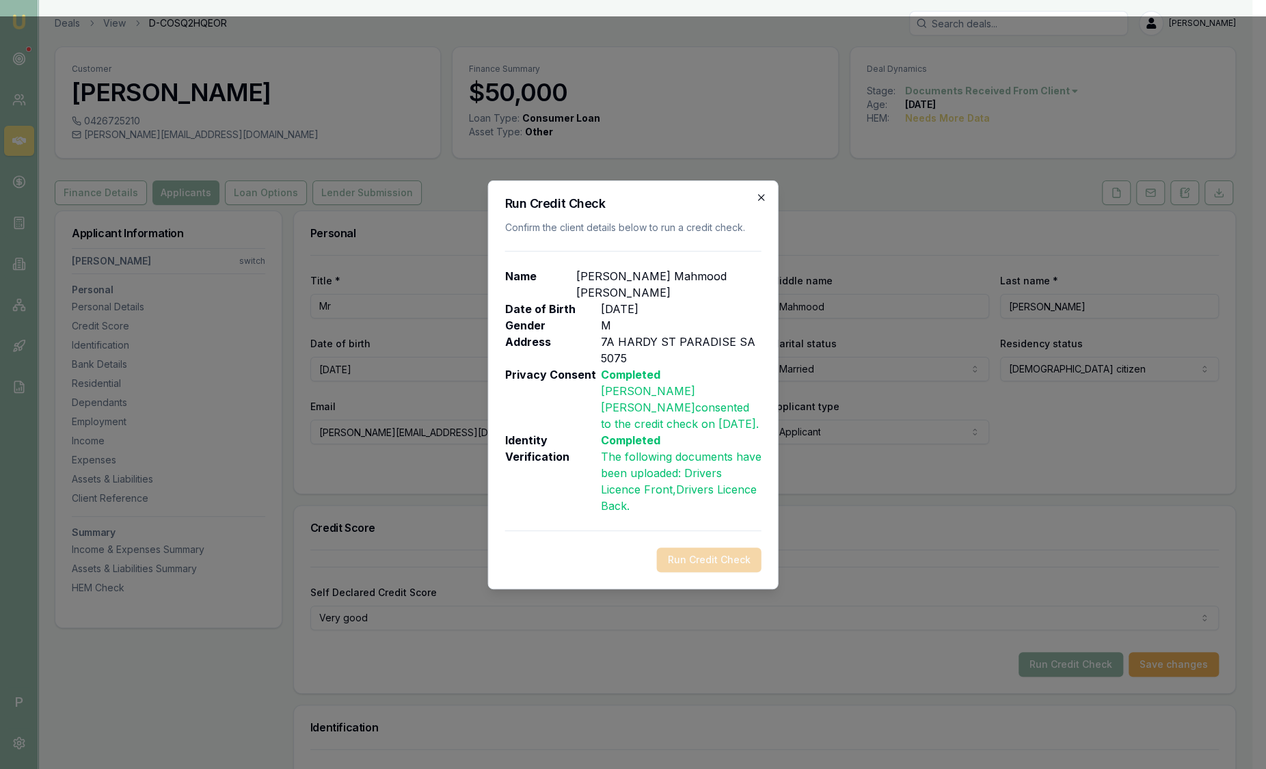
click at [760, 199] on icon "button" at bounding box center [761, 197] width 11 height 11
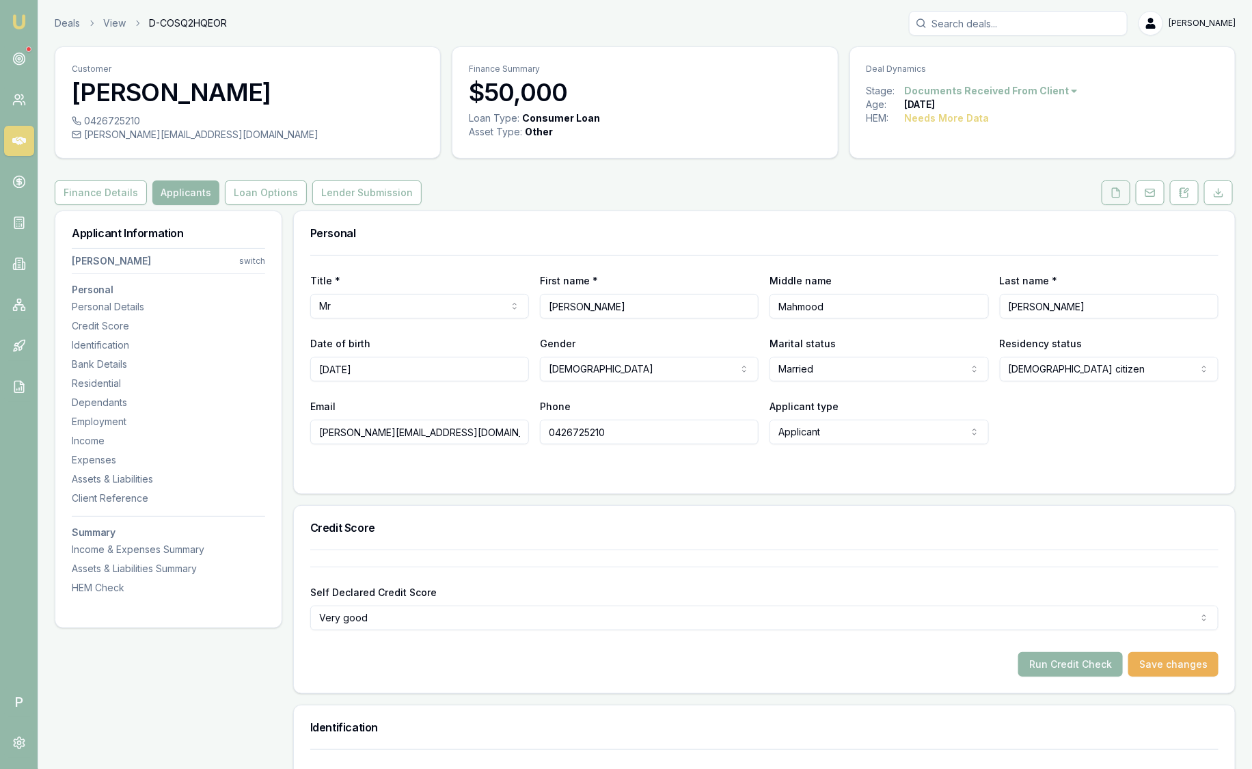
click at [1116, 184] on button at bounding box center [1116, 192] width 29 height 25
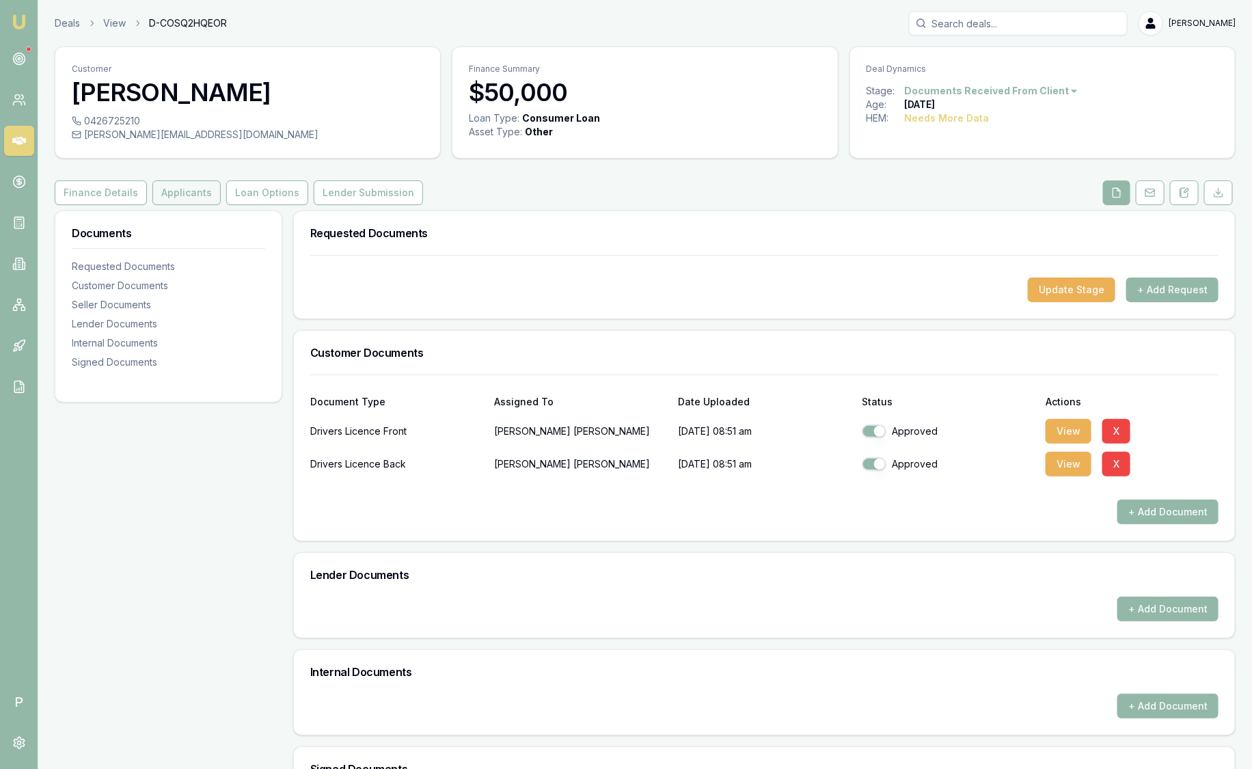
click at [173, 183] on button "Applicants" at bounding box center [186, 192] width 68 height 25
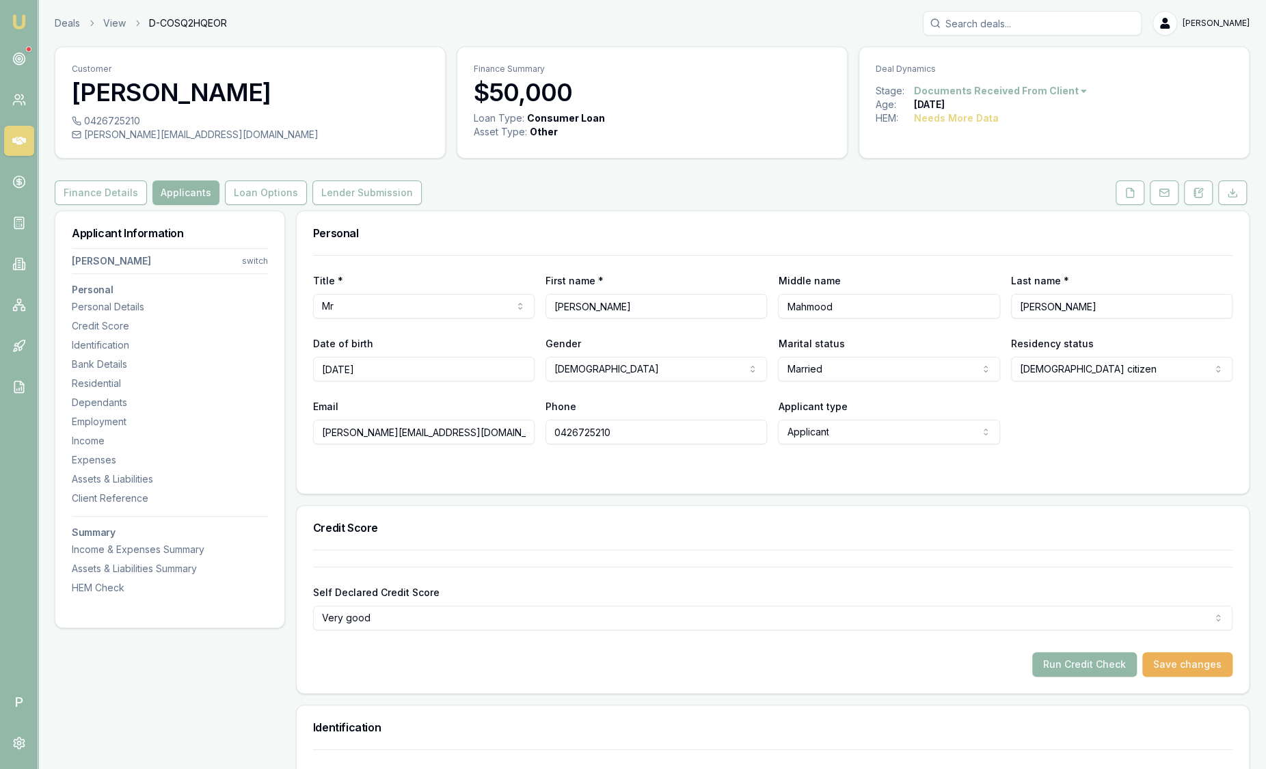
click at [479, 619] on html "Emu Broker P Deals View D-COSQ2HQEOR Sam Crouch Toggle Menu Customer Mohammad S…" at bounding box center [633, 384] width 1266 height 769
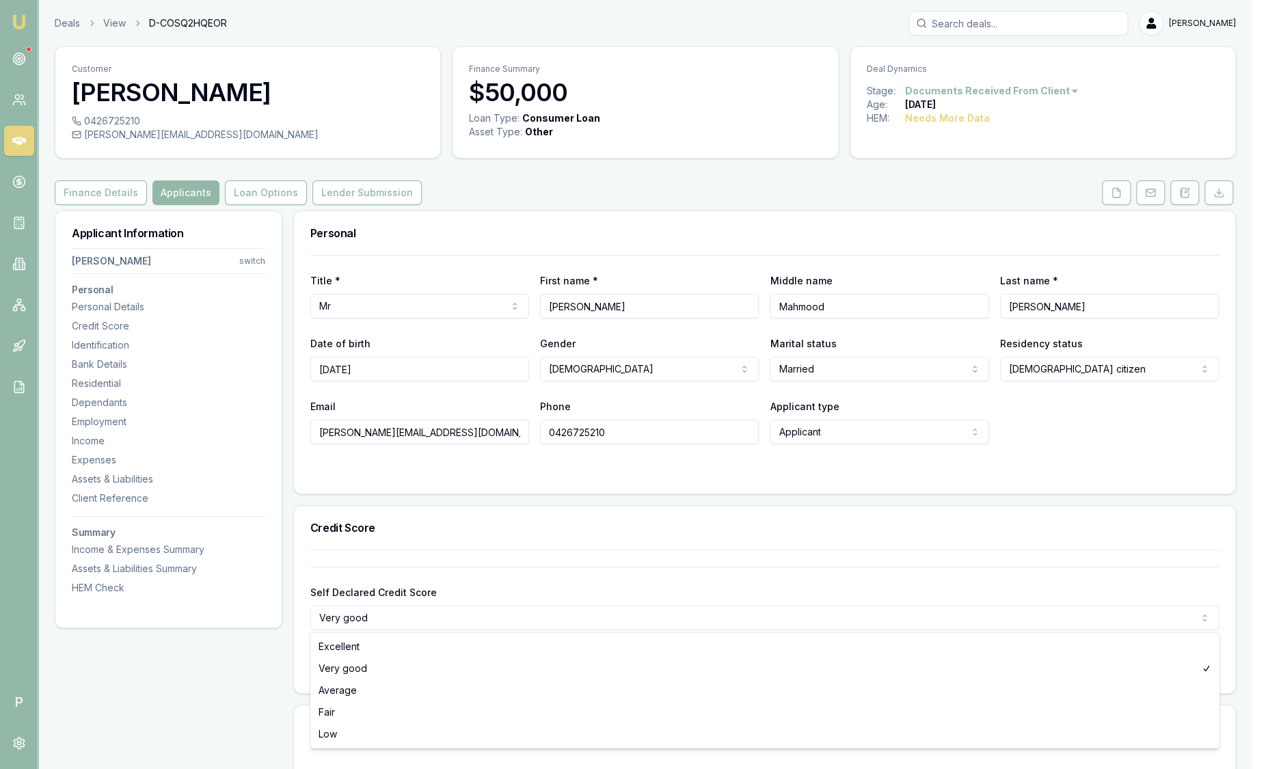
click at [479, 619] on html "Emu Broker P Deals View D-COSQ2HQEOR Sam Crouch Toggle Menu Customer Mohammad S…" at bounding box center [633, 384] width 1266 height 769
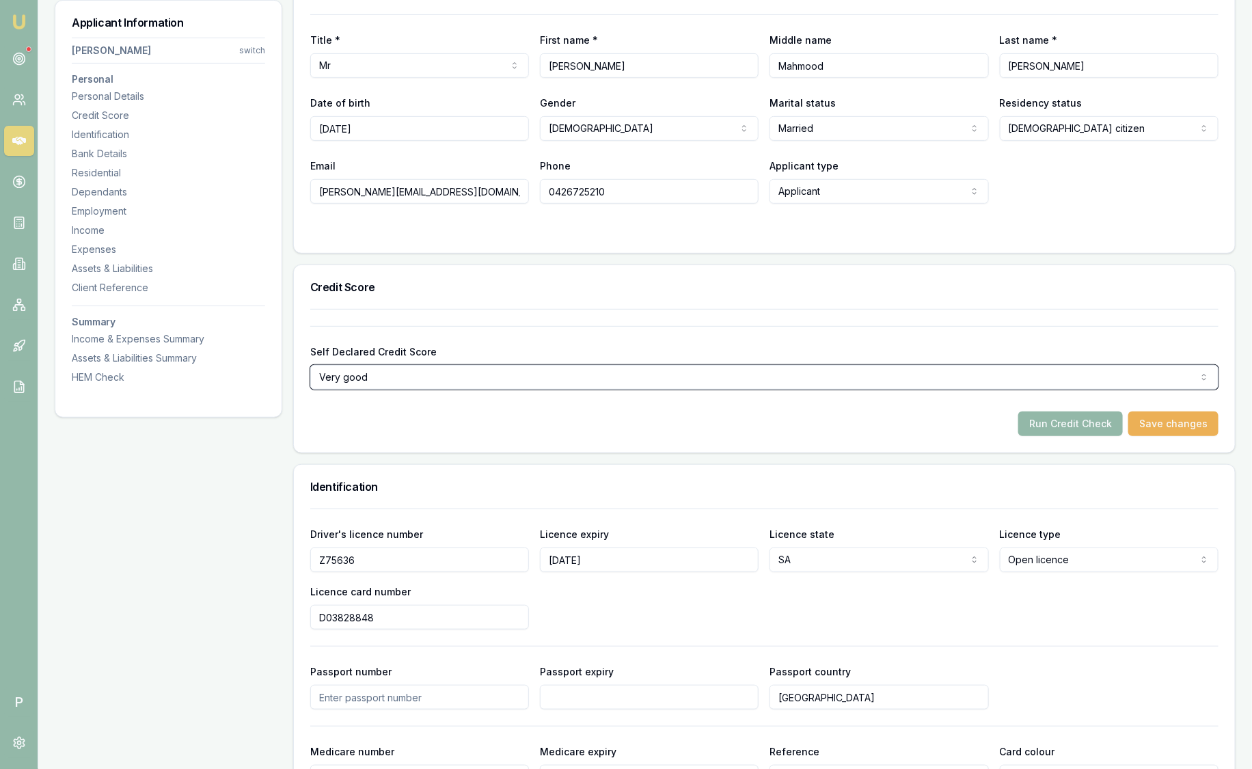
scroll to position [242, 0]
click at [479, 619] on input "D03828848" at bounding box center [419, 616] width 219 height 25
click at [618, 608] on div "Driver's licence number Z75636 Licence expiry 19/06/2026 Licence state SA NSW V…" at bounding box center [764, 576] width 909 height 104
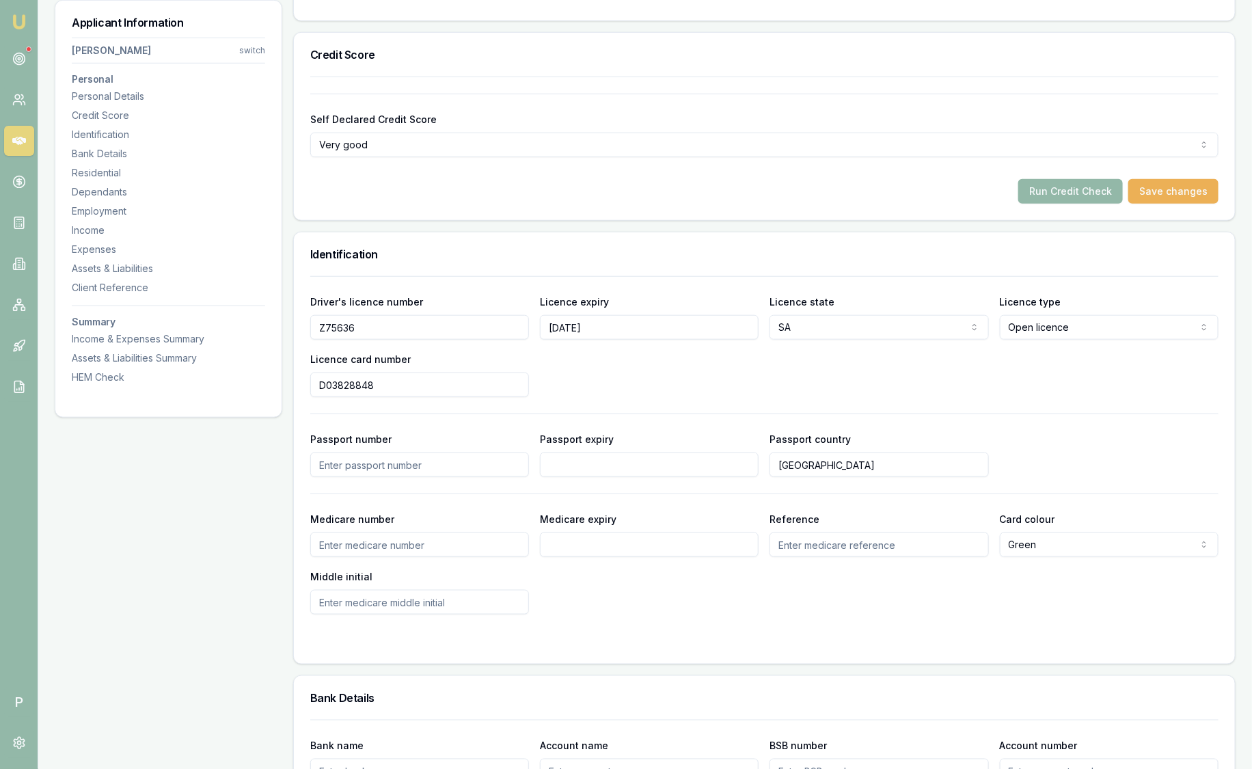
scroll to position [476, 0]
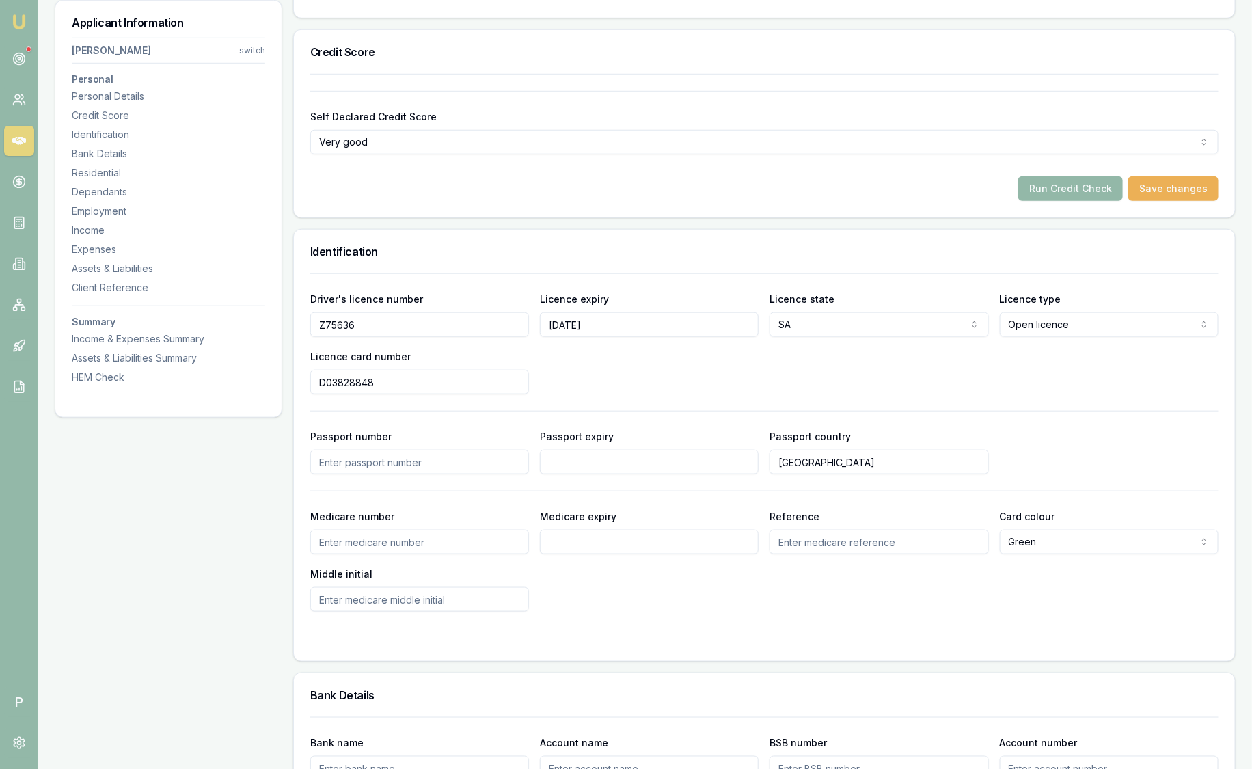
click at [805, 466] on input "Australia" at bounding box center [879, 462] width 219 height 25
click at [866, 453] on input "Australia" at bounding box center [879, 462] width 219 height 25
drag, startPoint x: 848, startPoint y: 459, endPoint x: 740, endPoint y: 439, distance: 109.3
click at [740, 439] on div "Passport number Passport expiry Passport country Australia" at bounding box center [764, 451] width 909 height 46
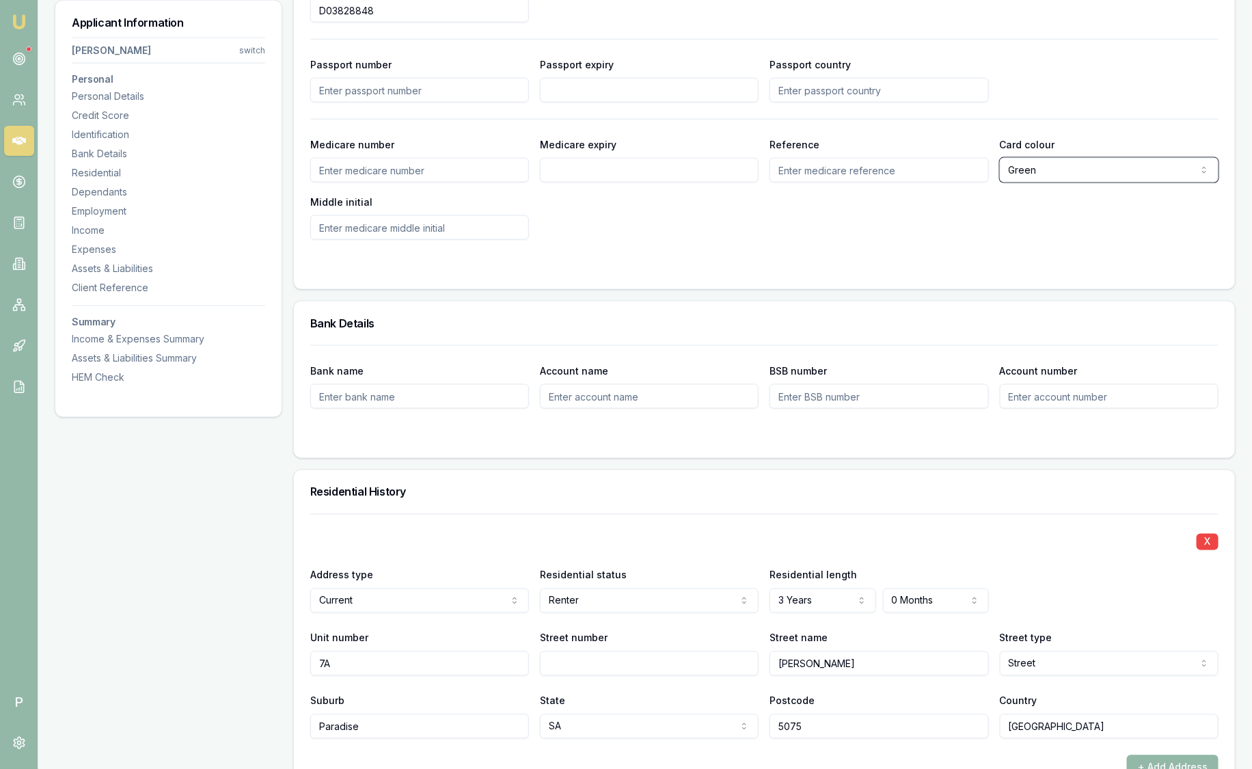
scroll to position [852, 0]
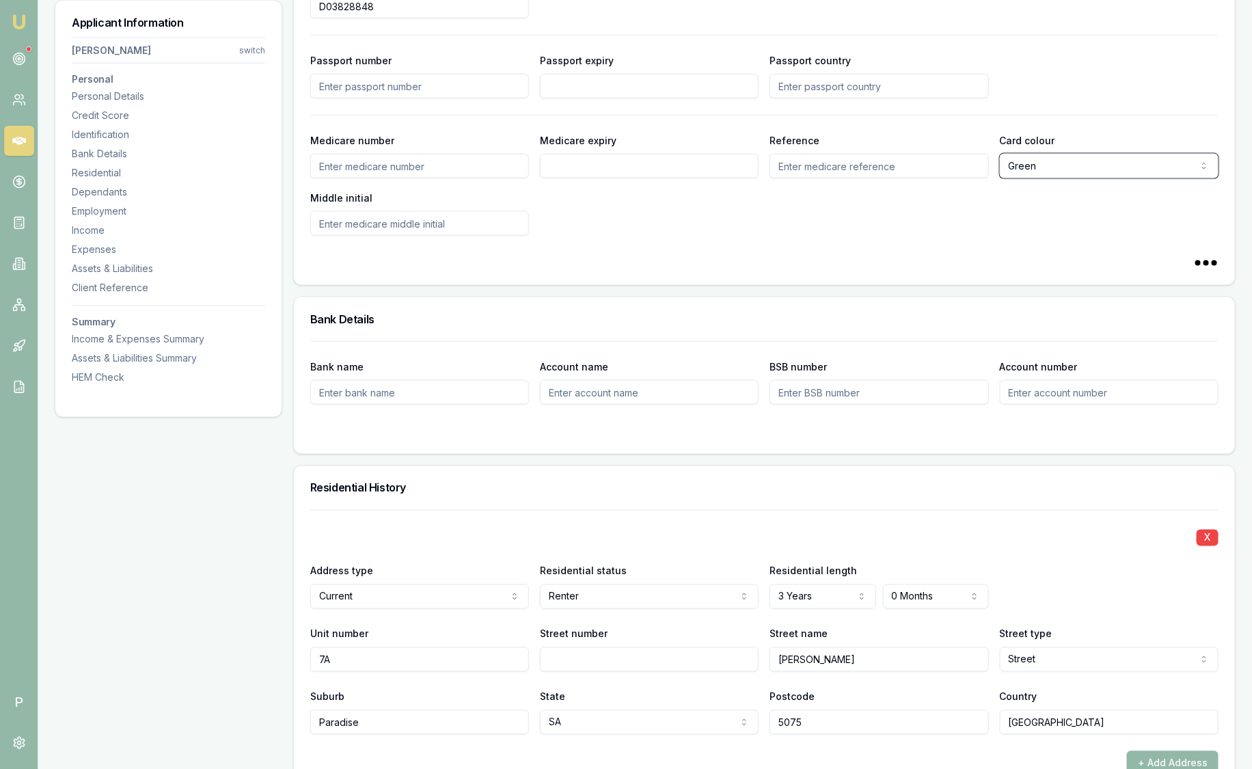
type input "Australia"
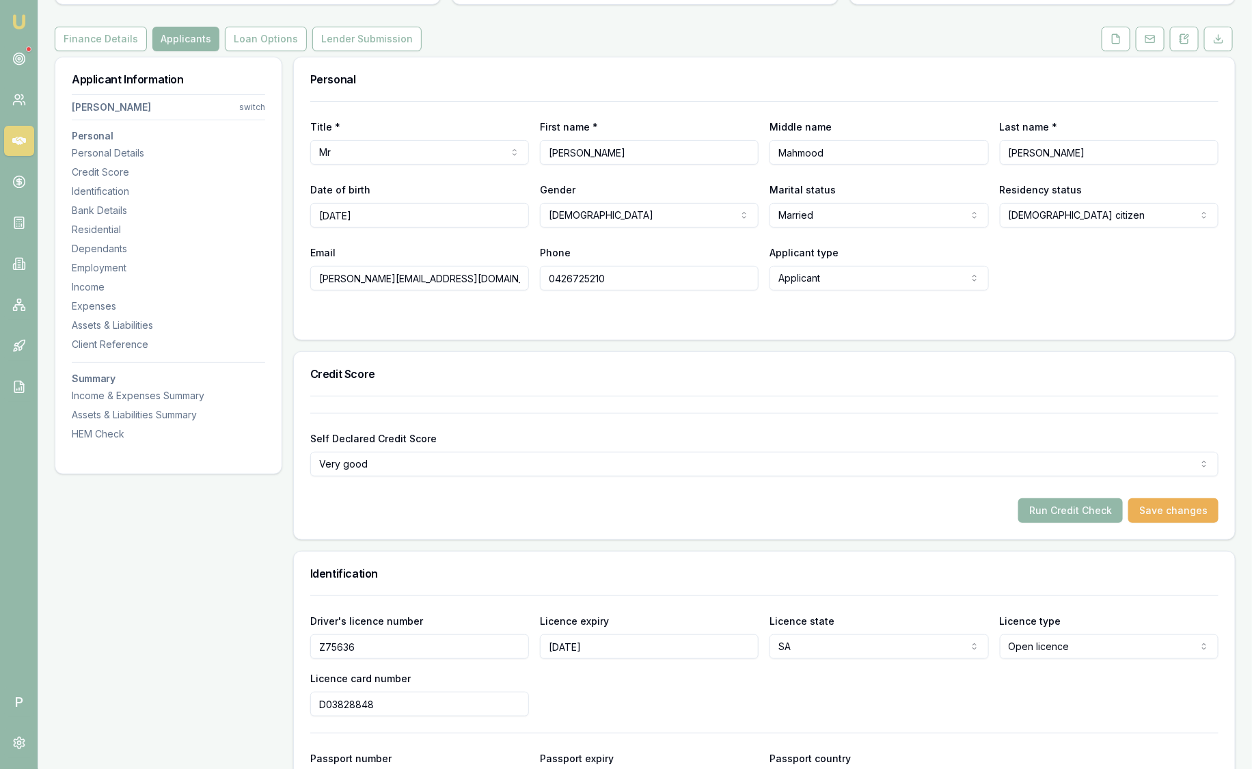
scroll to position [161, 0]
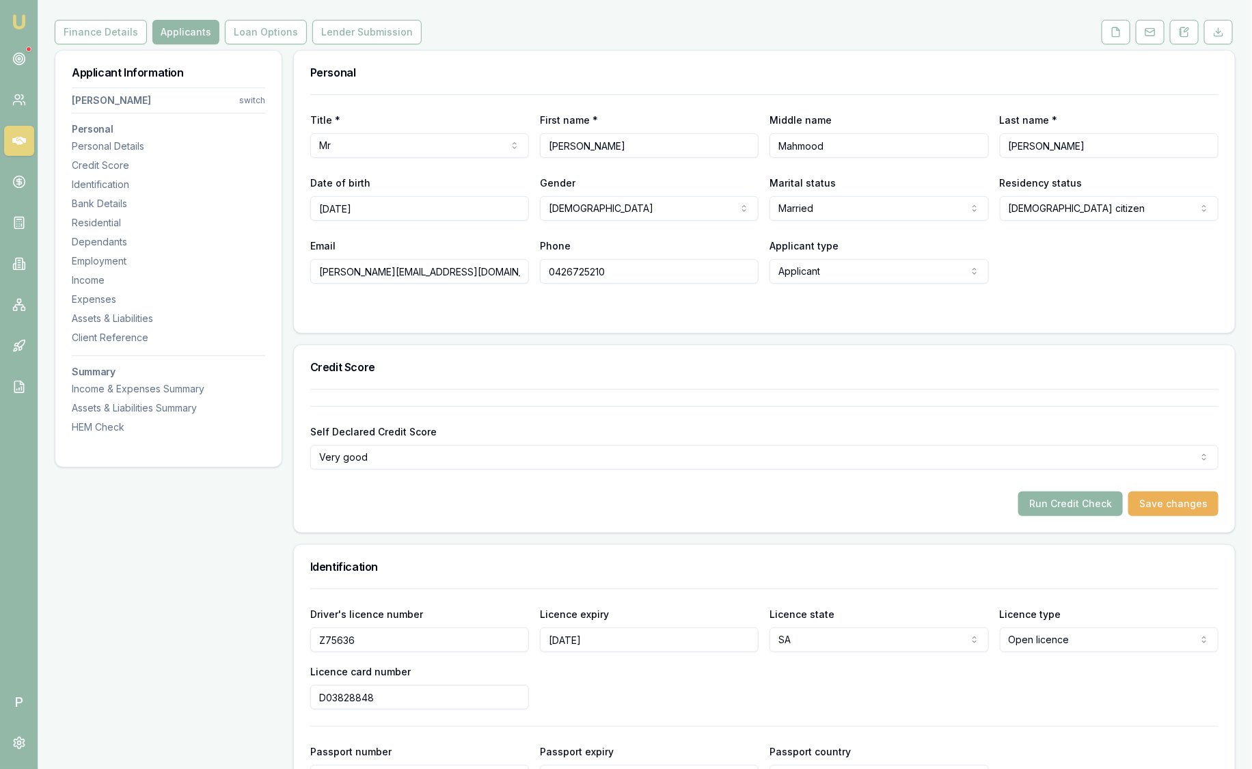
click at [1068, 502] on button "Run Credit Check" at bounding box center [1071, 504] width 105 height 25
click at [1193, 498] on button "Save changes" at bounding box center [1174, 504] width 90 height 25
click at [1087, 500] on button "Run Credit Check" at bounding box center [1071, 504] width 105 height 25
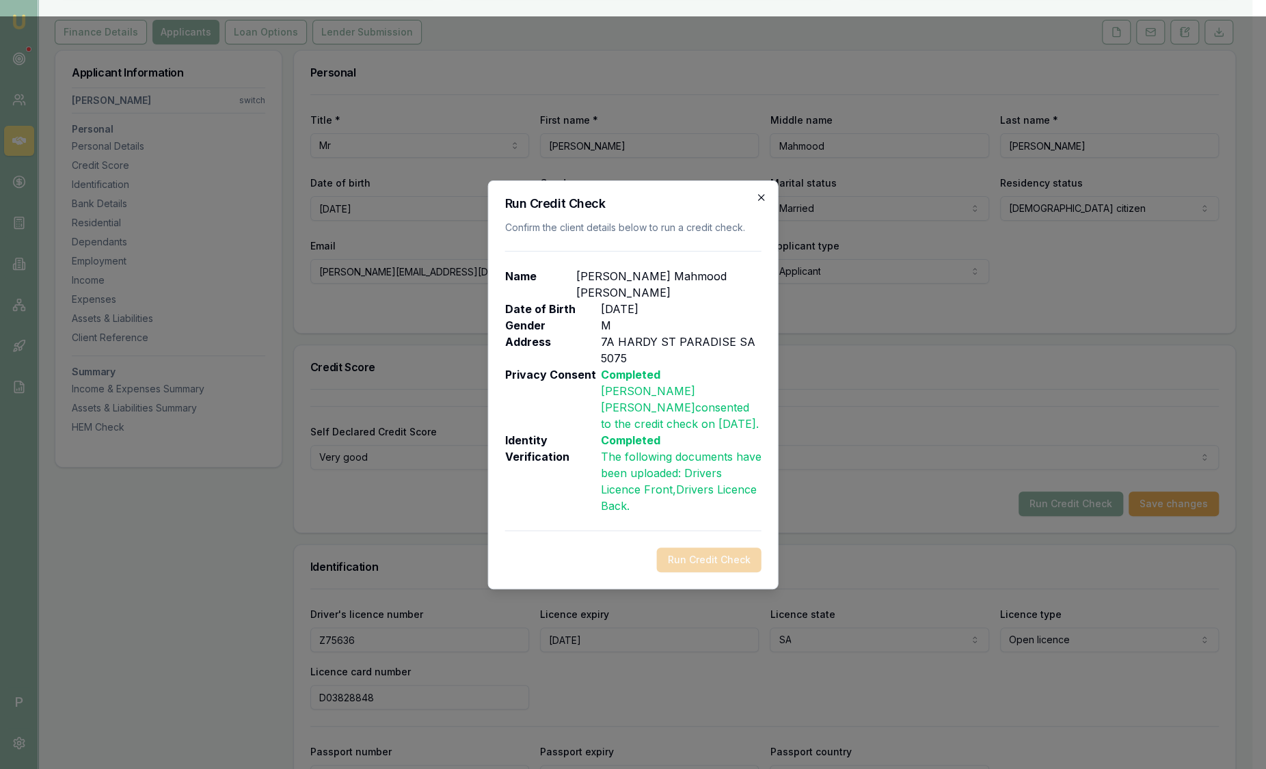
click at [764, 192] on icon "button" at bounding box center [761, 197] width 11 height 11
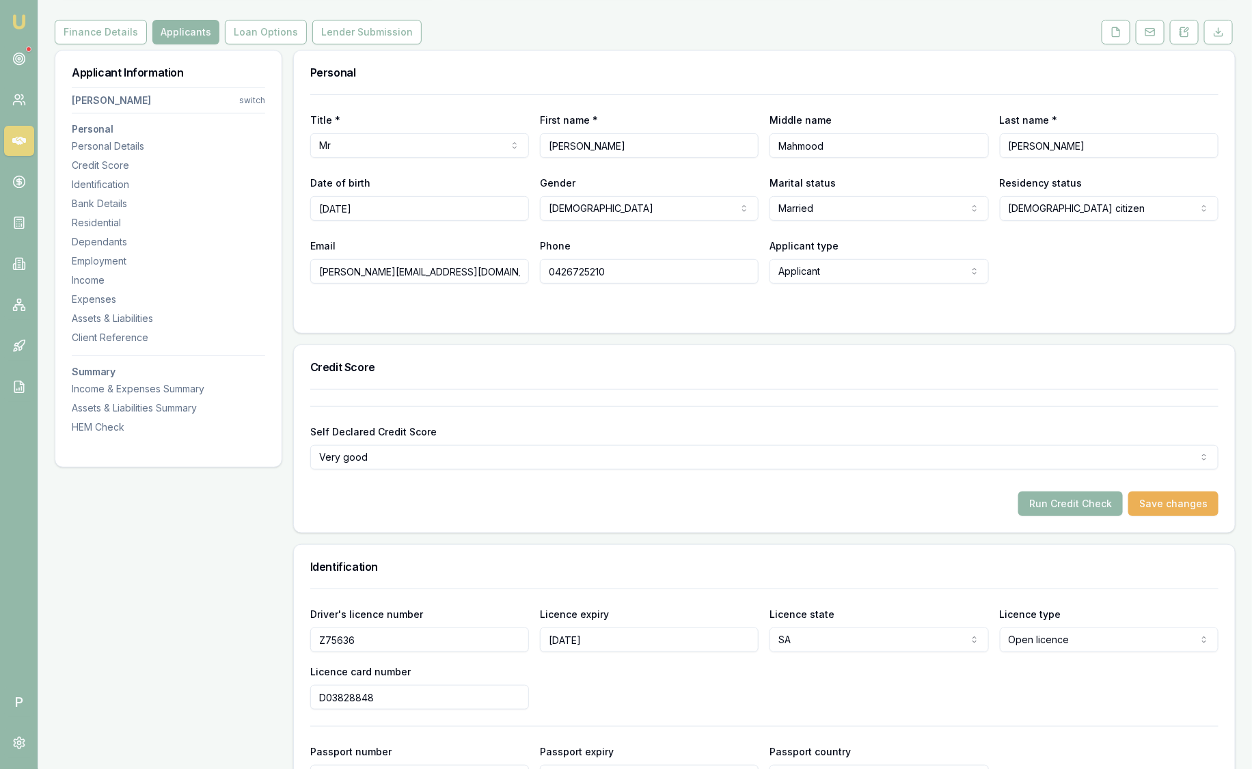
drag, startPoint x: 859, startPoint y: 147, endPoint x: 635, endPoint y: 207, distance: 231.5
click at [635, 207] on div "Title * Mr Mr Mrs Miss Ms Dr Prof First name * Mohammad Middle name Mahmood Las…" at bounding box center [764, 188] width 909 height 189
click at [1089, 492] on button "Run Credit Check" at bounding box center [1071, 504] width 105 height 25
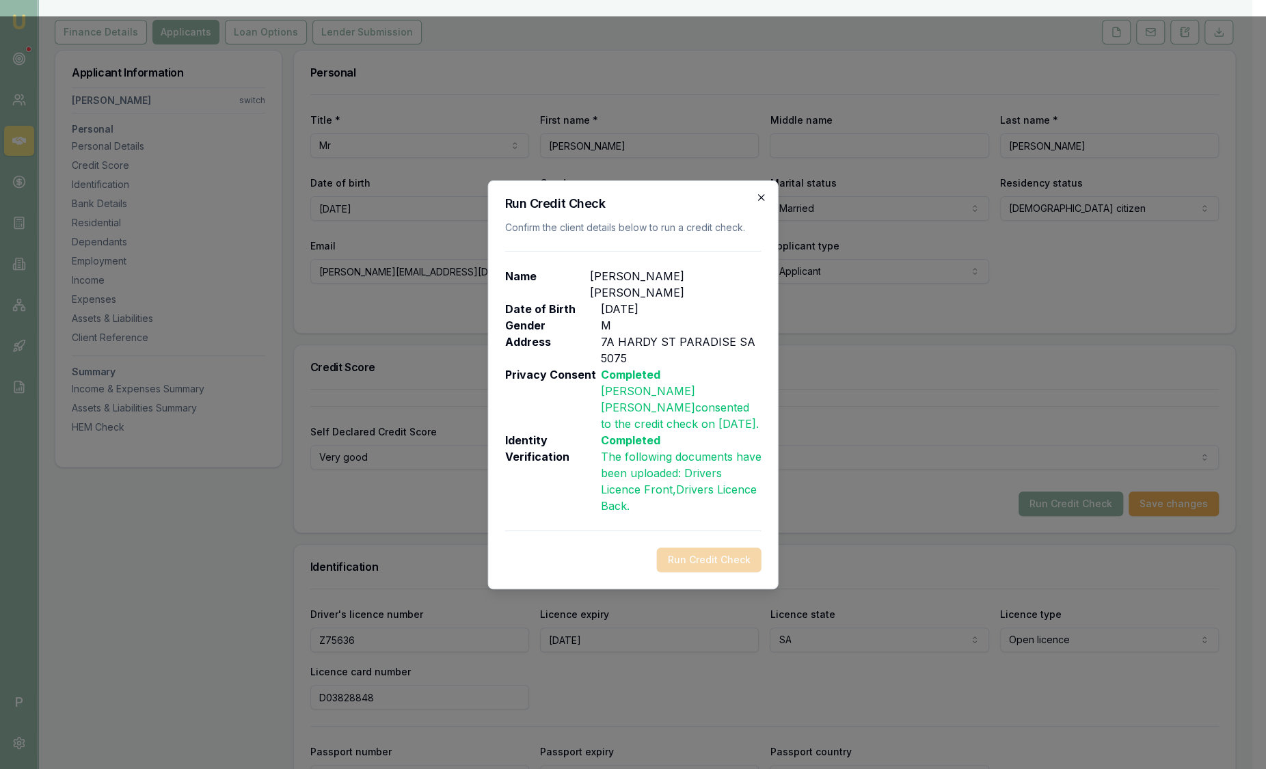
click at [764, 203] on icon "button" at bounding box center [761, 197] width 11 height 11
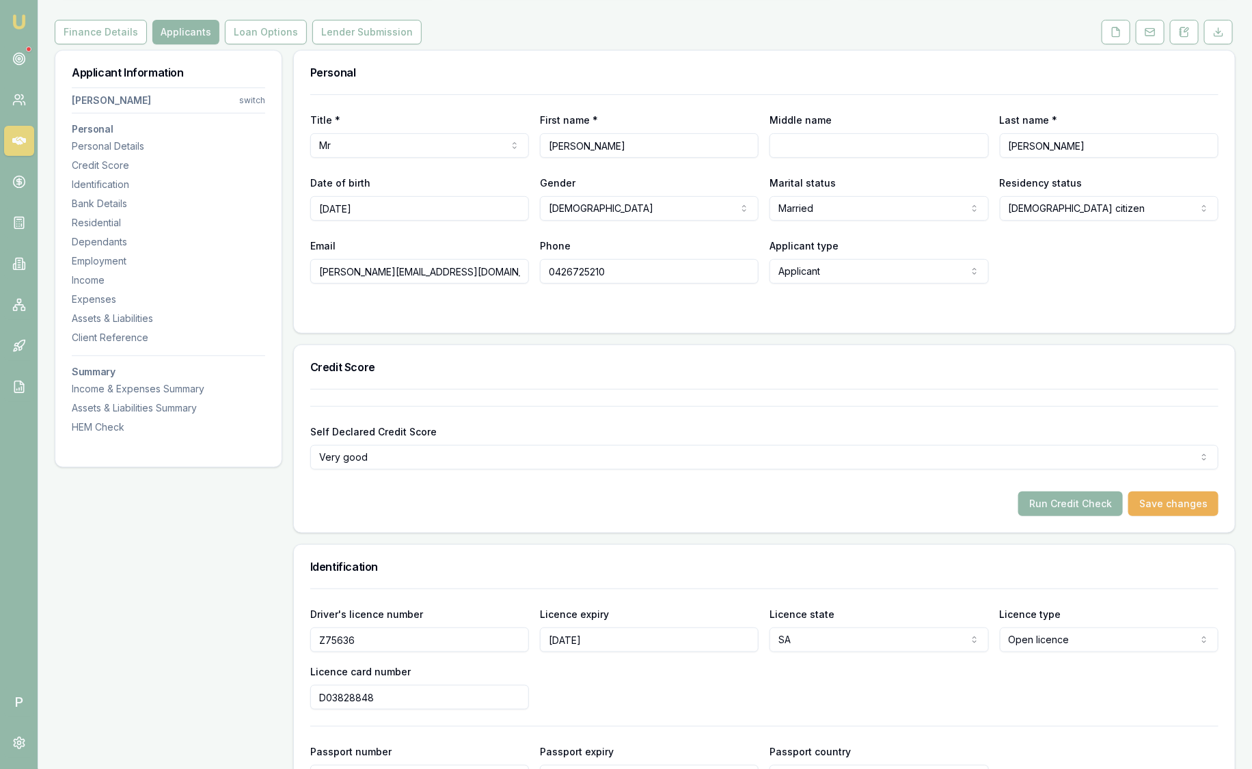
click at [813, 137] on input "Middle name" at bounding box center [879, 145] width 219 height 25
type input "Mahmood"
click at [624, 406] on div "Self Declared Credit Score Very good Excellent Very good Average Fair Low" at bounding box center [764, 438] width 909 height 64
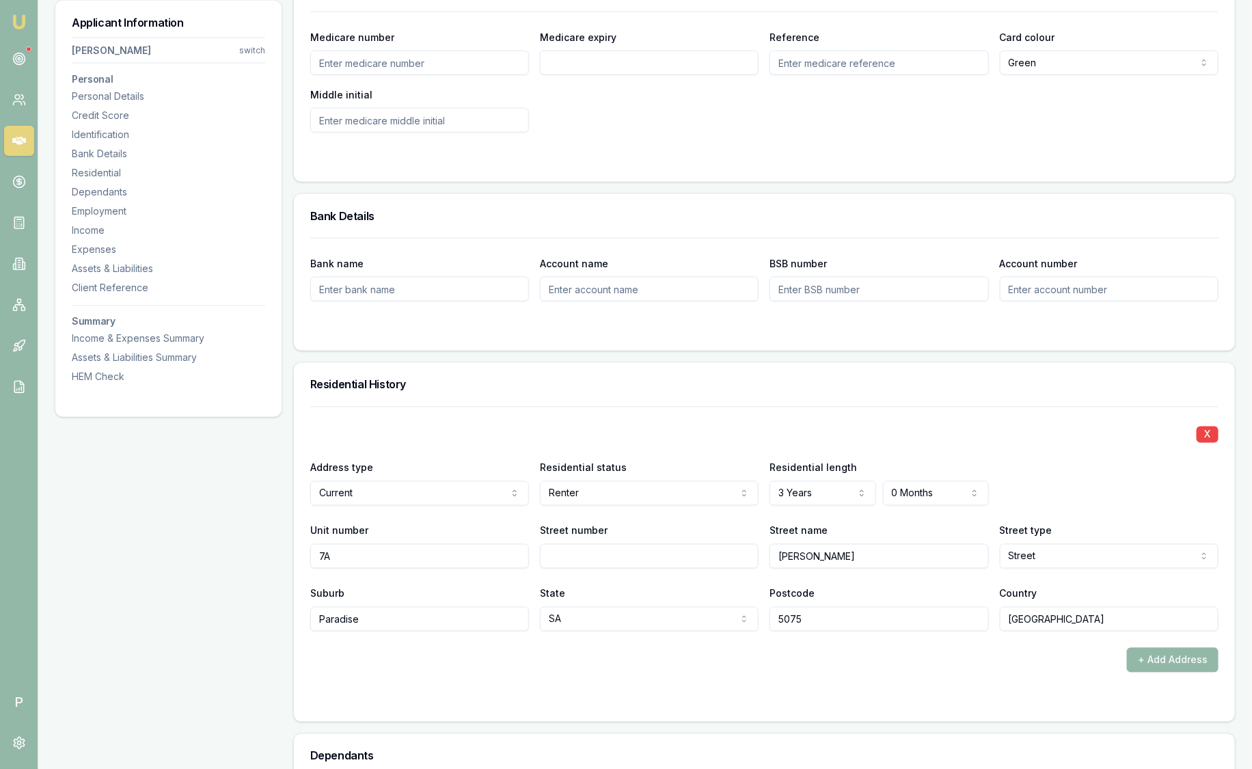
scroll to position [956, 0]
click at [393, 556] on input "7A" at bounding box center [419, 555] width 219 height 25
drag, startPoint x: 393, startPoint y: 556, endPoint x: 258, endPoint y: 567, distance: 135.9
type input "A"
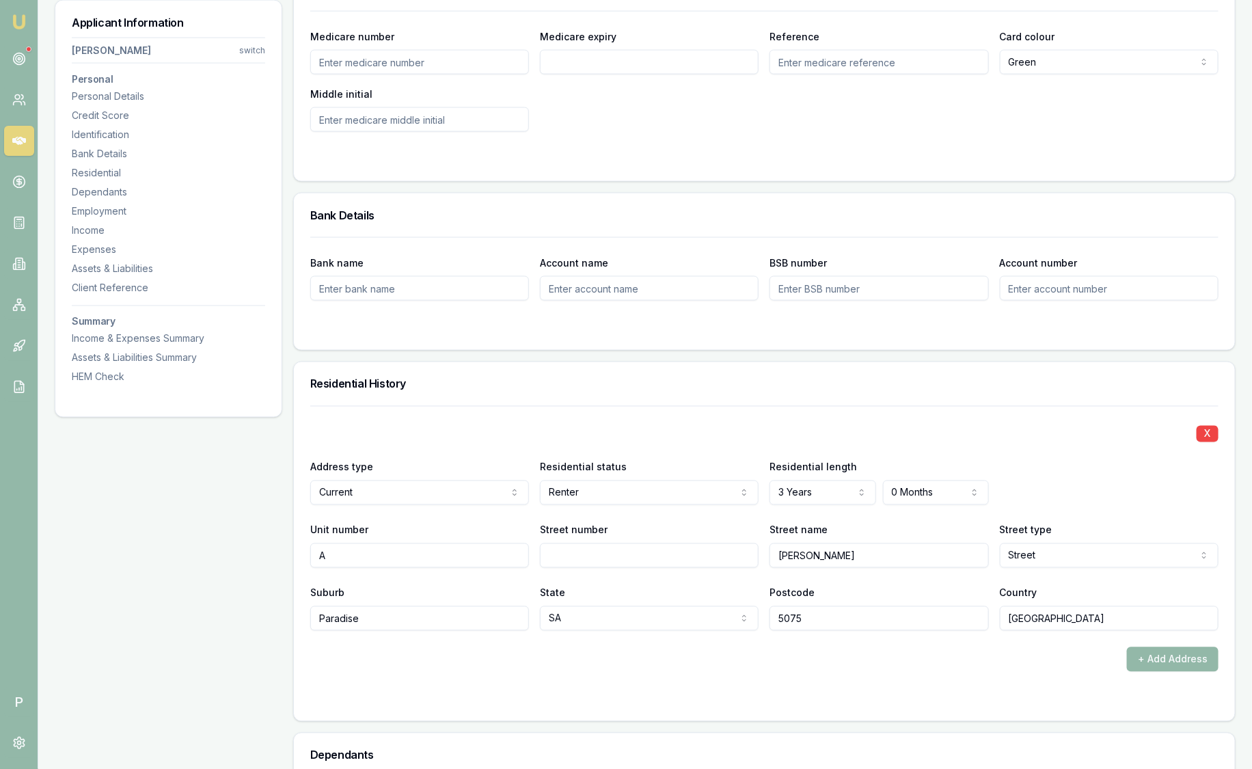
click at [586, 549] on input "Street number" at bounding box center [649, 555] width 219 height 25
type input "7"
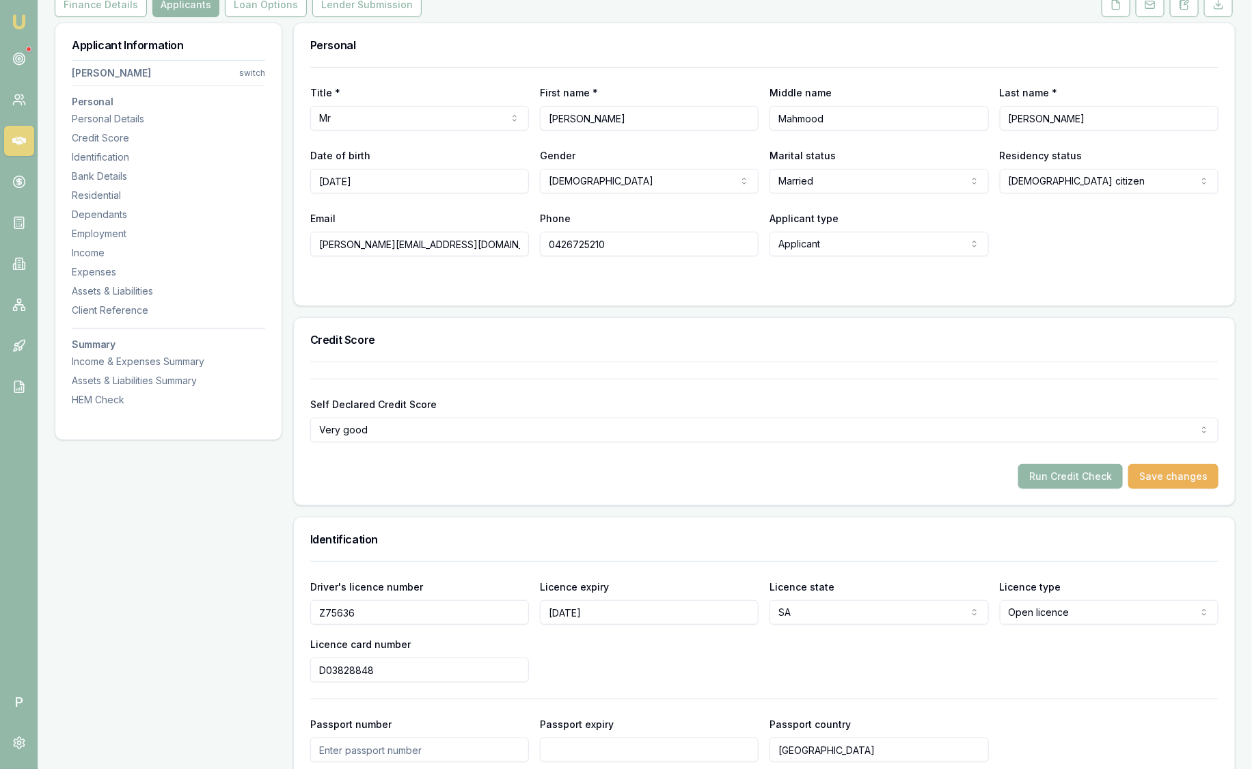
scroll to position [187, 0]
click at [1084, 477] on button "Run Credit Check" at bounding box center [1071, 478] width 105 height 25
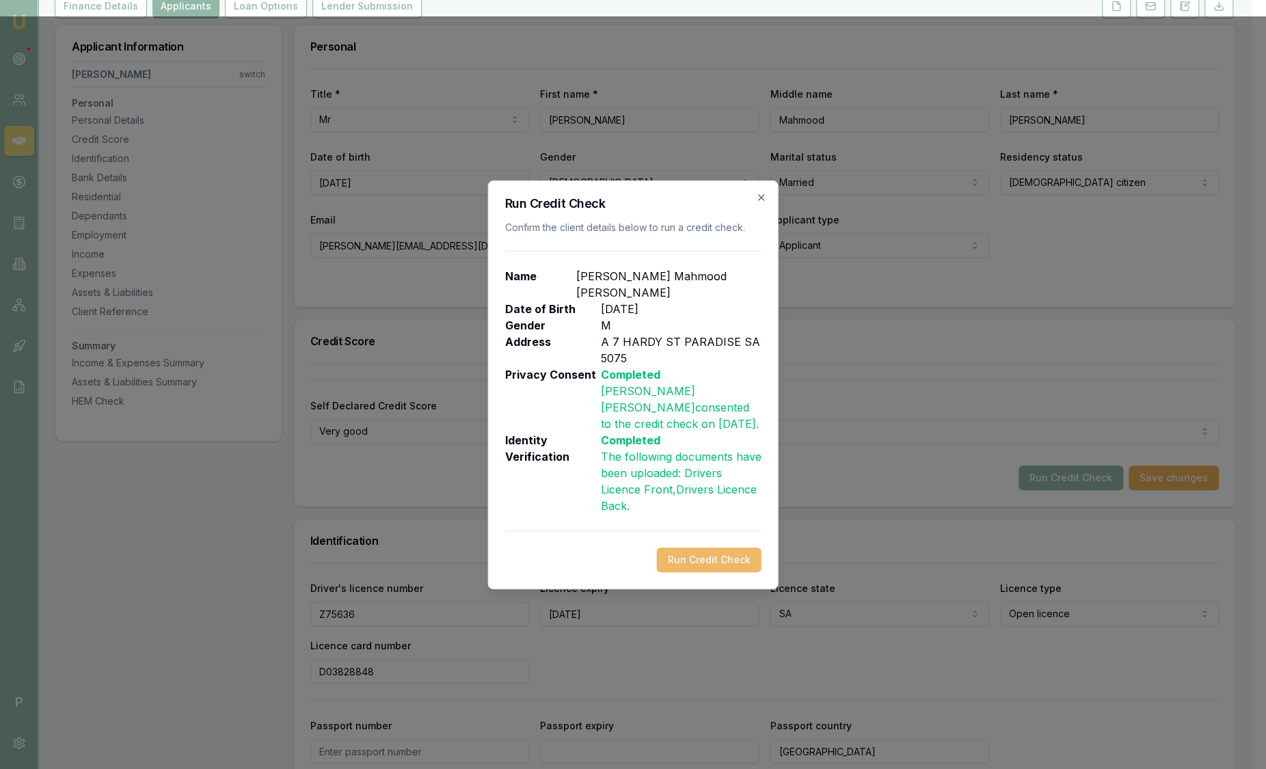
click at [692, 560] on button "Run Credit Check" at bounding box center [709, 560] width 105 height 25
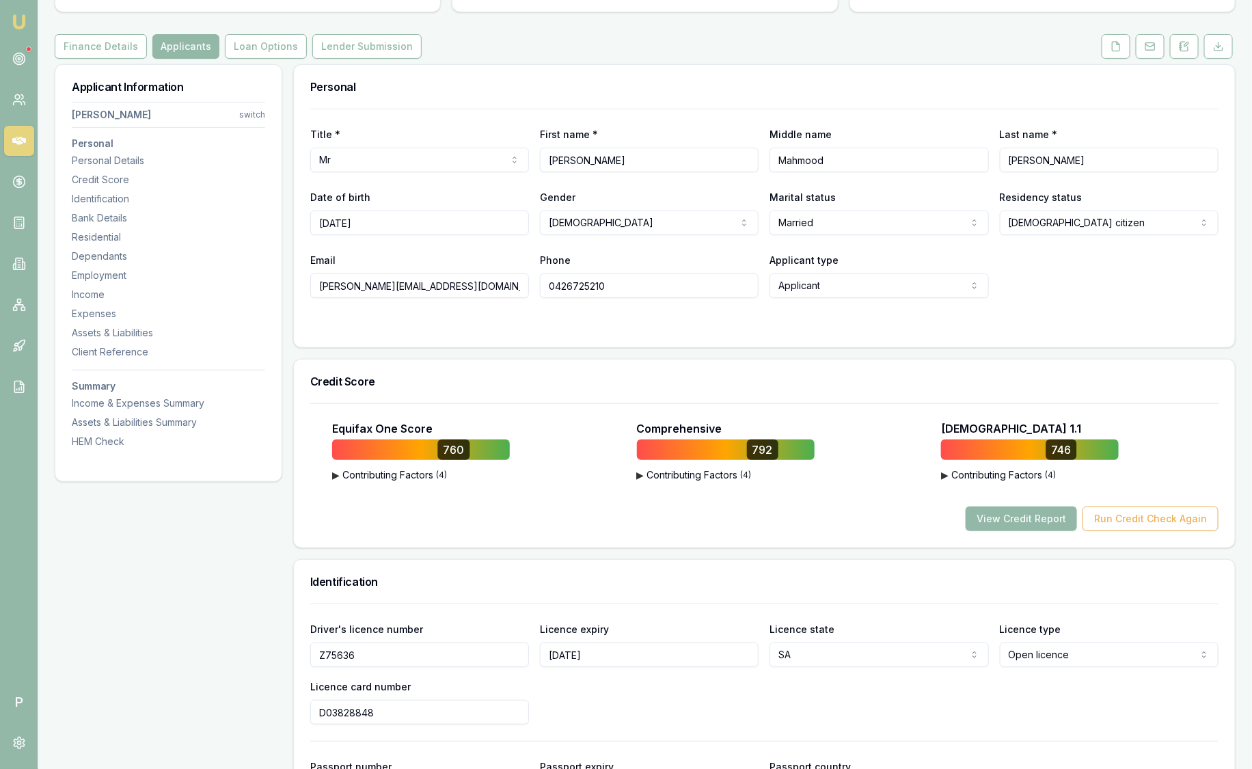
scroll to position [0, 0]
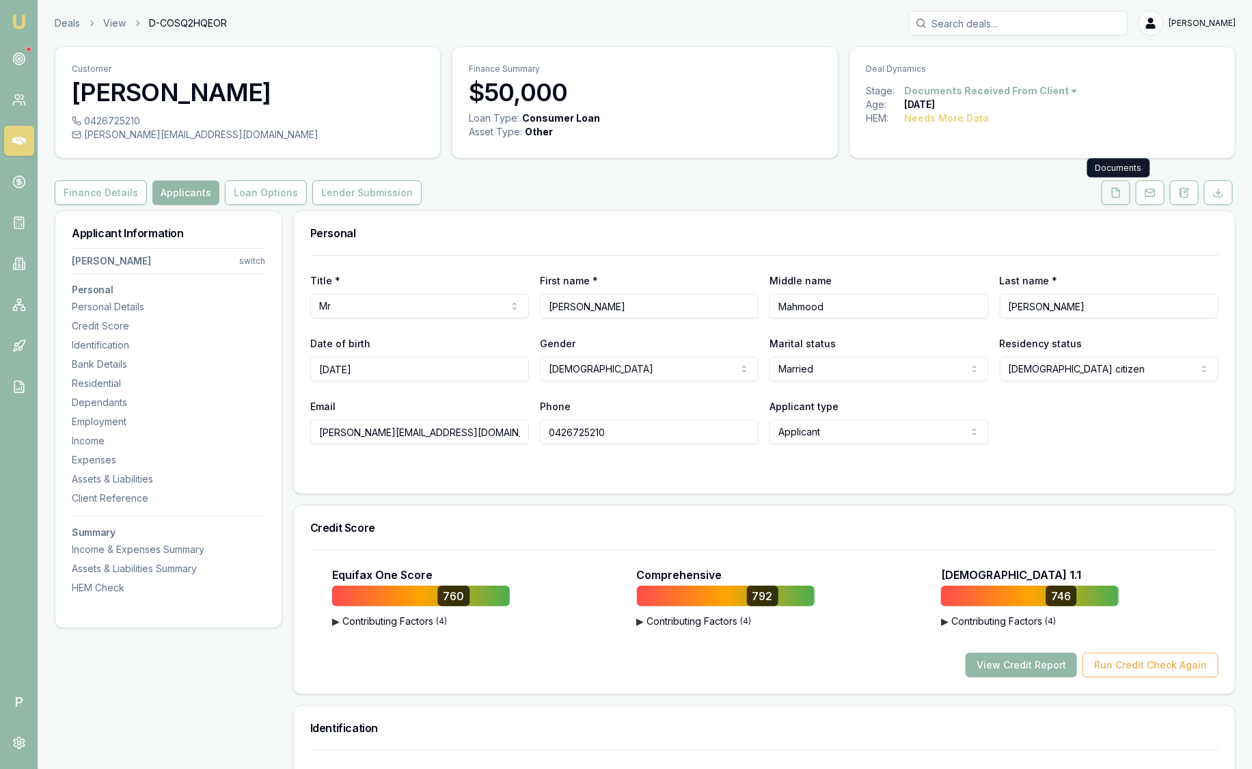
click at [1110, 197] on button at bounding box center [1116, 192] width 29 height 25
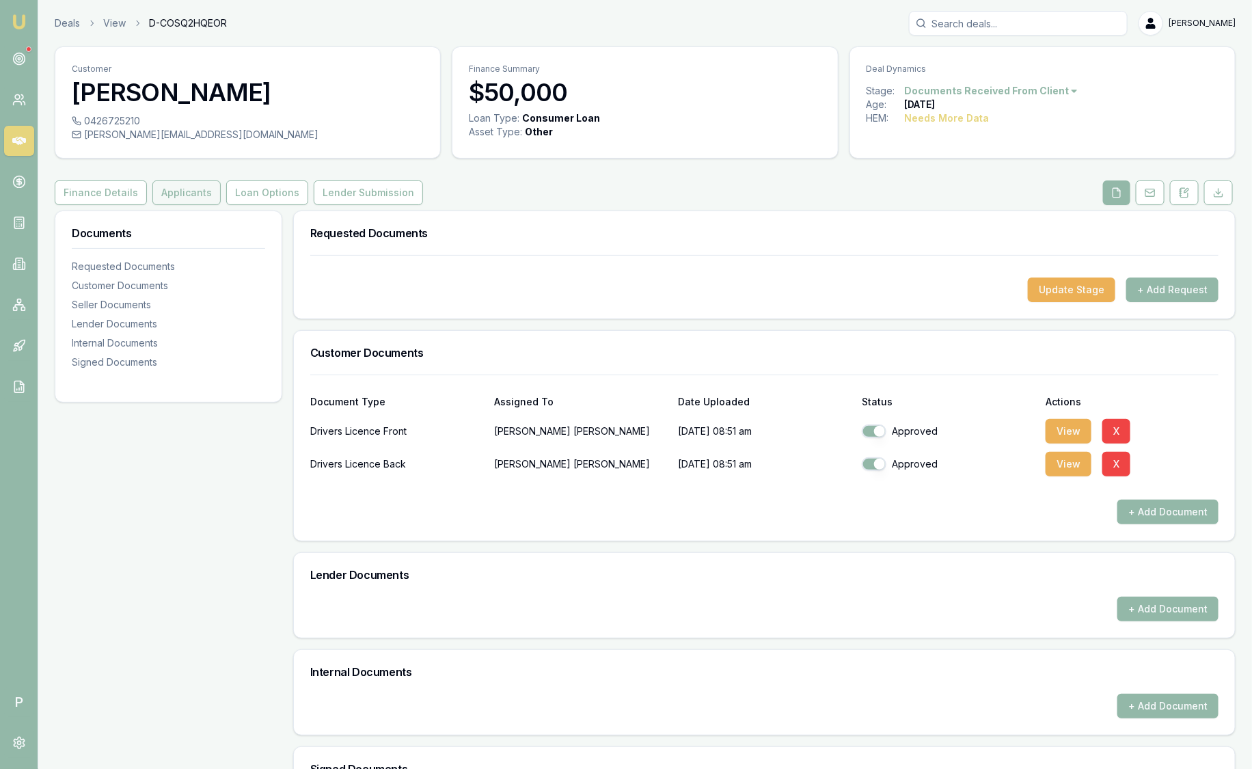
click at [174, 189] on button "Applicants" at bounding box center [186, 192] width 68 height 25
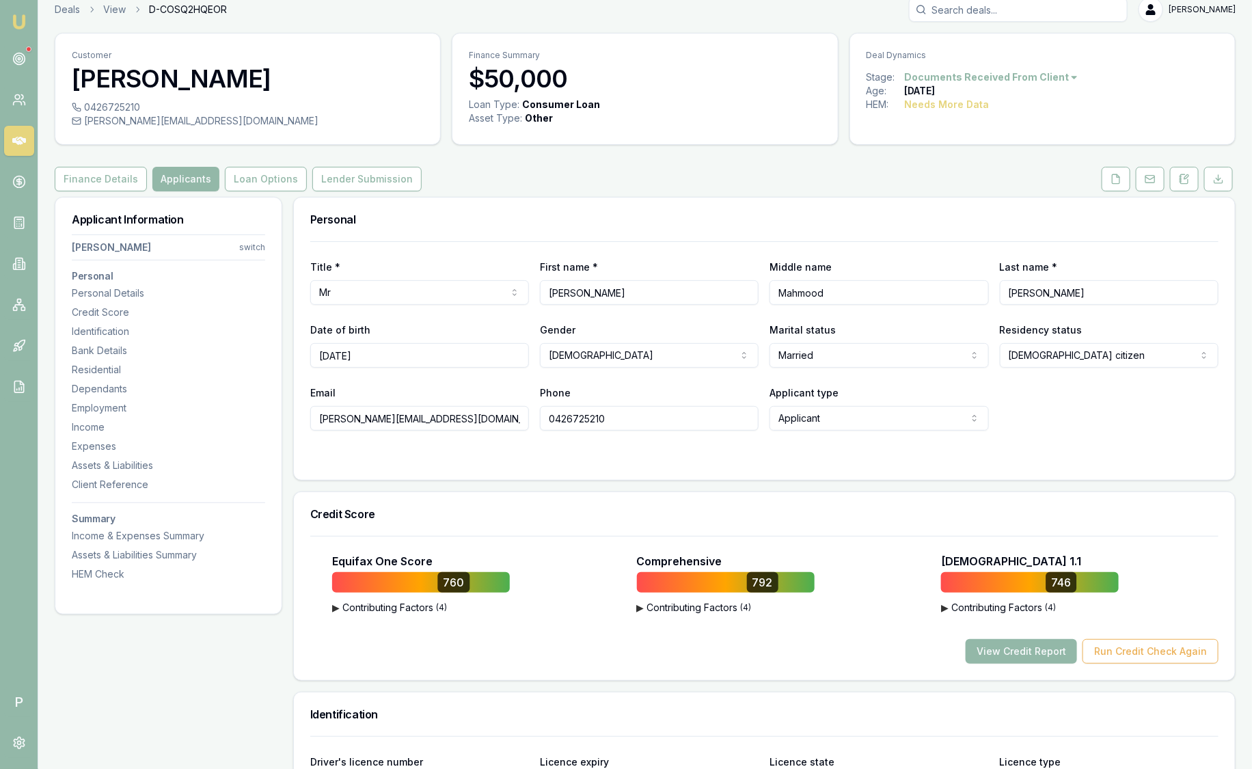
scroll to position [16, 0]
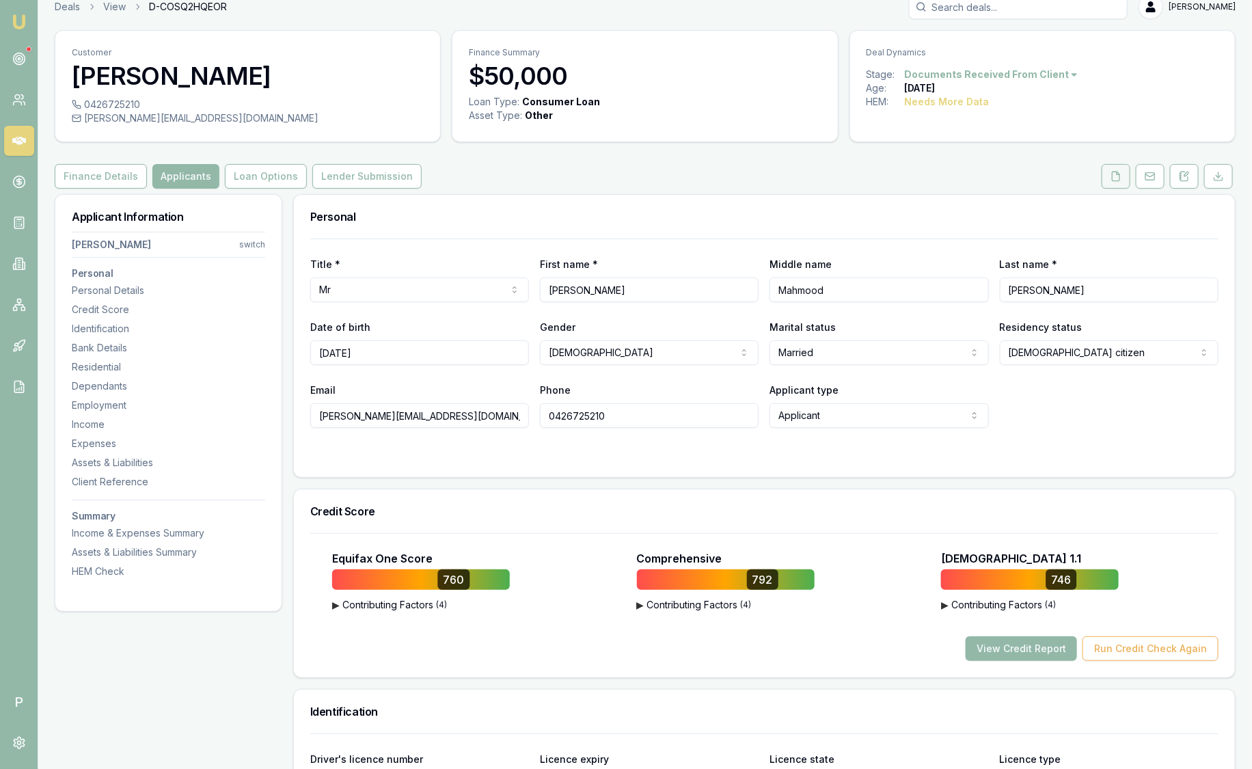
click at [1114, 172] on icon at bounding box center [1116, 176] width 11 height 11
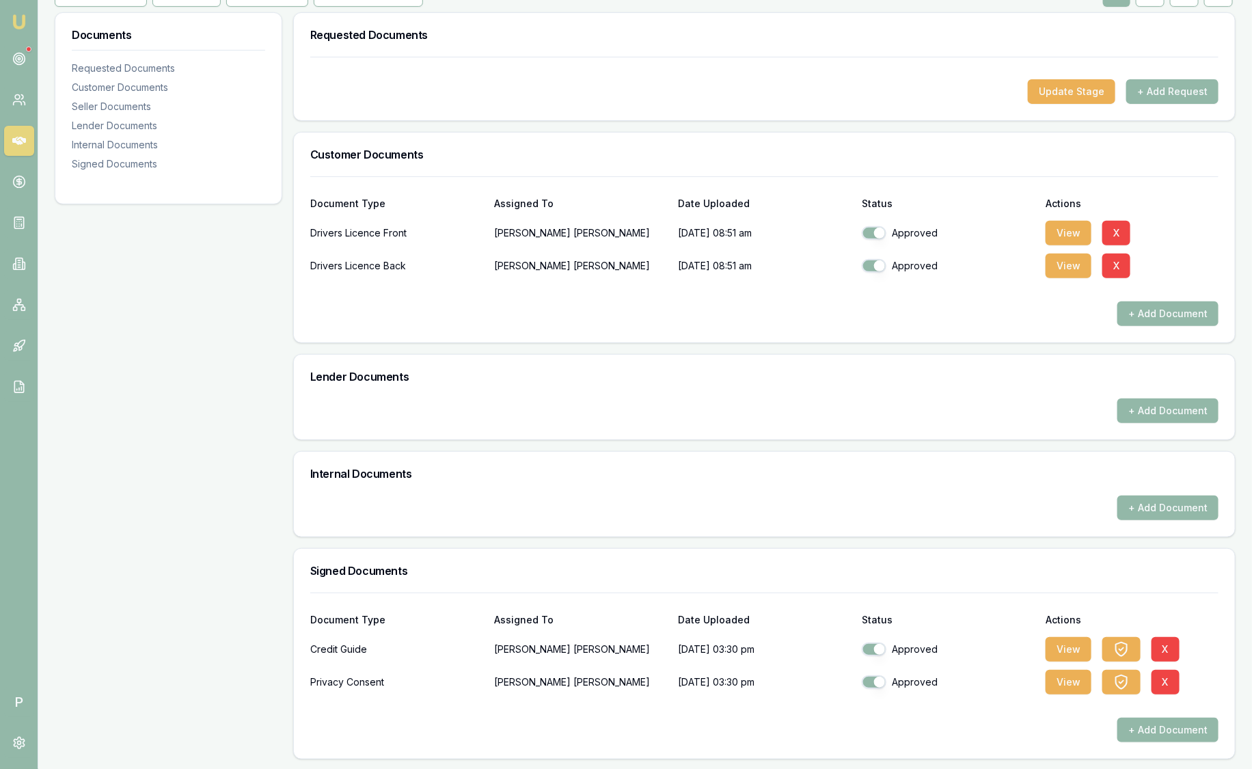
scroll to position [103, 0]
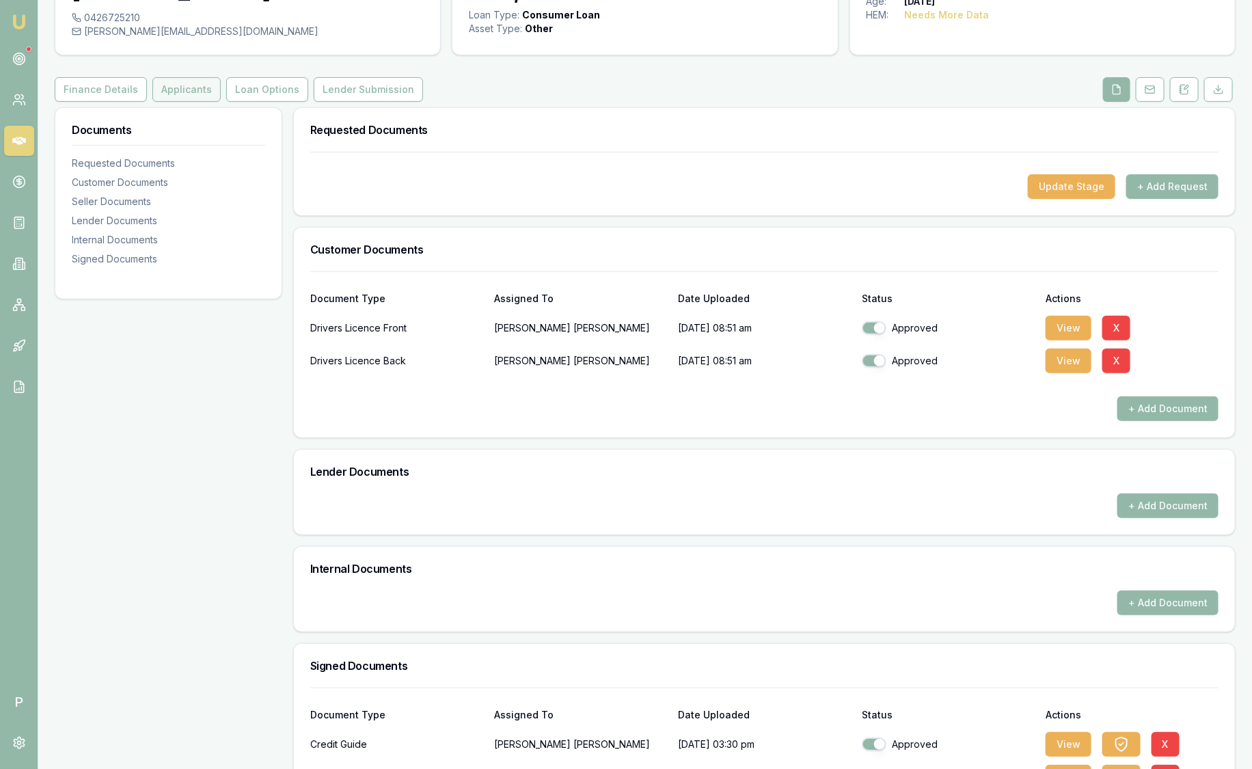
click at [193, 98] on button "Applicants" at bounding box center [186, 89] width 68 height 25
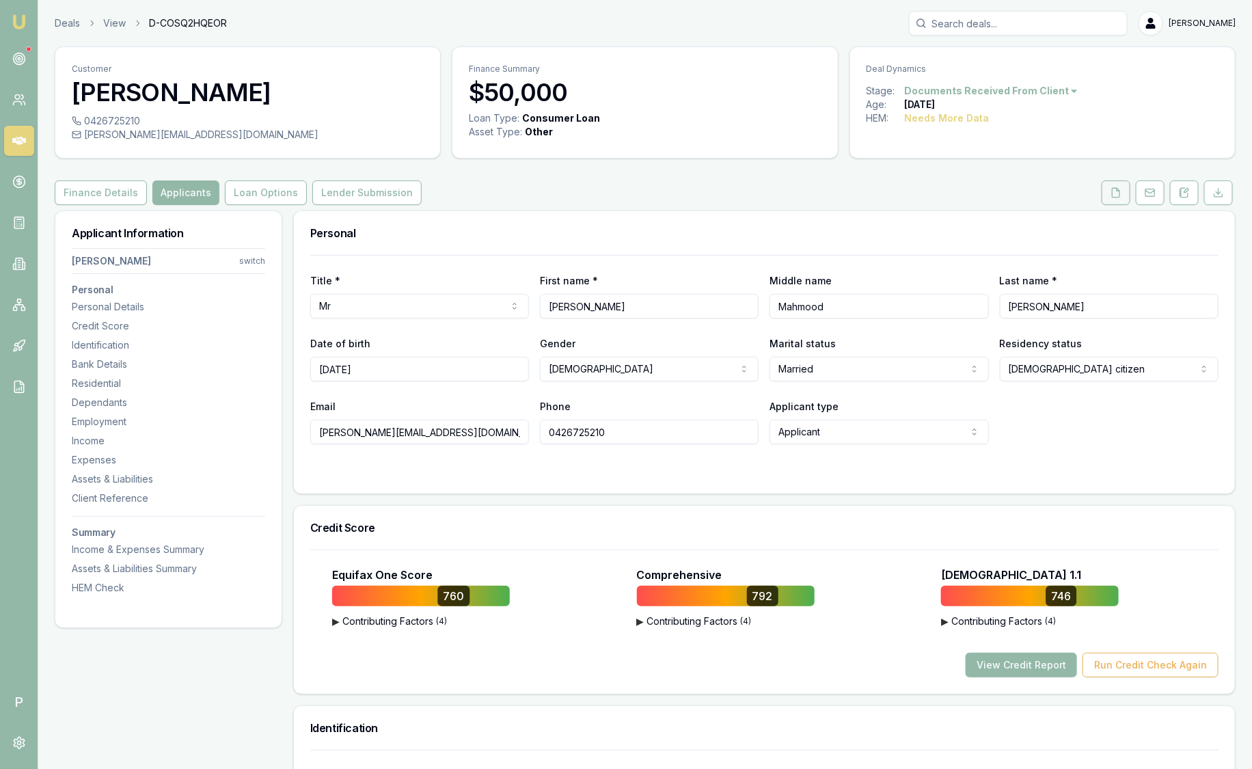
click at [1116, 191] on icon at bounding box center [1116, 192] width 11 height 11
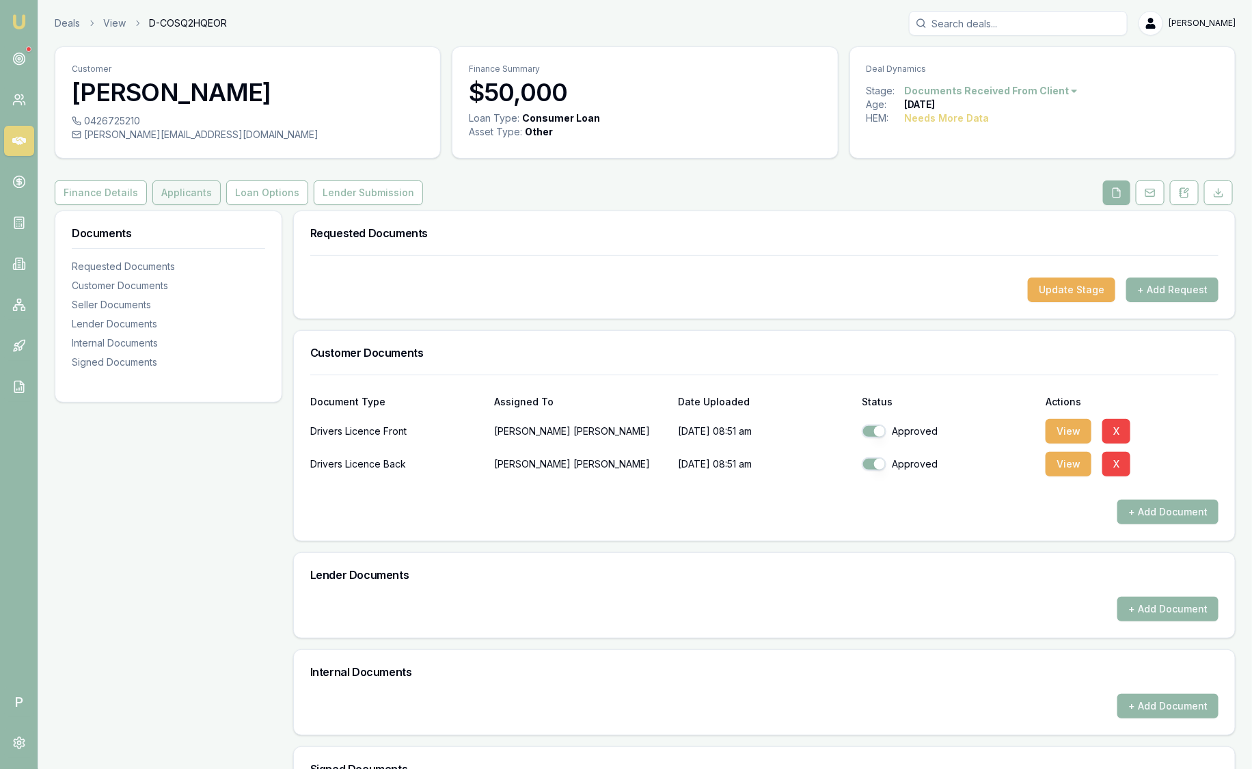
click at [198, 185] on button "Applicants" at bounding box center [186, 192] width 68 height 25
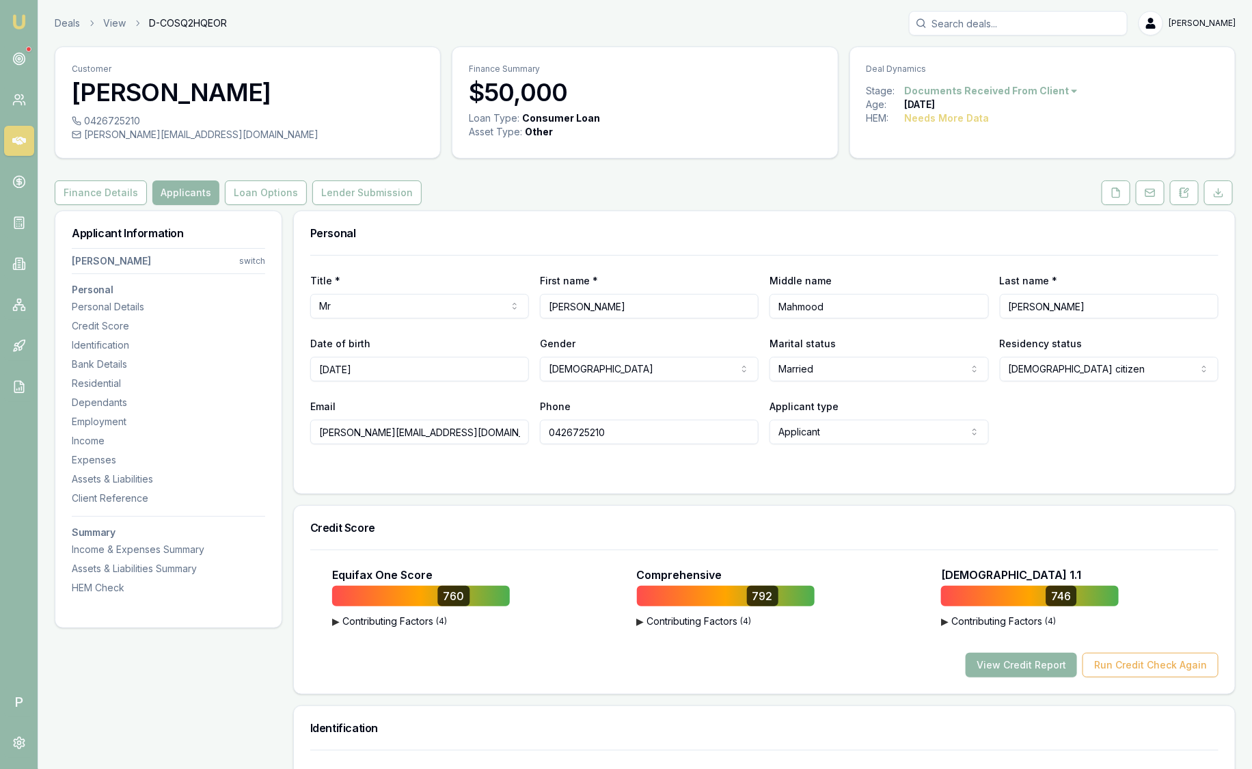
click at [1023, 667] on button "View Credit Report" at bounding box center [1021, 665] width 111 height 25
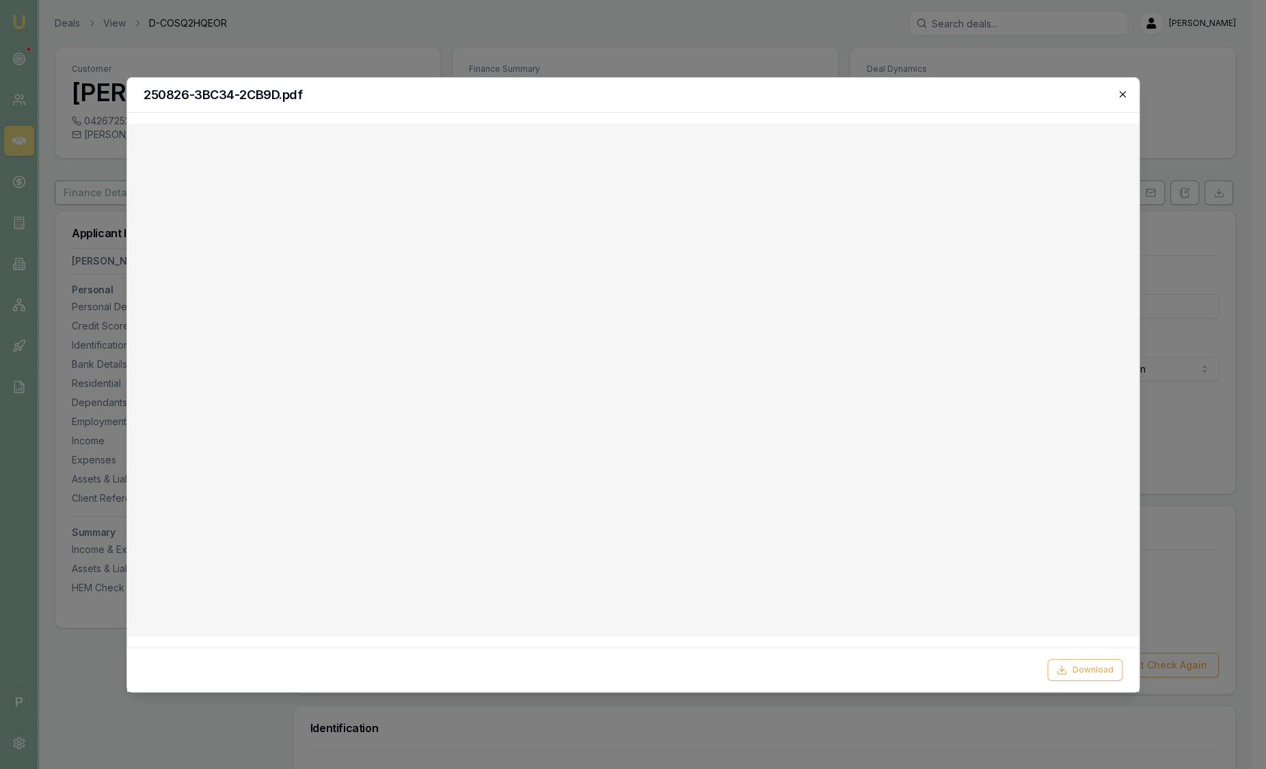
click at [1118, 92] on icon "button" at bounding box center [1122, 94] width 11 height 11
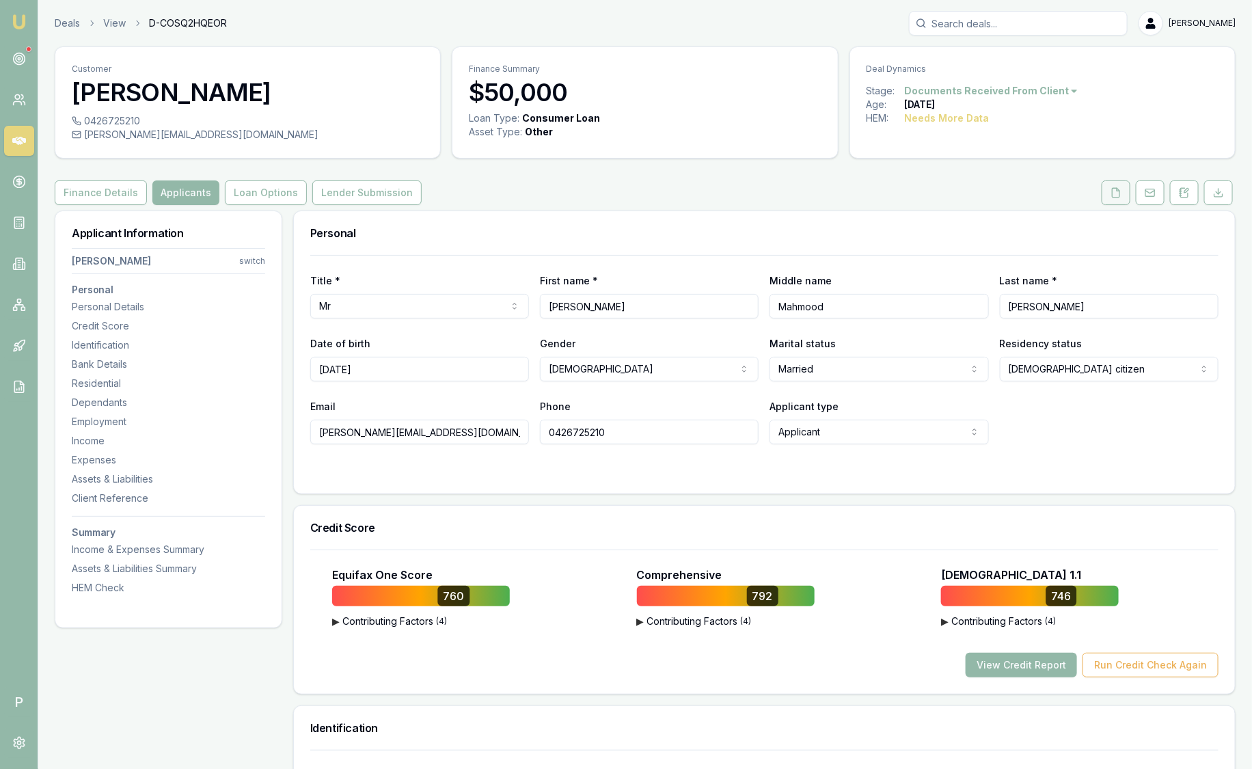
click at [1112, 185] on button at bounding box center [1116, 192] width 29 height 25
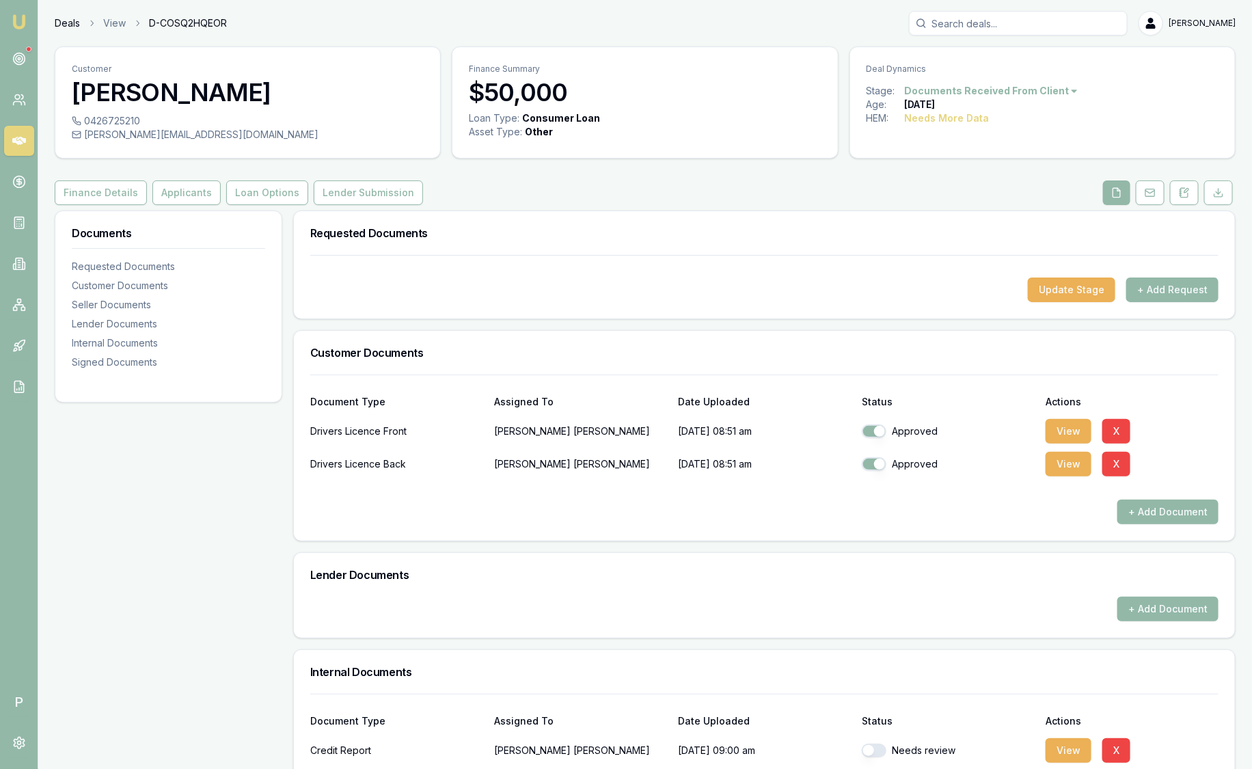
click at [64, 24] on link "Deals" at bounding box center [67, 23] width 25 height 14
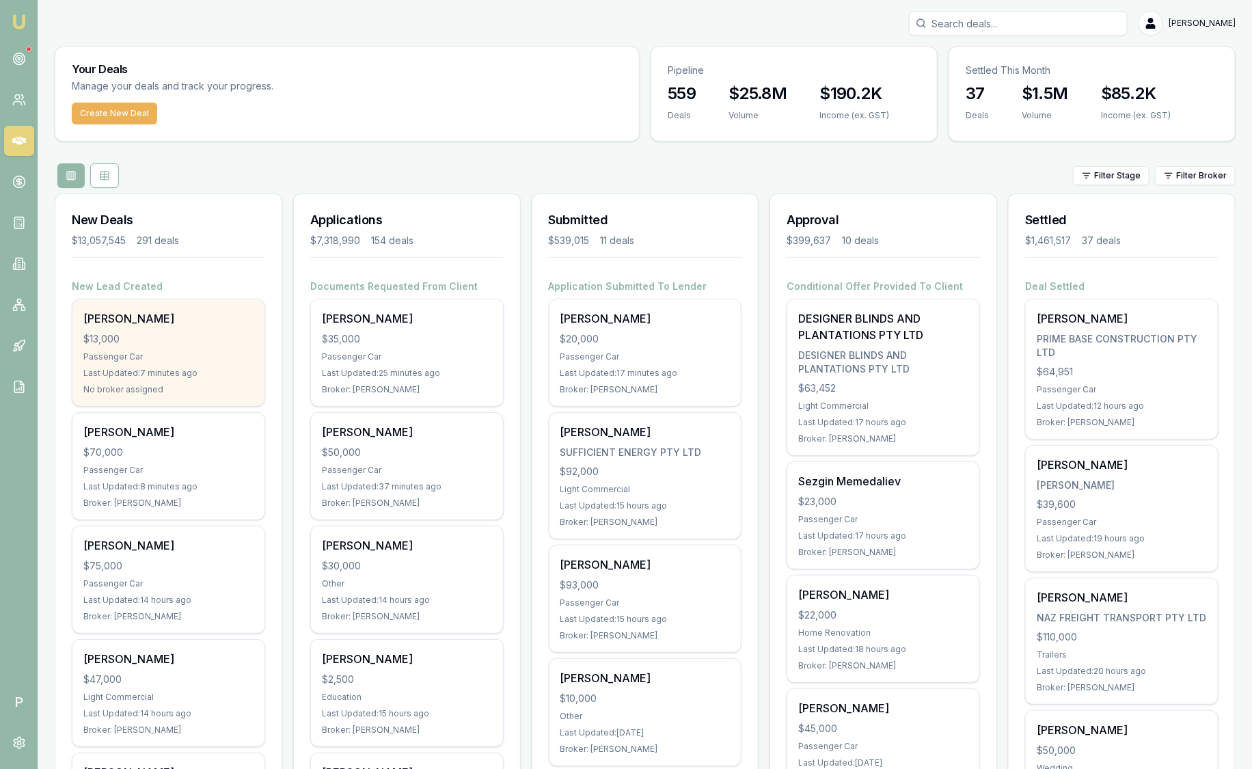
click at [194, 334] on div "$13,000" at bounding box center [168, 339] width 170 height 14
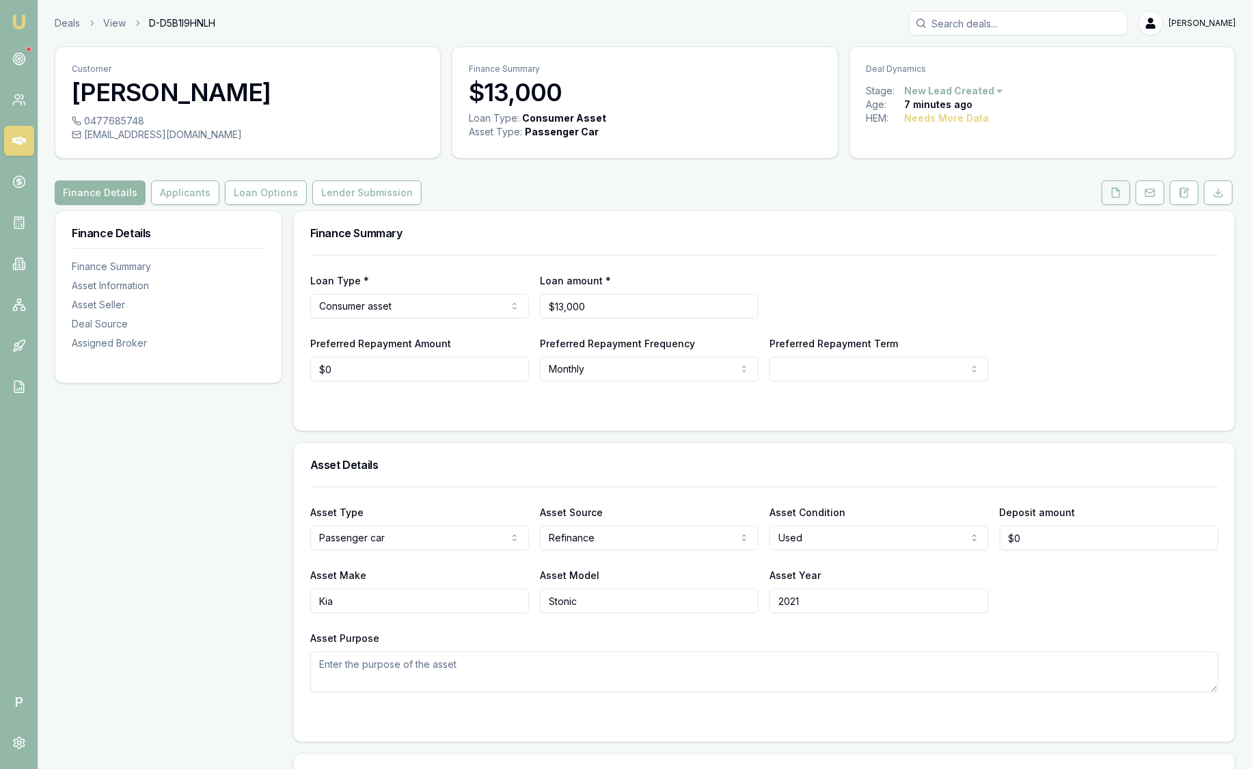
click at [1122, 197] on icon at bounding box center [1116, 192] width 11 height 11
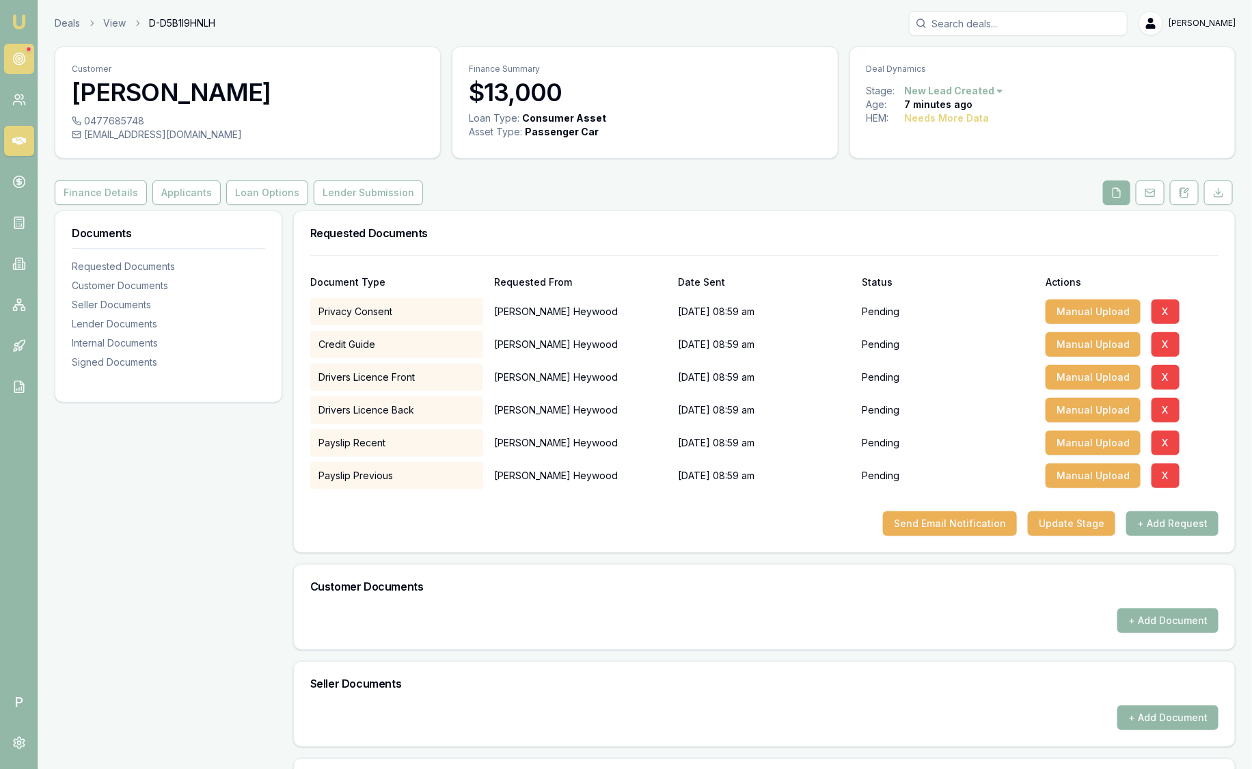
click at [21, 59] on icon at bounding box center [19, 59] width 14 height 14
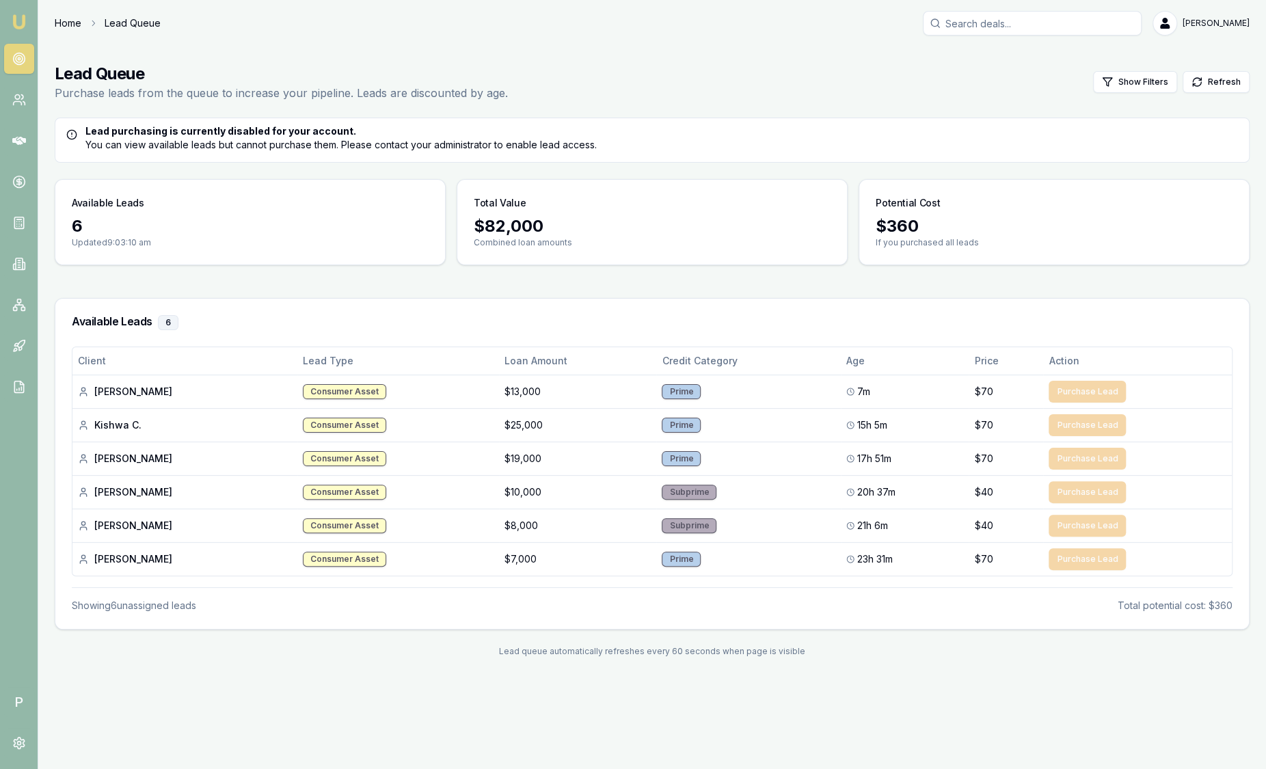
click at [69, 21] on link "Home" at bounding box center [68, 23] width 27 height 14
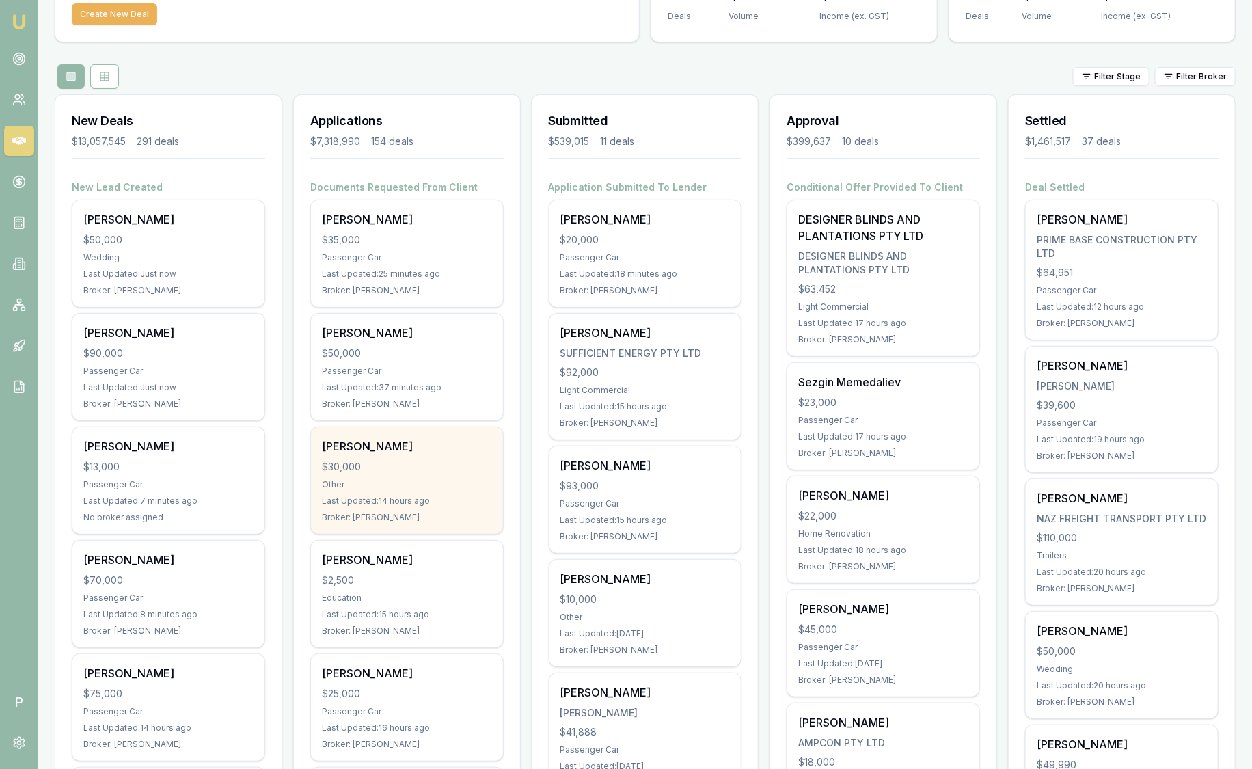
scroll to position [104, 0]
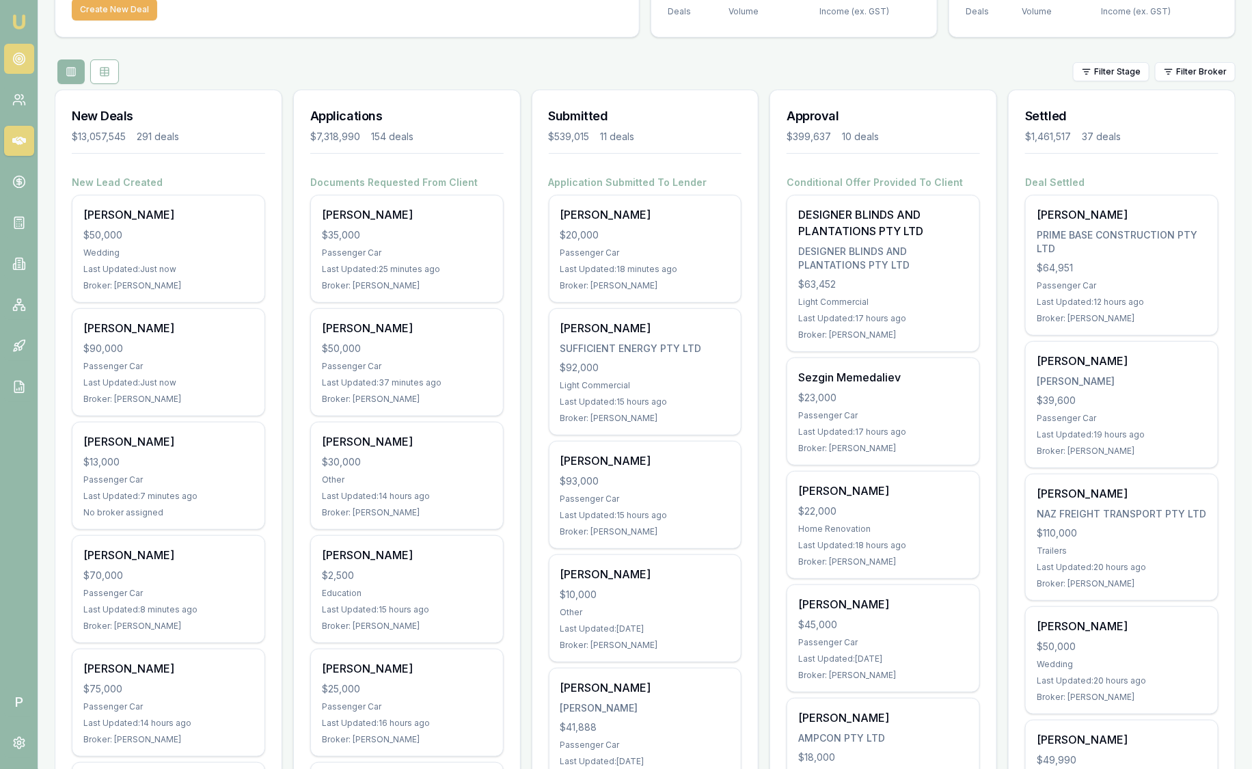
click at [18, 57] on circle at bounding box center [19, 58] width 2 height 2
